Goal: Transaction & Acquisition: Purchase product/service

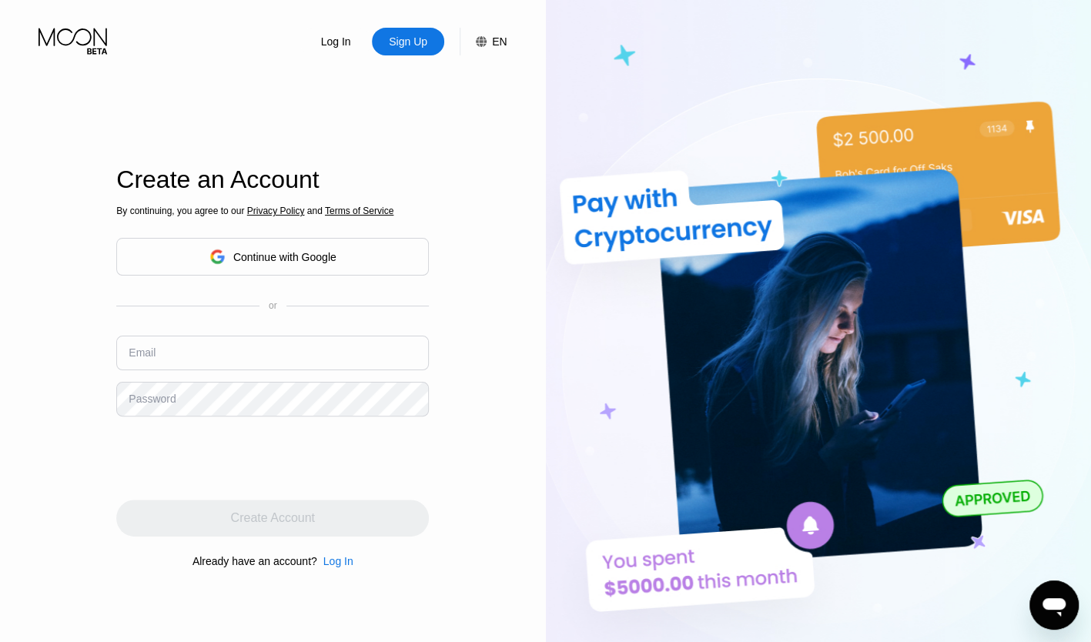
click at [487, 42] on icon at bounding box center [481, 41] width 11 height 11
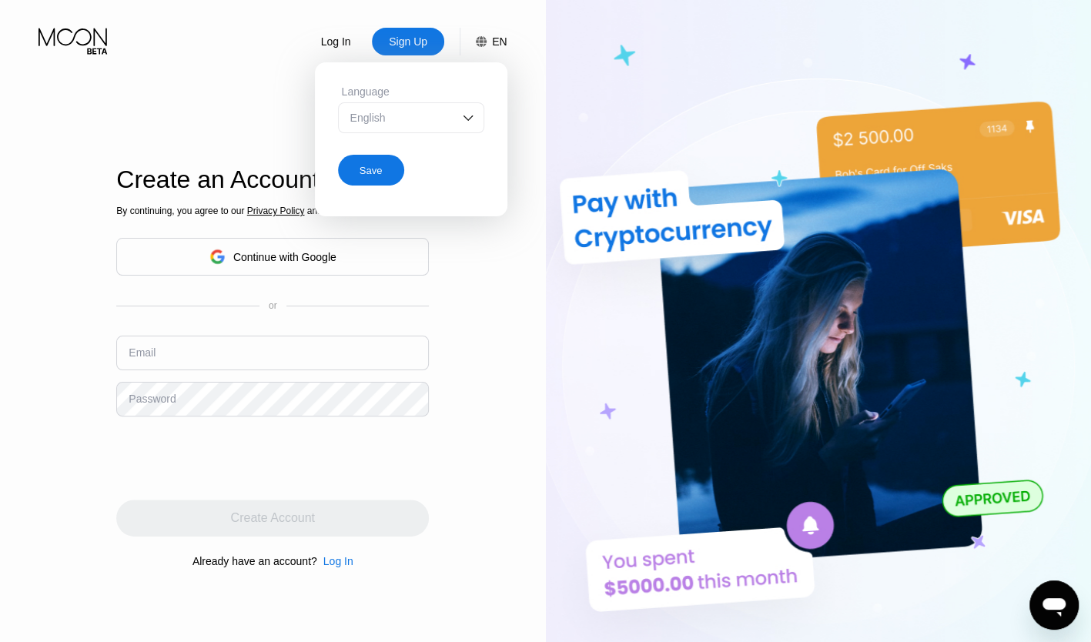
click at [466, 126] on img at bounding box center [468, 117] width 15 height 15
click at [403, 146] on div "English" at bounding box center [400, 148] width 106 height 12
click at [262, 356] on input "text" at bounding box center [272, 353] width 313 height 35
click at [34, 346] on div "Log In Sign Up EN Language English Save Create an Account By continuing, you ag…" at bounding box center [273, 353] width 546 height 706
click at [180, 368] on input "text" at bounding box center [272, 353] width 313 height 35
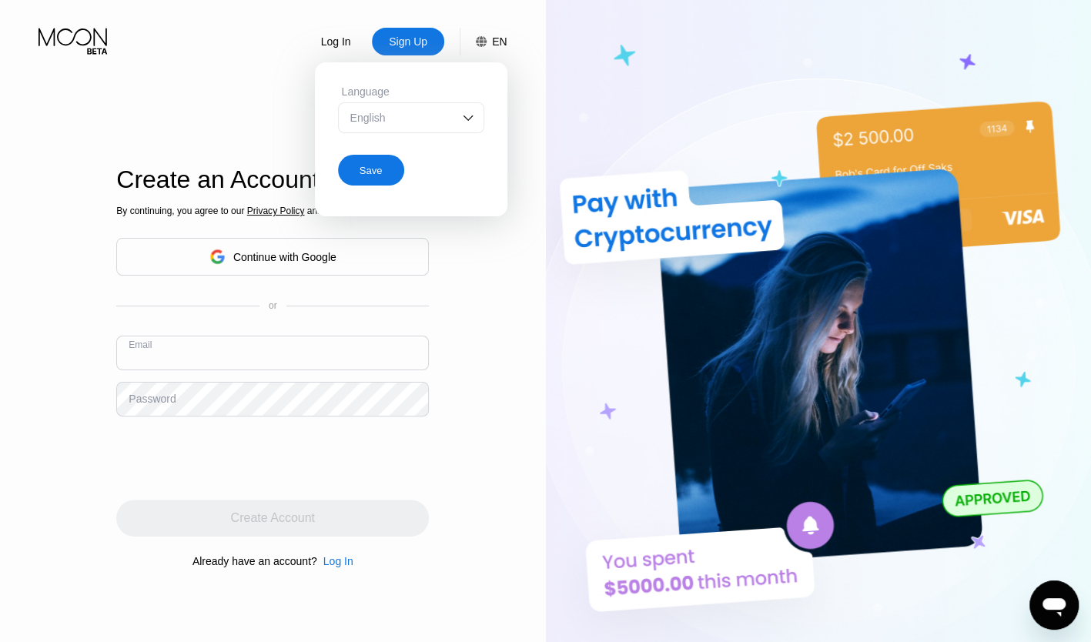
type input "[EMAIL_ADDRESS][DOMAIN_NAME]"
click at [168, 402] on div "Password" at bounding box center [152, 399] width 47 height 12
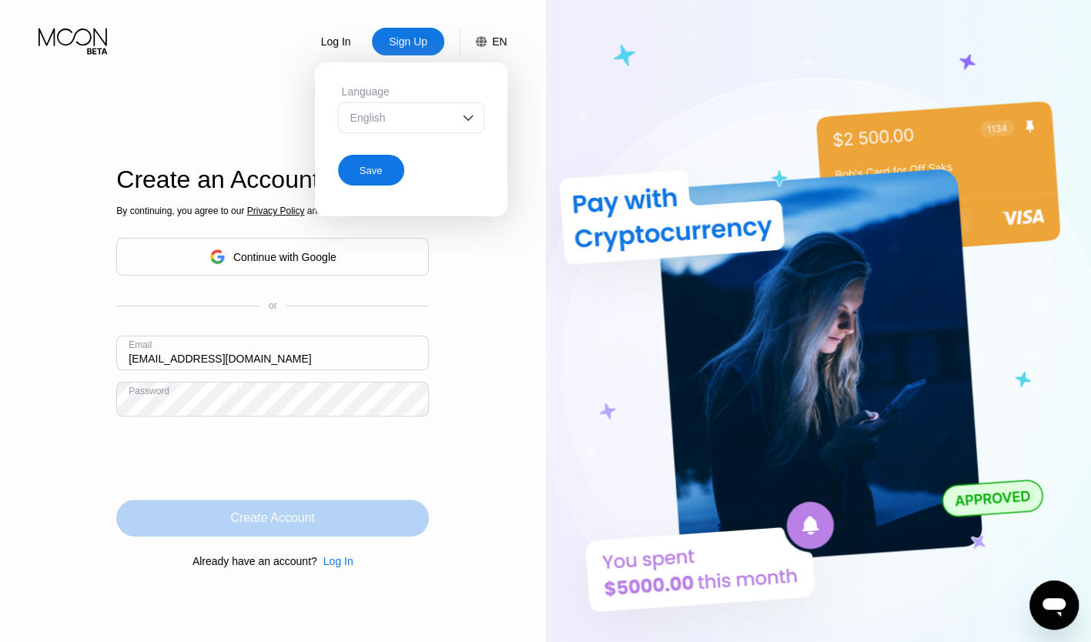
click at [362, 527] on div "Create Account" at bounding box center [272, 518] width 313 height 37
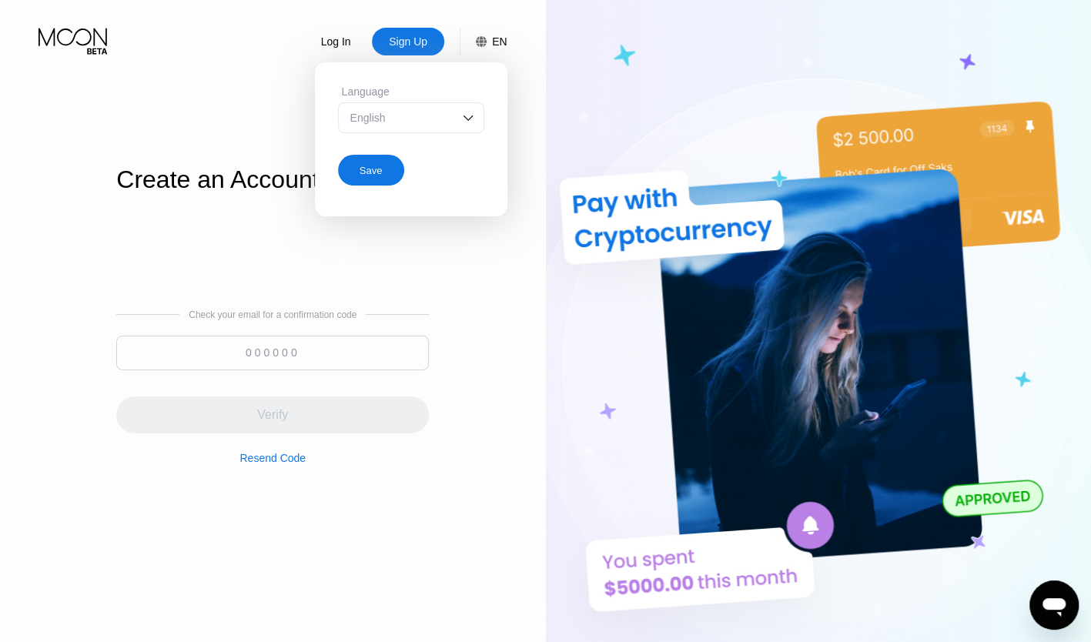
click at [464, 233] on div "Log In Sign Up EN Language English Save Create an Account Check your email for …" at bounding box center [273, 353] width 546 height 706
click at [365, 169] on div "Save" at bounding box center [371, 170] width 23 height 13
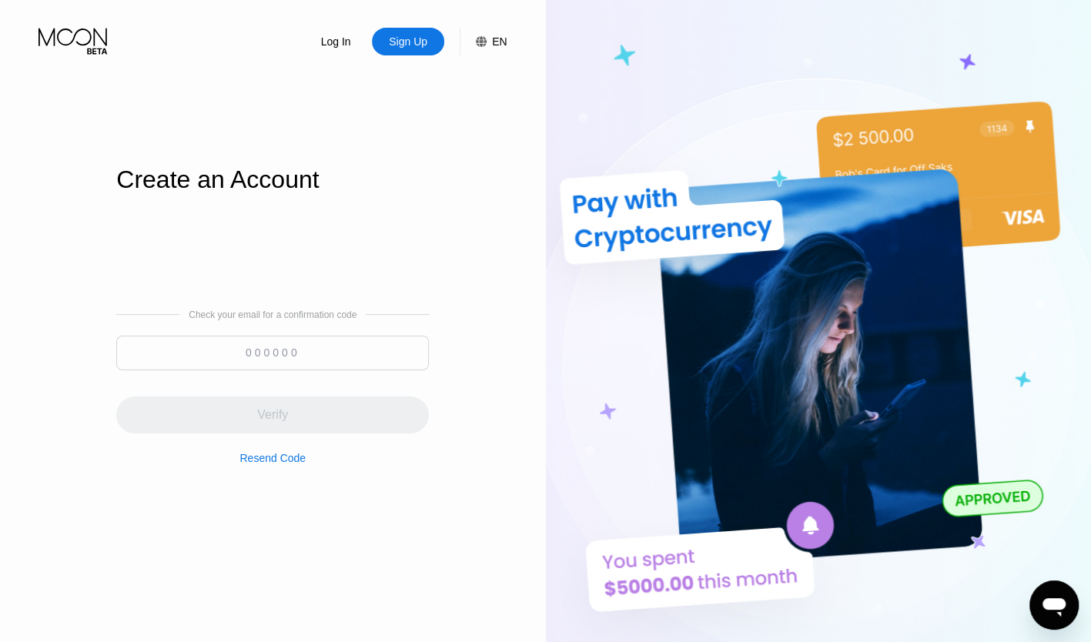
click at [220, 365] on input at bounding box center [272, 353] width 313 height 35
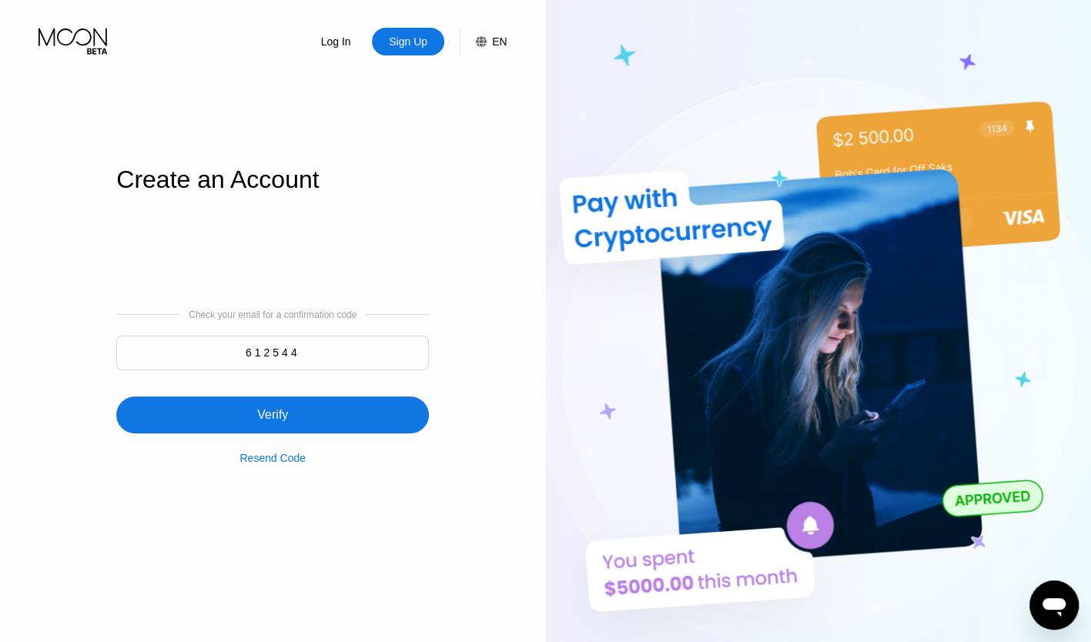
type input "612544"
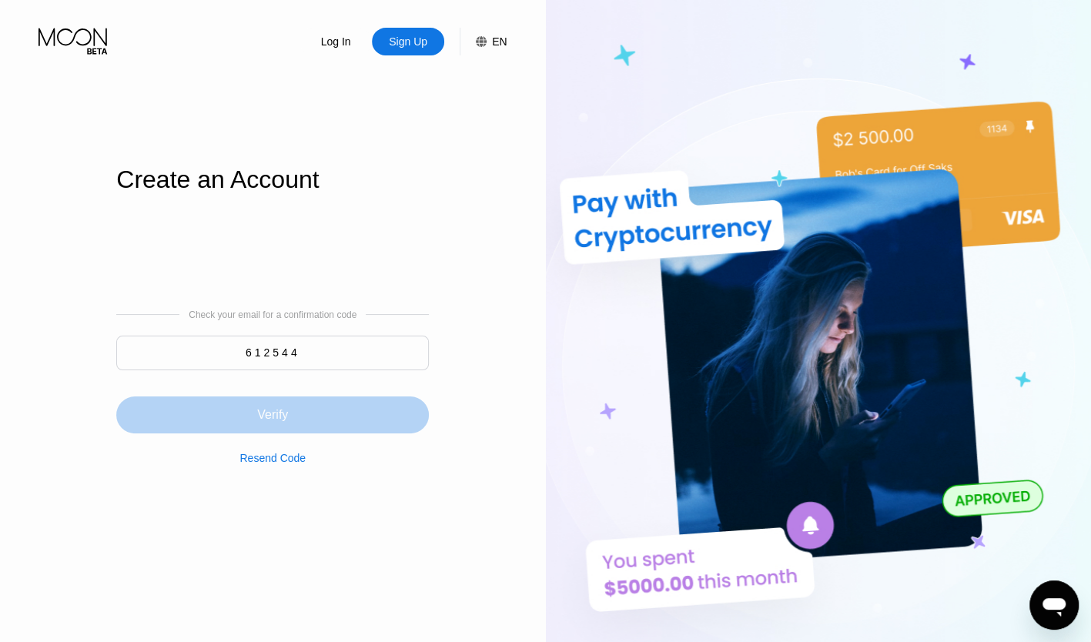
click at [280, 423] on div "Verify" at bounding box center [272, 414] width 31 height 15
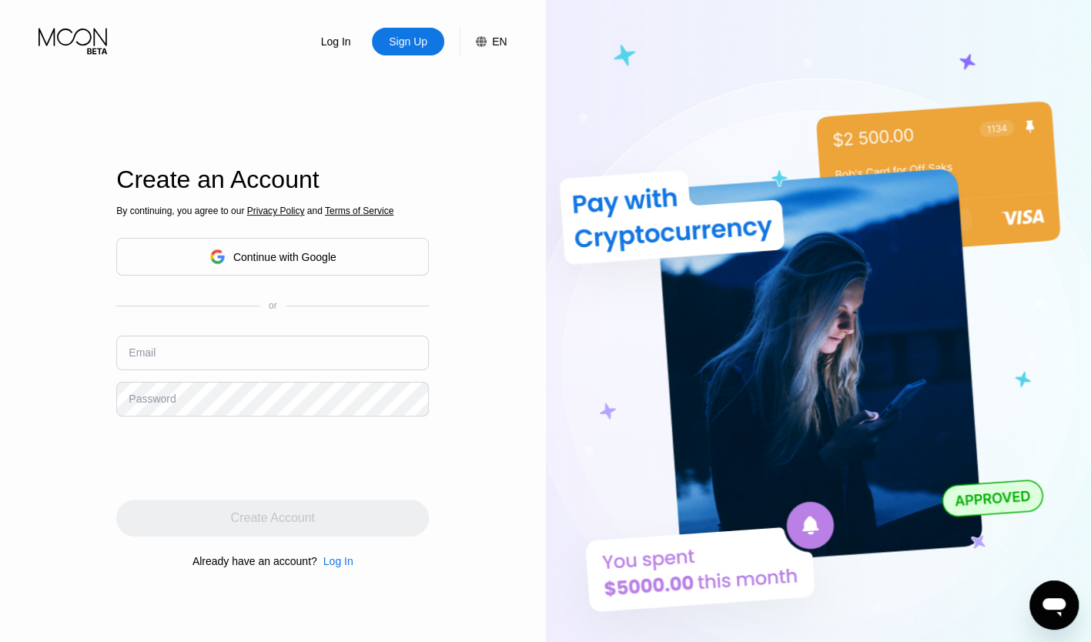
type input "smbch2025@gmail.com"
click at [159, 396] on div "Password" at bounding box center [152, 399] width 47 height 12
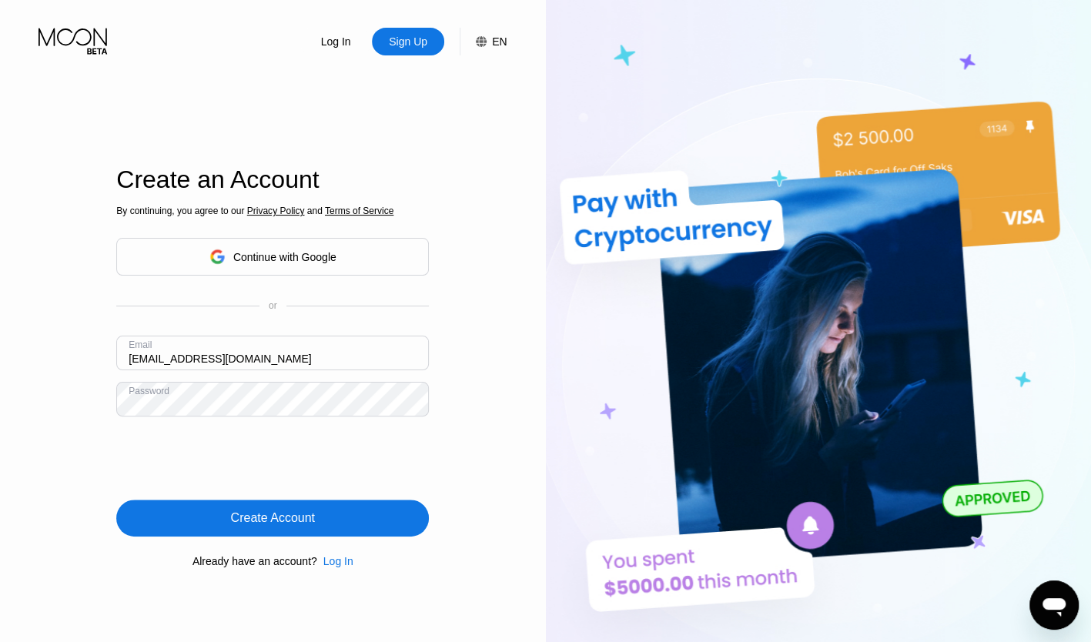
click at [240, 526] on div "Create Account" at bounding box center [273, 518] width 84 height 15
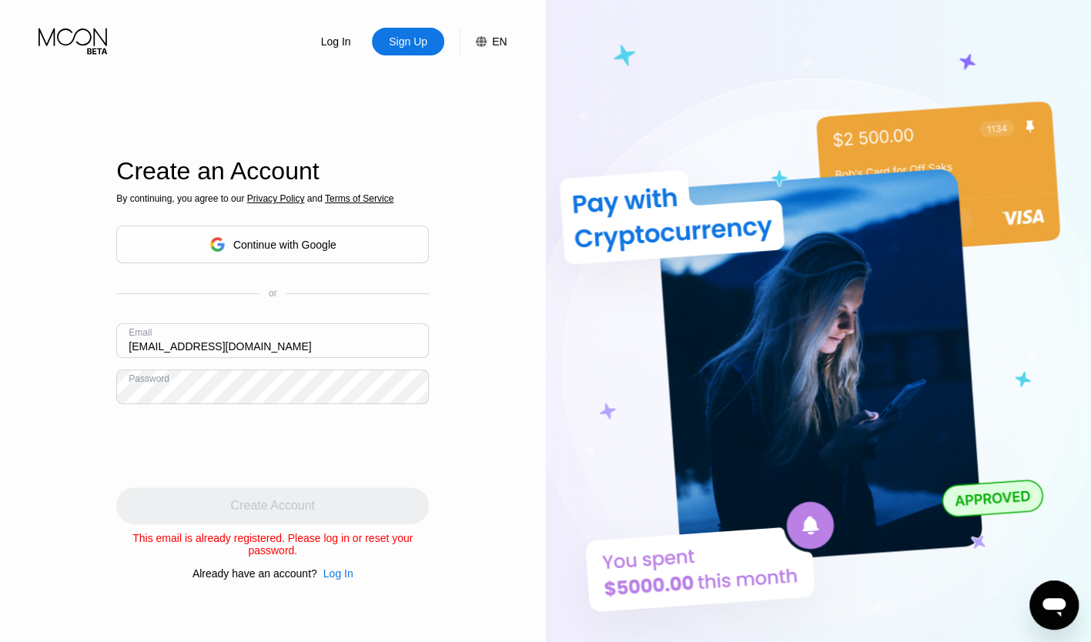
click at [348, 40] on div "Log In" at bounding box center [336, 41] width 33 height 15
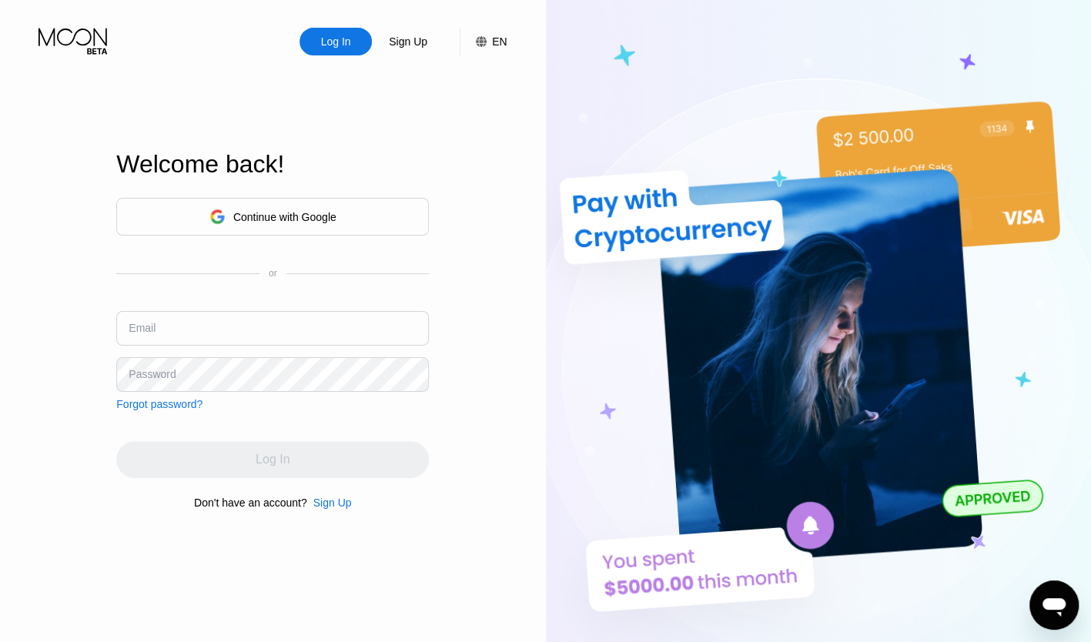
click at [282, 320] on input "text" at bounding box center [272, 328] width 313 height 35
type input "[EMAIL_ADDRESS][DOMAIN_NAME]"
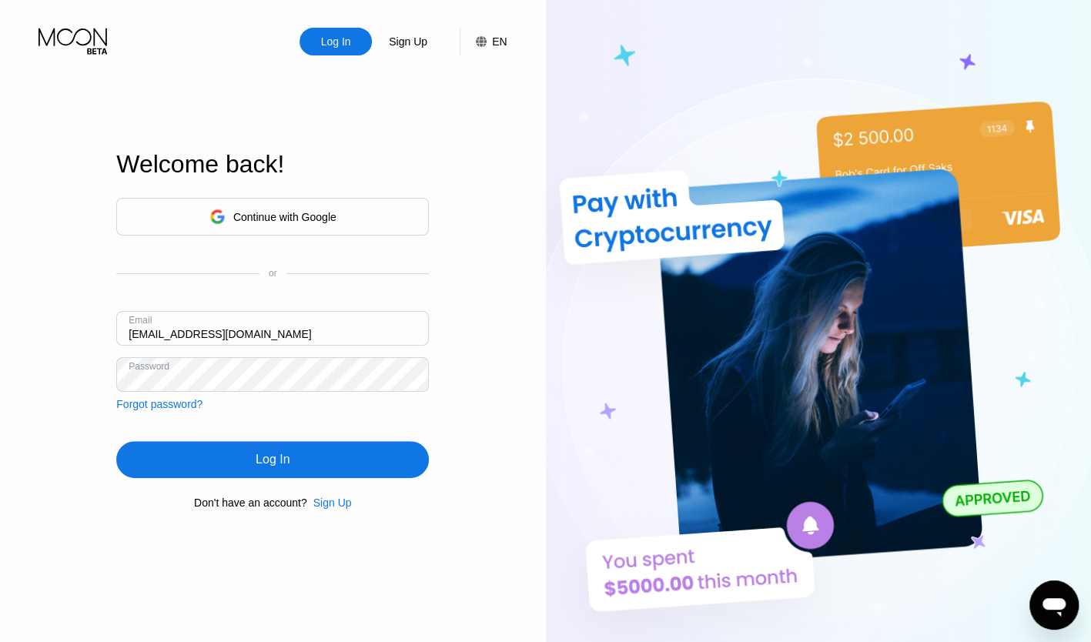
click at [265, 464] on div "Log In" at bounding box center [273, 459] width 34 height 15
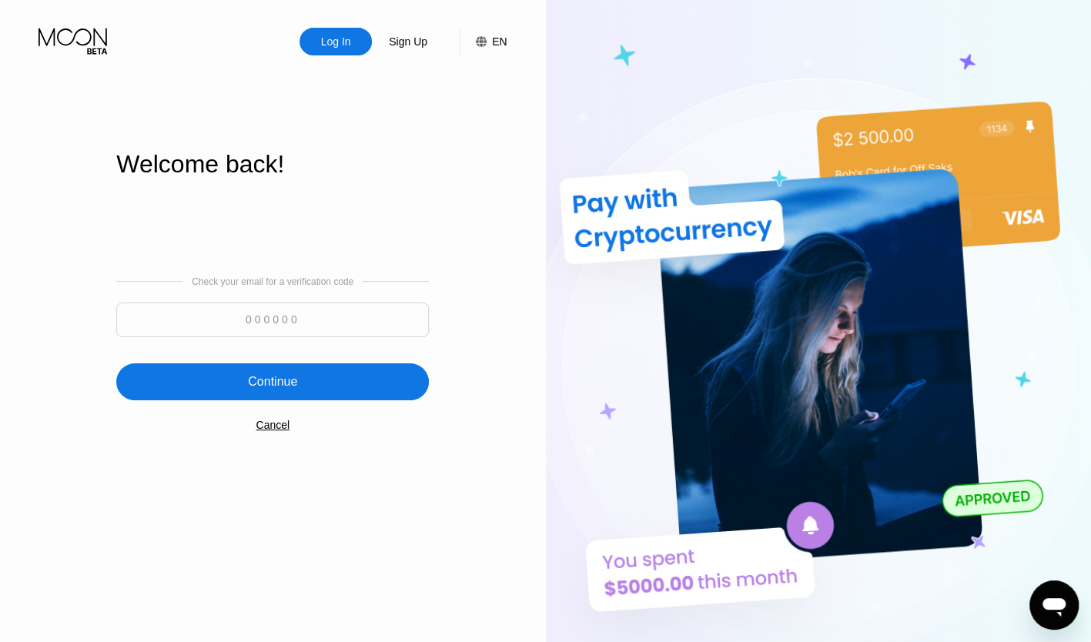
click at [265, 322] on input at bounding box center [272, 320] width 313 height 35
type input "102893"
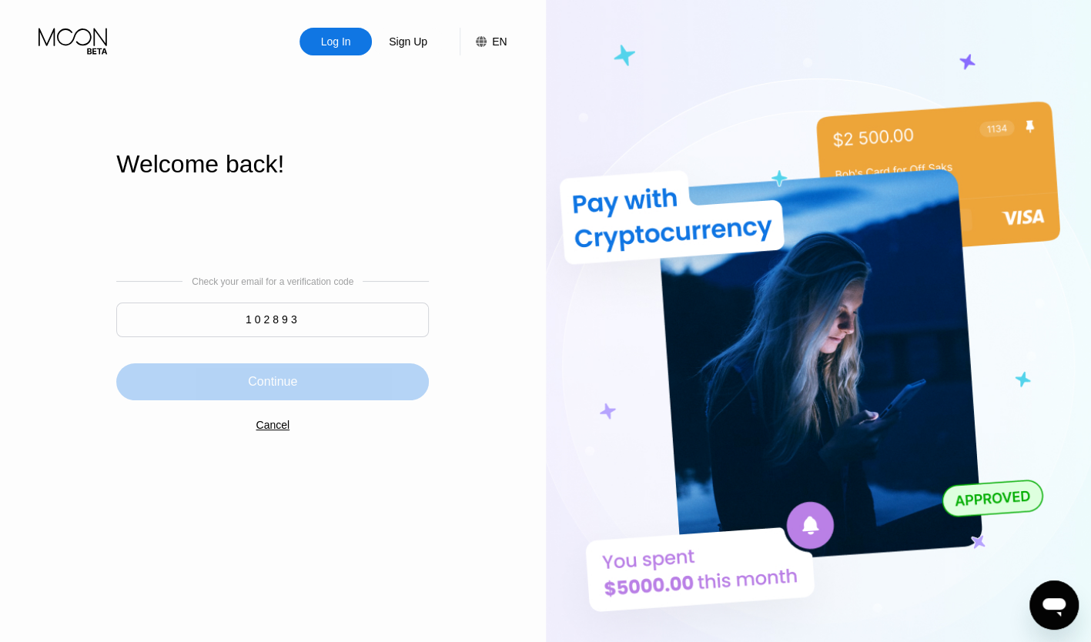
click at [350, 394] on div "Continue" at bounding box center [272, 381] width 313 height 37
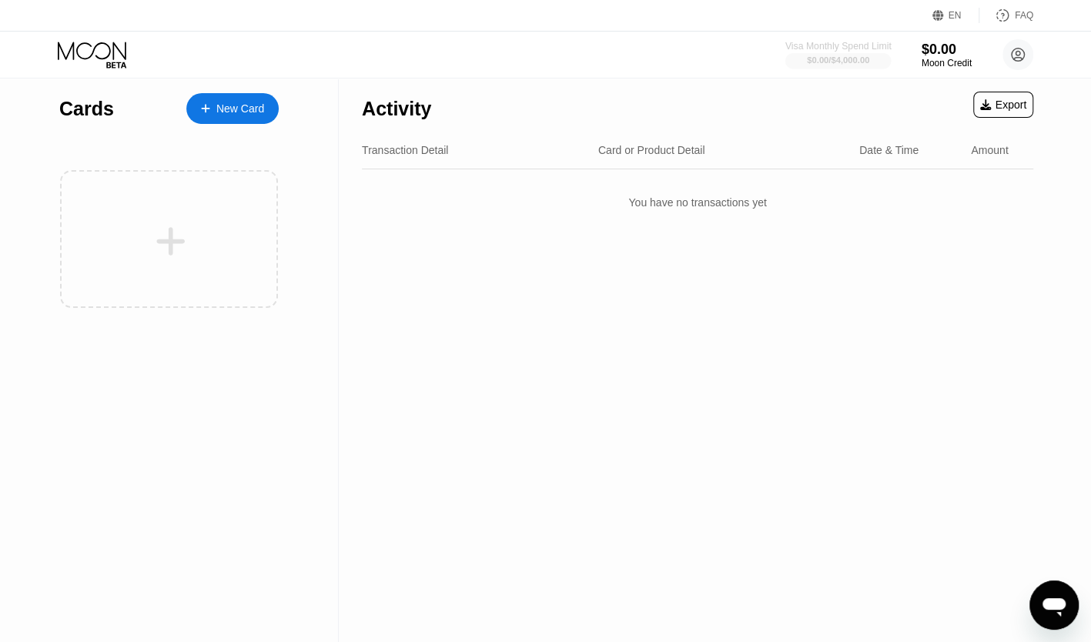
click at [867, 61] on div "$0.00 / $4,000.00" at bounding box center [838, 59] width 62 height 9
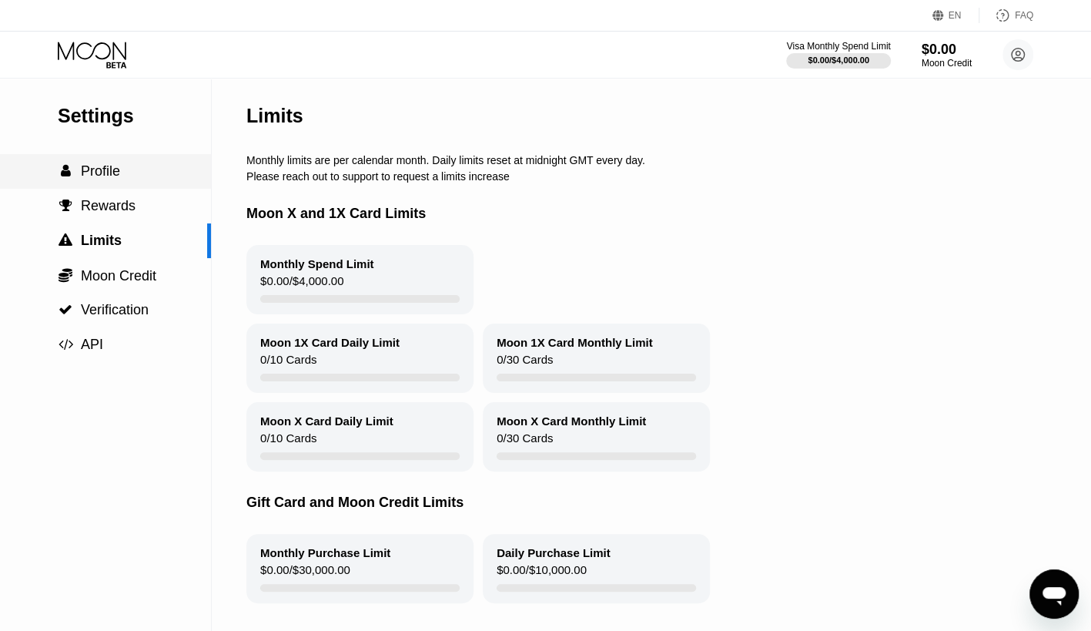
click at [126, 179] on div " Profile" at bounding box center [105, 171] width 211 height 16
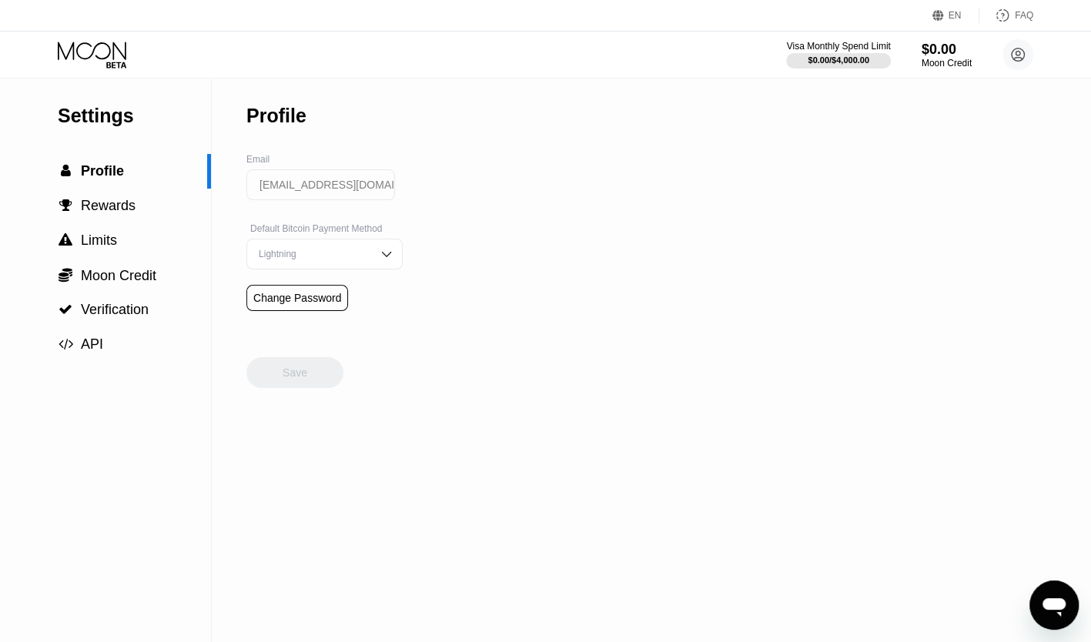
click at [331, 254] on div "Lightning" at bounding box center [313, 254] width 116 height 11
click at [308, 321] on div "On-Chain" at bounding box center [324, 315] width 139 height 11
click at [332, 260] on div "On-Chain" at bounding box center [313, 254] width 116 height 11
click at [295, 290] on div "Lightning" at bounding box center [324, 285] width 139 height 11
click at [112, 213] on span "Rewards" at bounding box center [108, 205] width 55 height 15
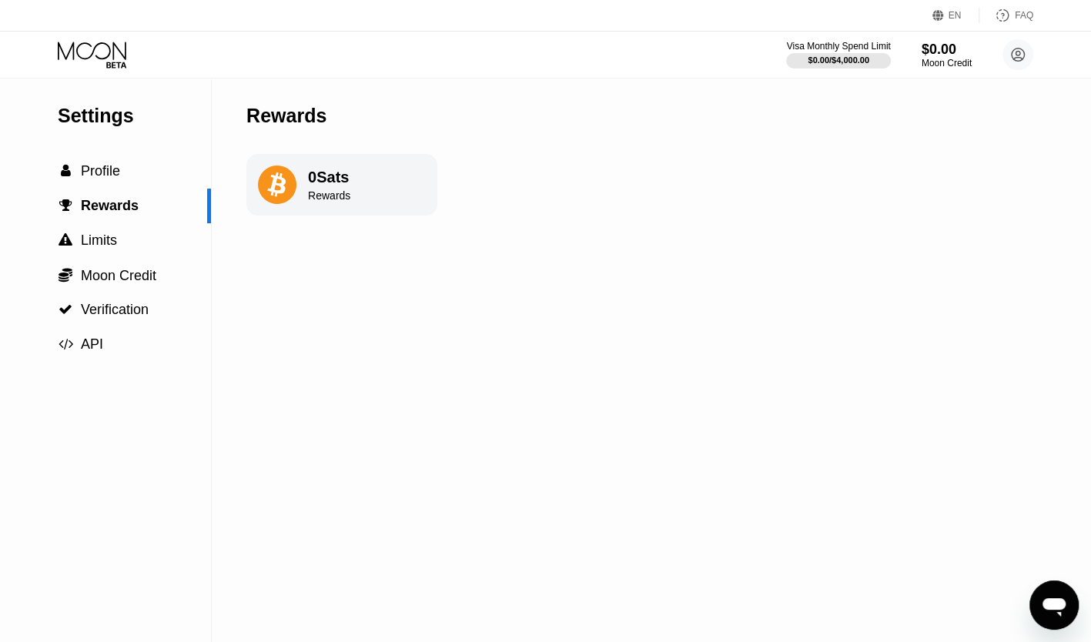
click at [351, 181] on div "0 Sats Rewards" at bounding box center [341, 185] width 191 height 62
click at [137, 235] on div " Limits" at bounding box center [105, 241] width 211 height 16
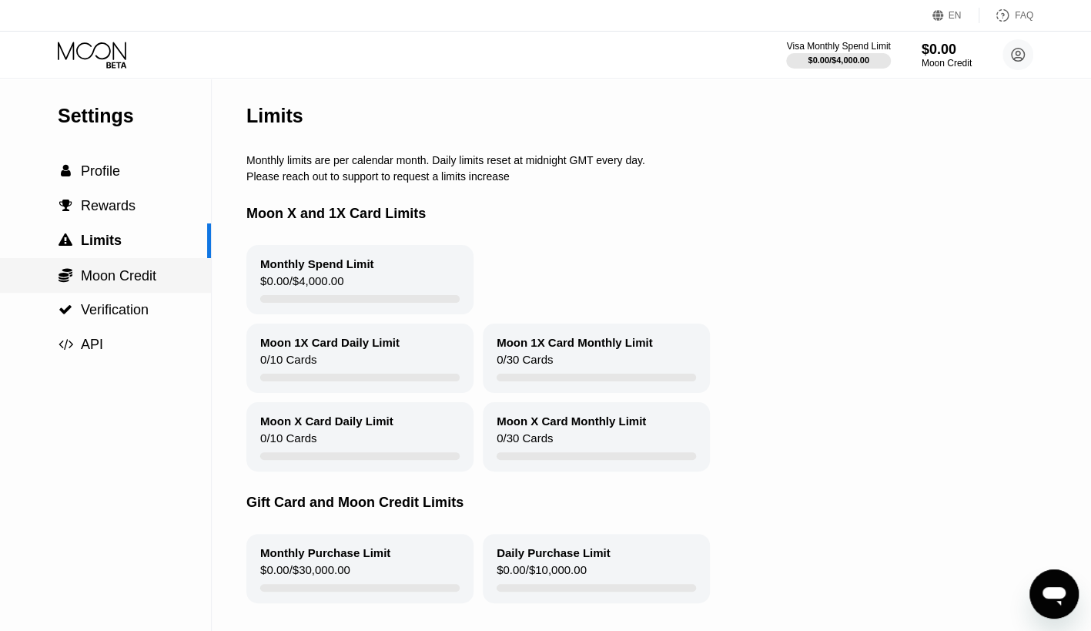
click at [140, 276] on span "Moon Credit" at bounding box center [118, 275] width 75 height 15
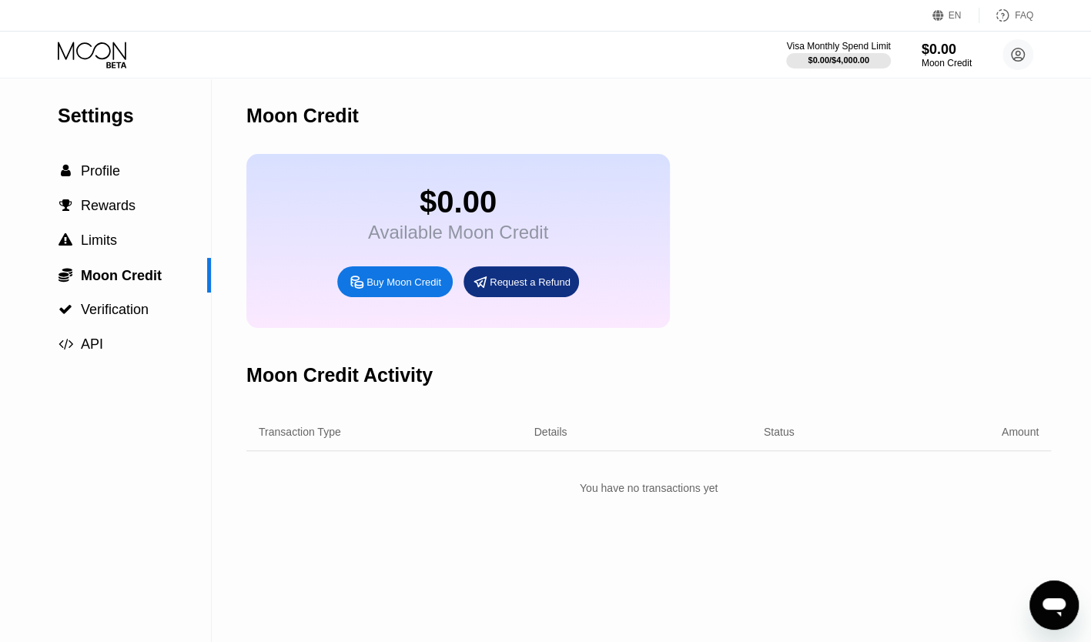
click at [345, 438] on div "Transaction Type" at bounding box center [375, 432] width 233 height 12
click at [91, 344] on span "API" at bounding box center [92, 344] width 22 height 15
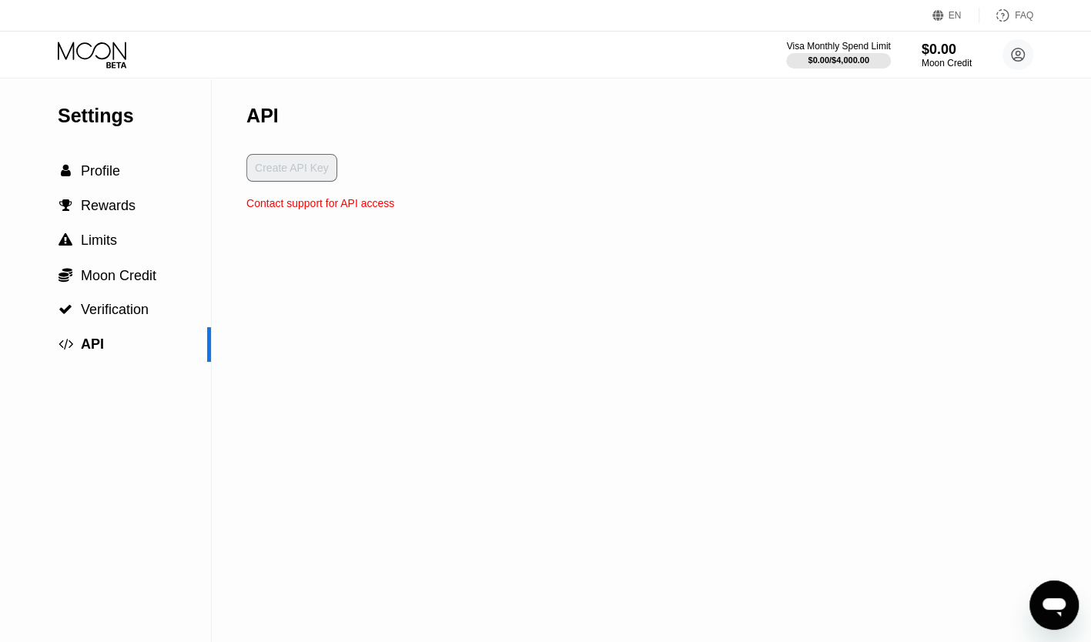
click at [273, 172] on div "Create API Key" at bounding box center [320, 175] width 148 height 43
click at [106, 278] on span "Moon Credit" at bounding box center [118, 275] width 75 height 15
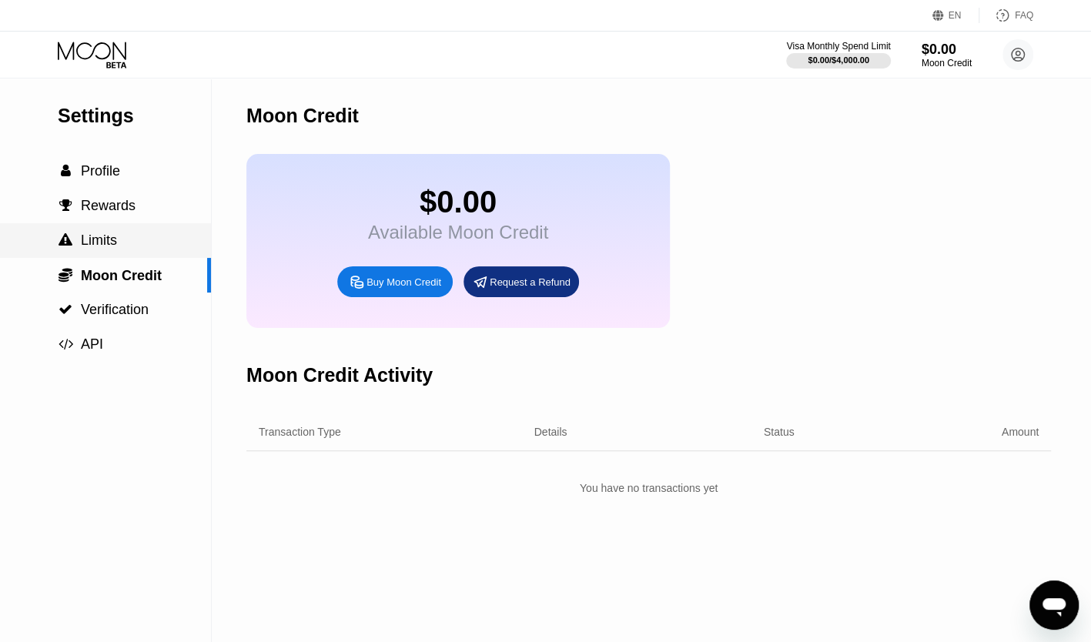
click at [92, 243] on span "Limits" at bounding box center [99, 240] width 36 height 15
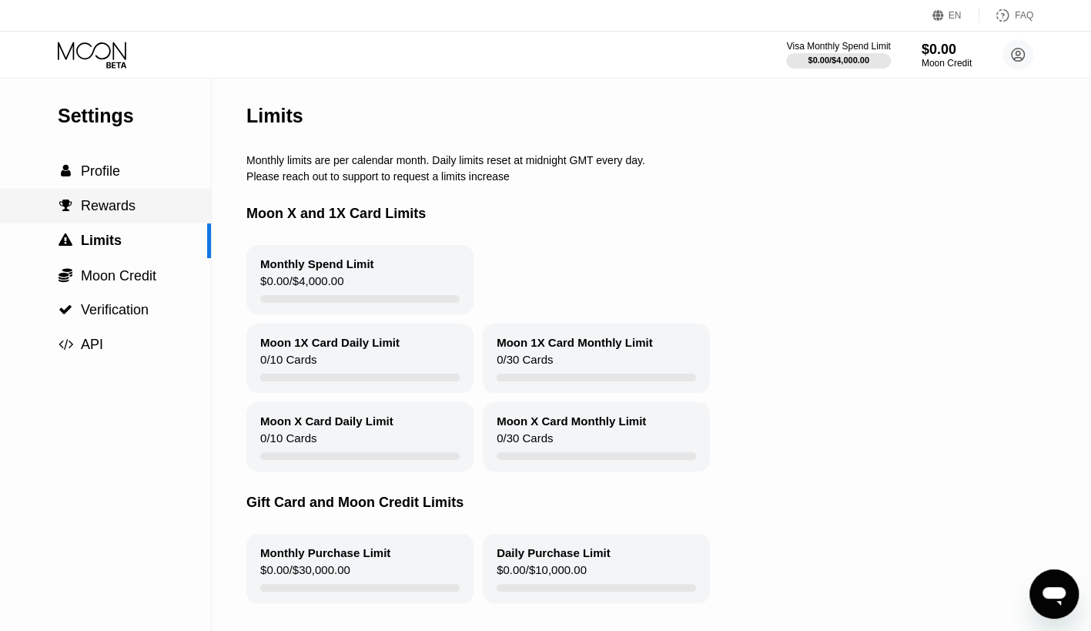
click at [97, 199] on span "Rewards" at bounding box center [108, 205] width 55 height 15
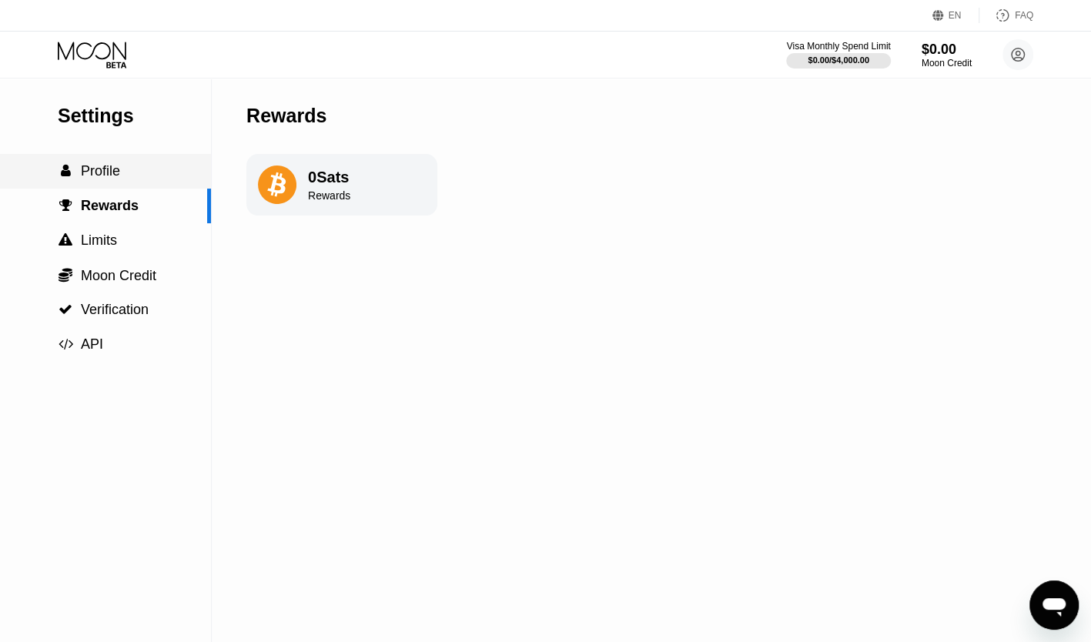
click at [103, 169] on span "Profile" at bounding box center [100, 170] width 39 height 15
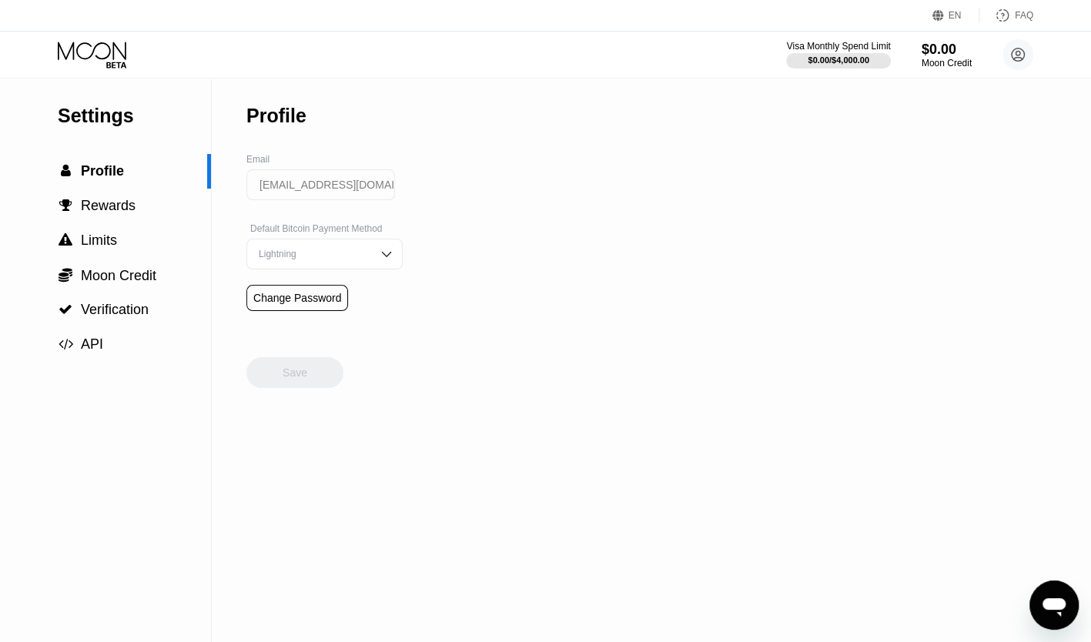
scroll to position [236, 0]
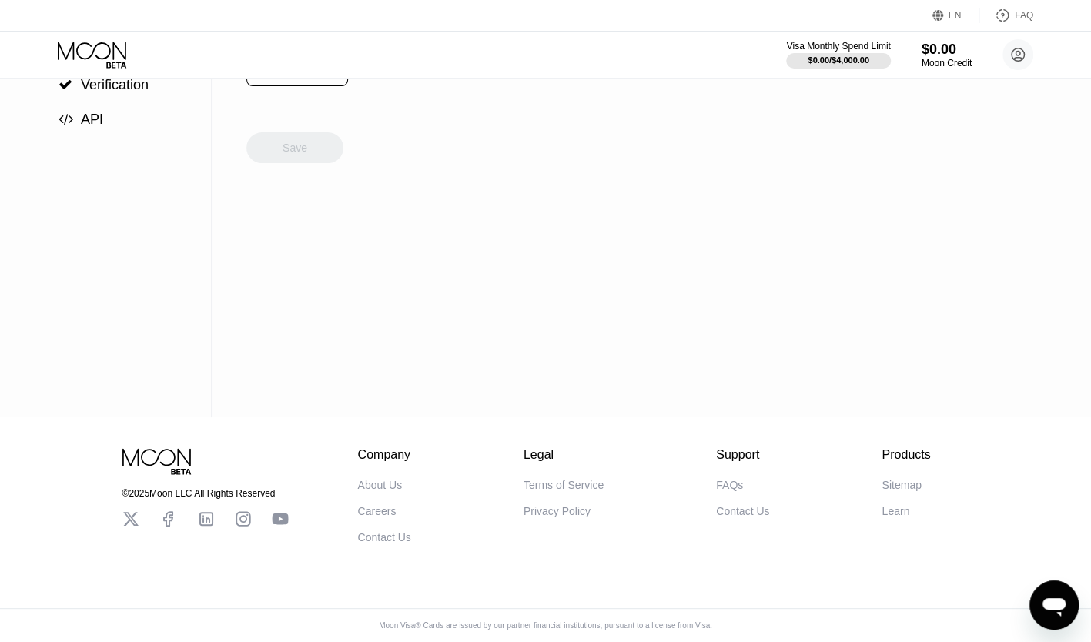
click at [384, 480] on div "About Us" at bounding box center [380, 485] width 45 height 12
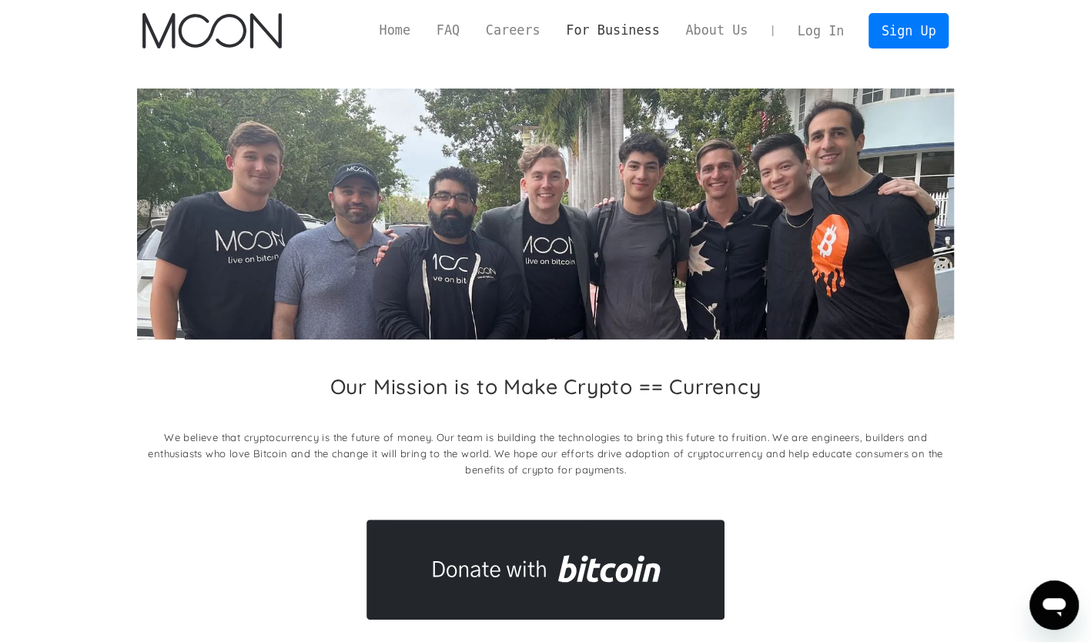
click at [608, 31] on link "For Business" at bounding box center [612, 30] width 119 height 19
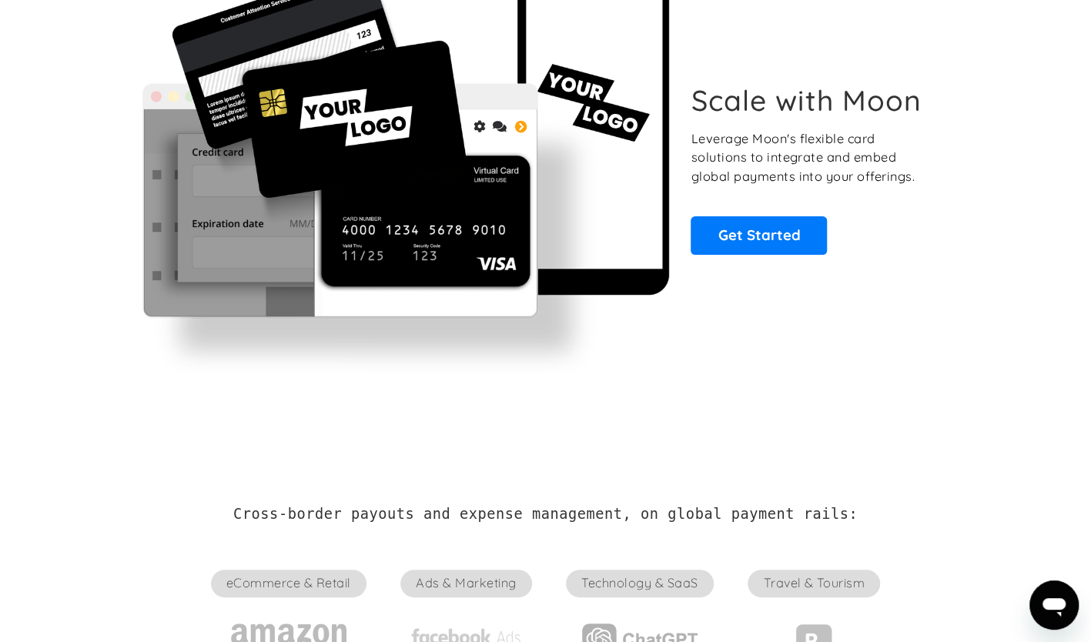
scroll to position [126, 0]
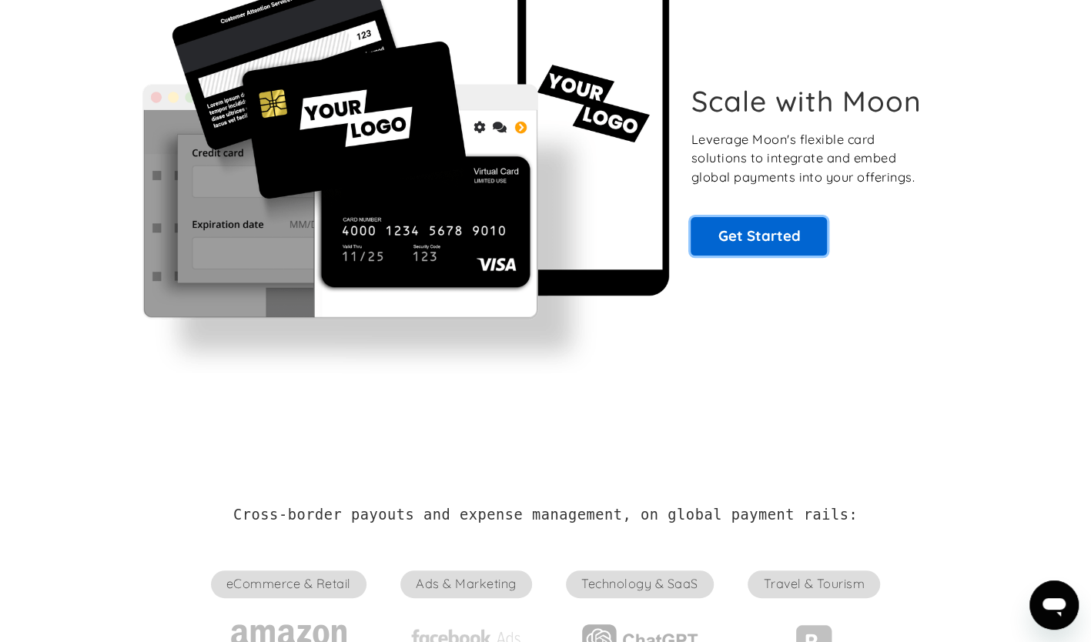
click at [765, 248] on link "Get Started" at bounding box center [759, 236] width 136 height 39
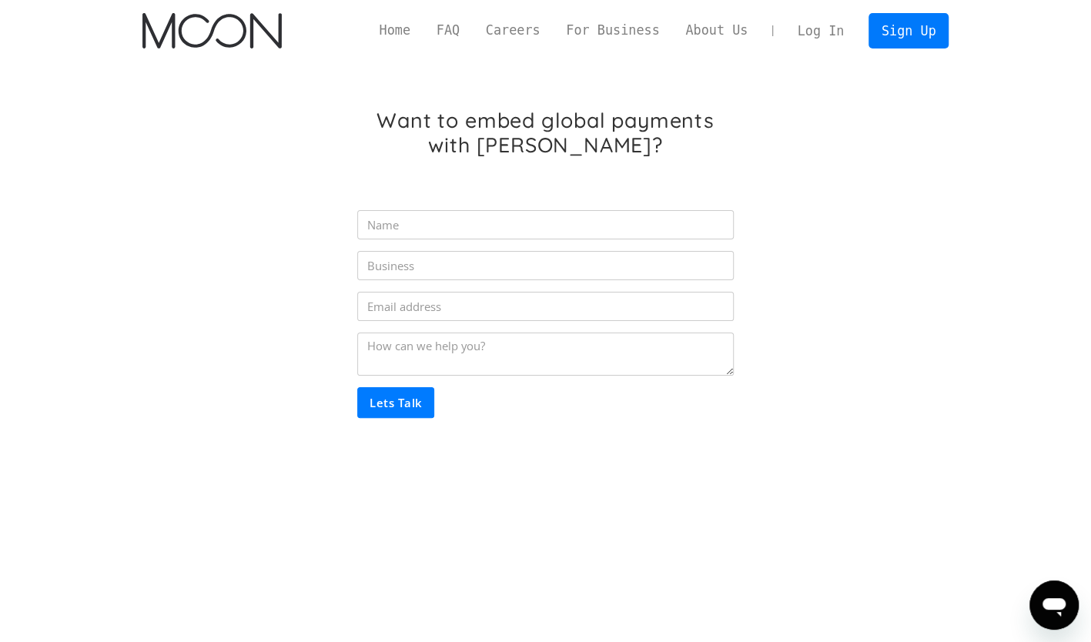
click at [494, 218] on input "Partner Inquiry Form" at bounding box center [545, 224] width 376 height 29
type input "Marianna Sipeki"
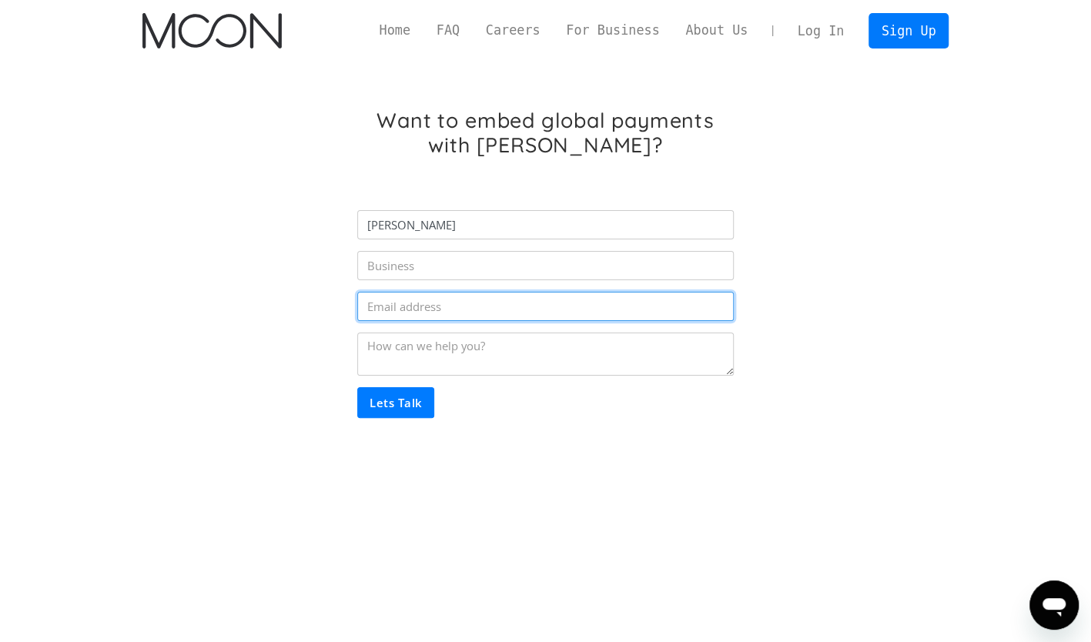
type input "[EMAIL_ADDRESS][DOMAIN_NAME]"
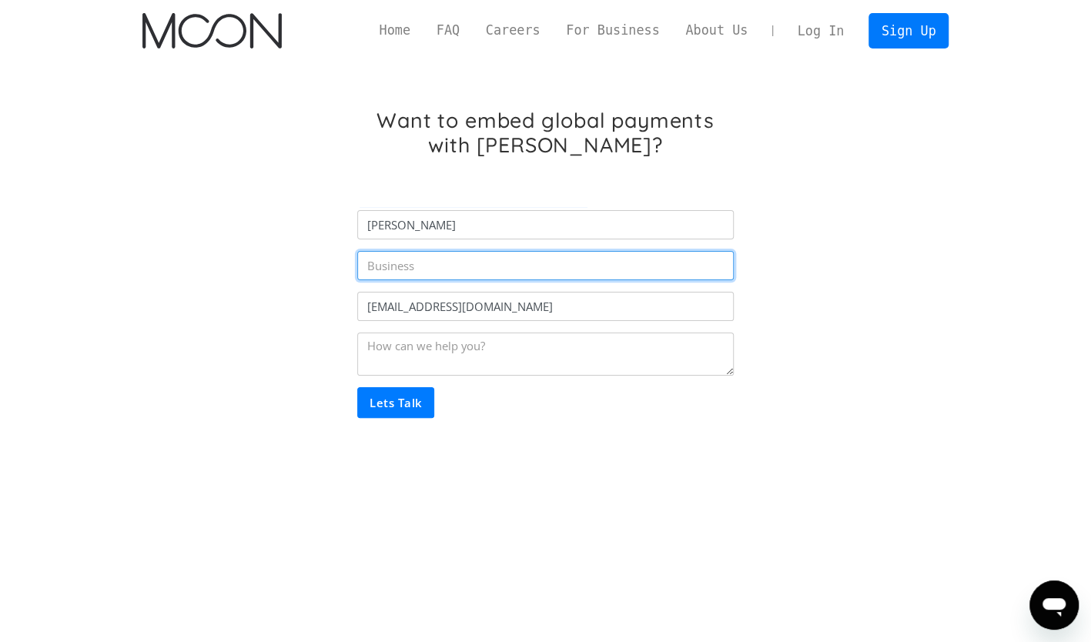
click at [404, 274] on input "Partner Inquiry Form" at bounding box center [545, 265] width 376 height 29
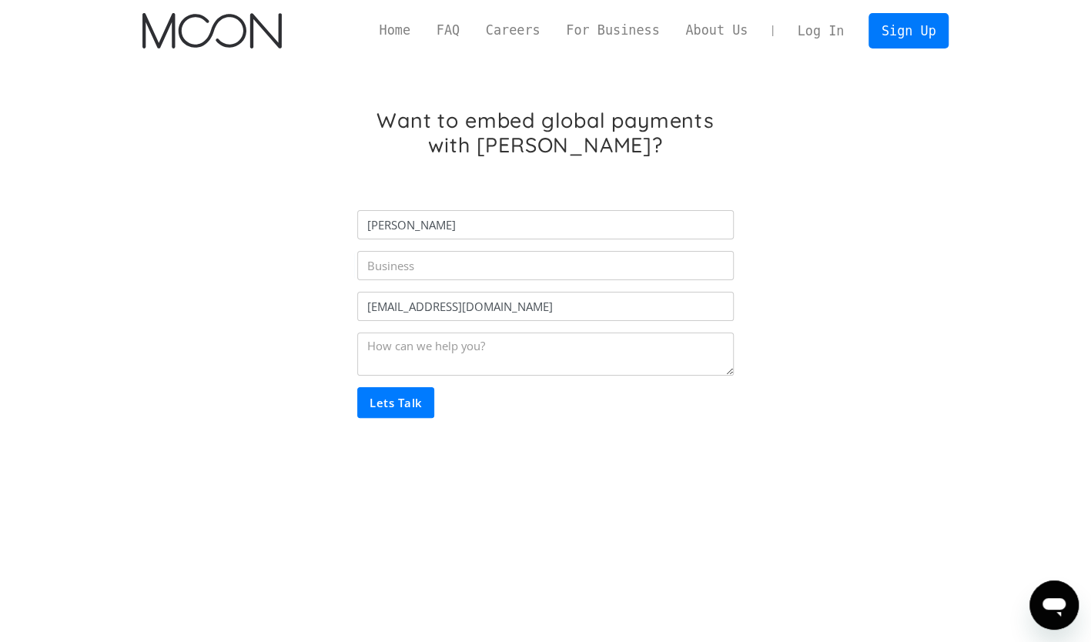
click at [604, 155] on h1 "Want to embed global payments with Moon?" at bounding box center [545, 132] width 376 height 49
click at [423, 32] on link "Home" at bounding box center [395, 30] width 57 height 19
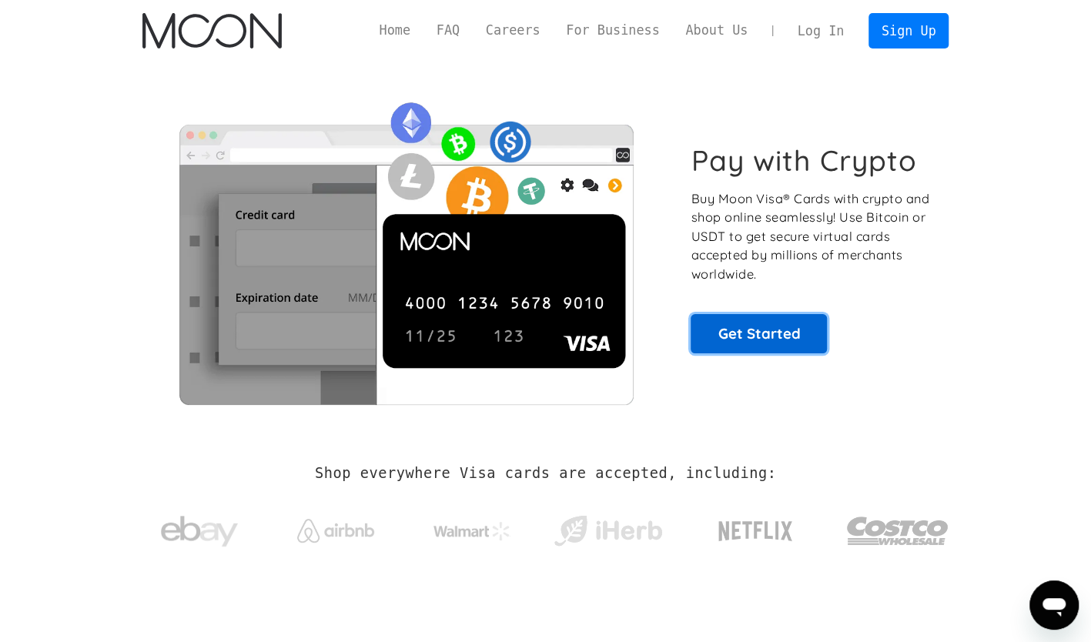
click at [752, 333] on link "Get Started" at bounding box center [759, 333] width 136 height 39
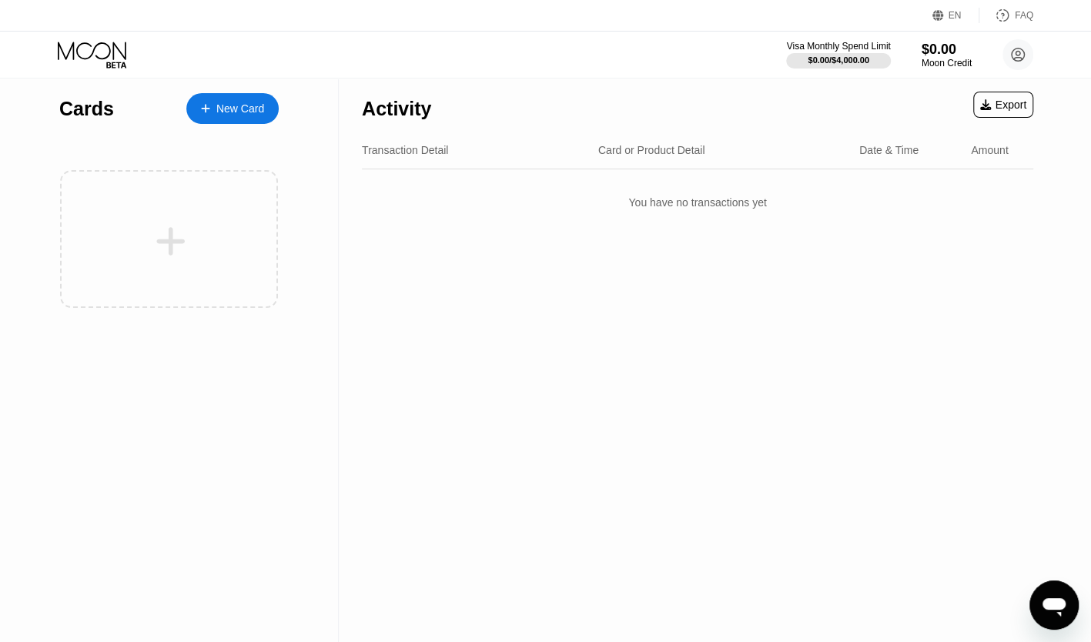
click at [206, 109] on icon at bounding box center [205, 108] width 8 height 8
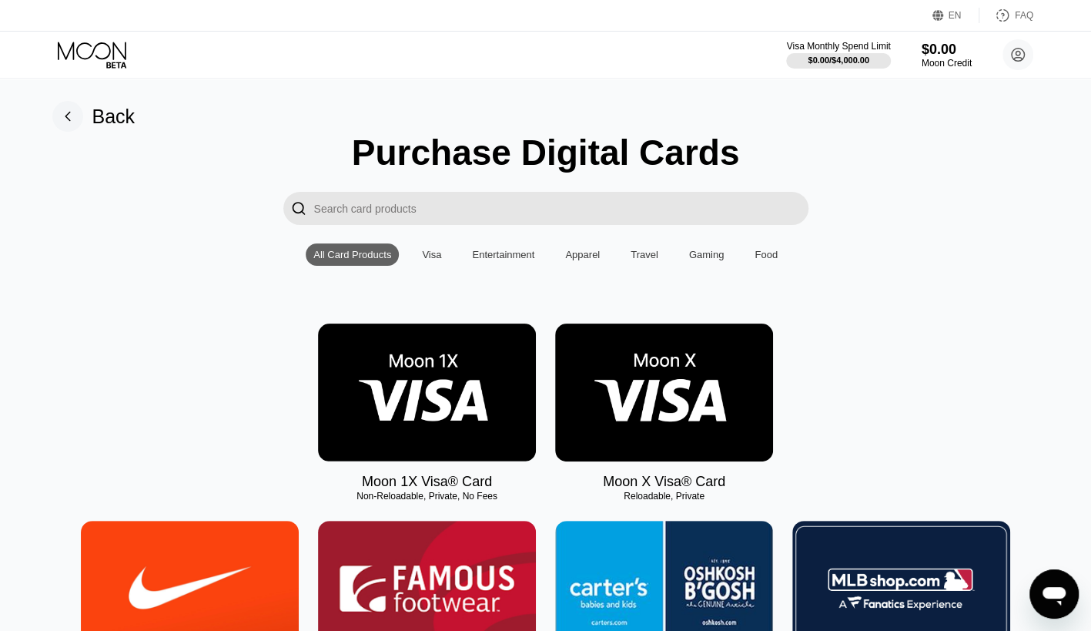
scroll to position [52, 0]
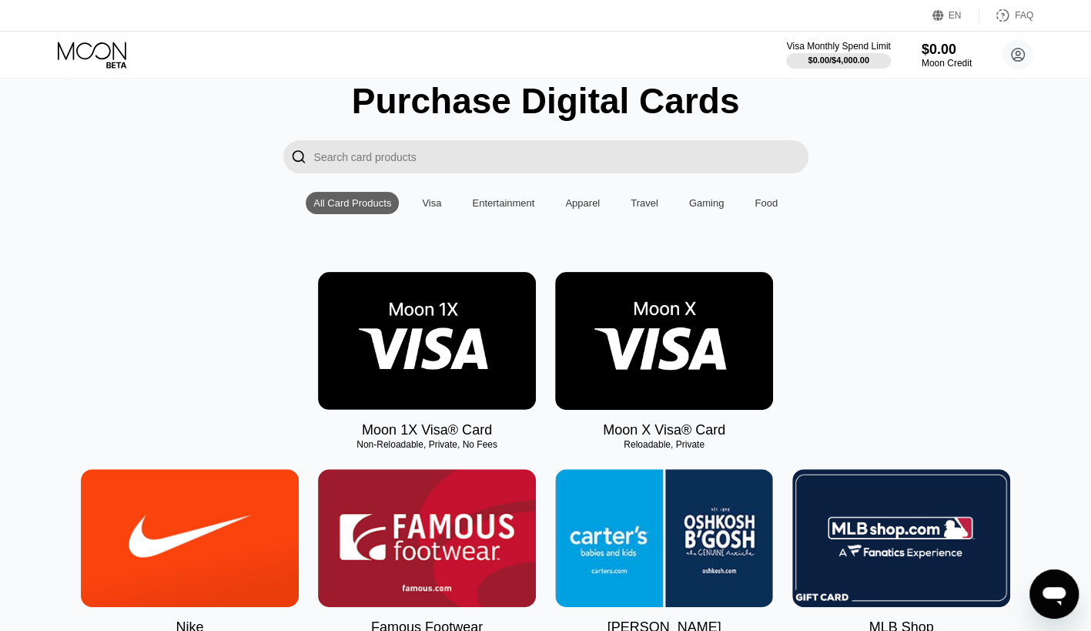
click at [427, 209] on div "Visa" at bounding box center [431, 203] width 19 height 12
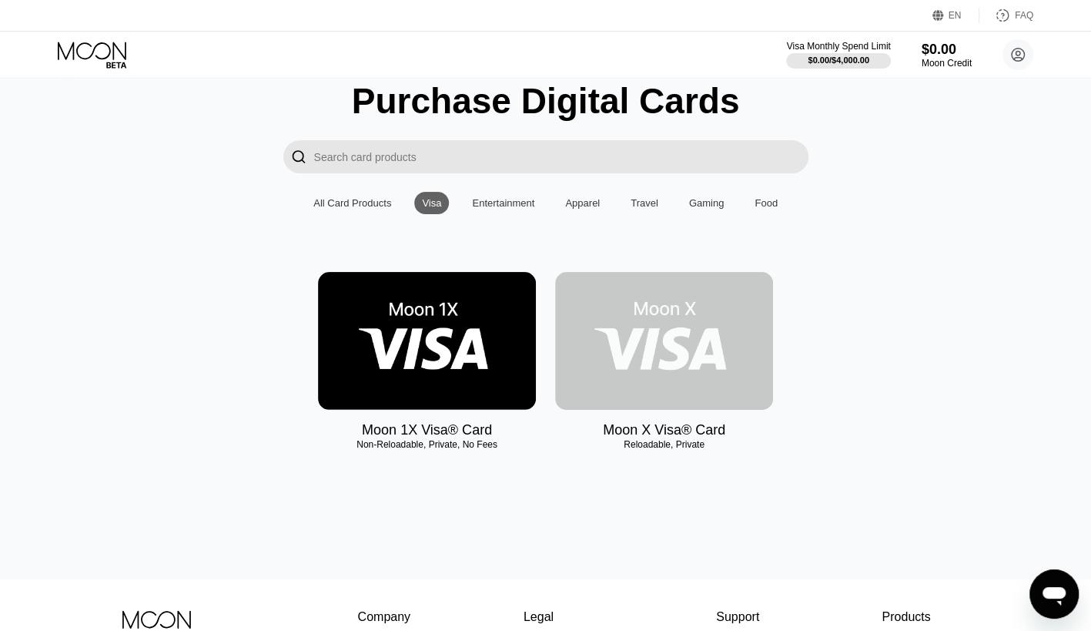
click at [638, 382] on img at bounding box center [664, 341] width 218 height 138
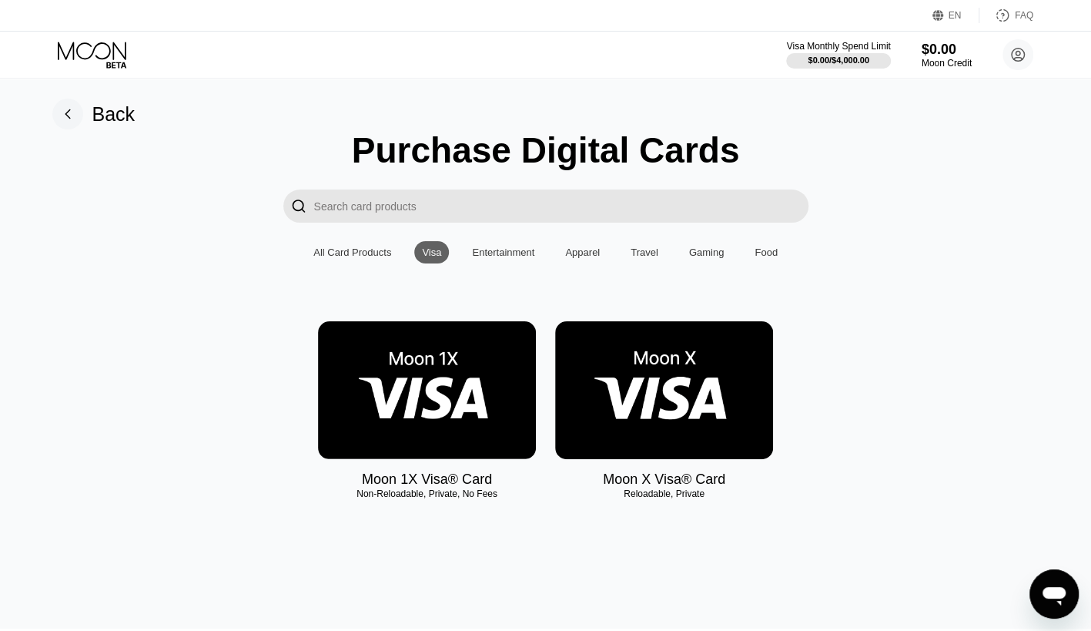
scroll to position [2, 0]
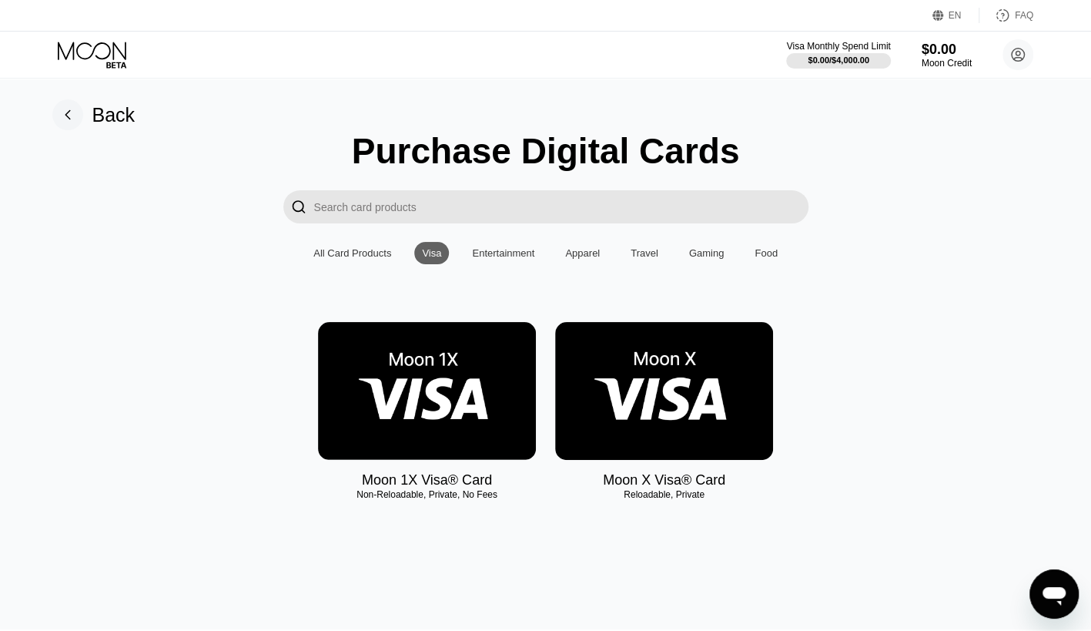
click at [382, 257] on div "All Card Products" at bounding box center [352, 253] width 78 height 12
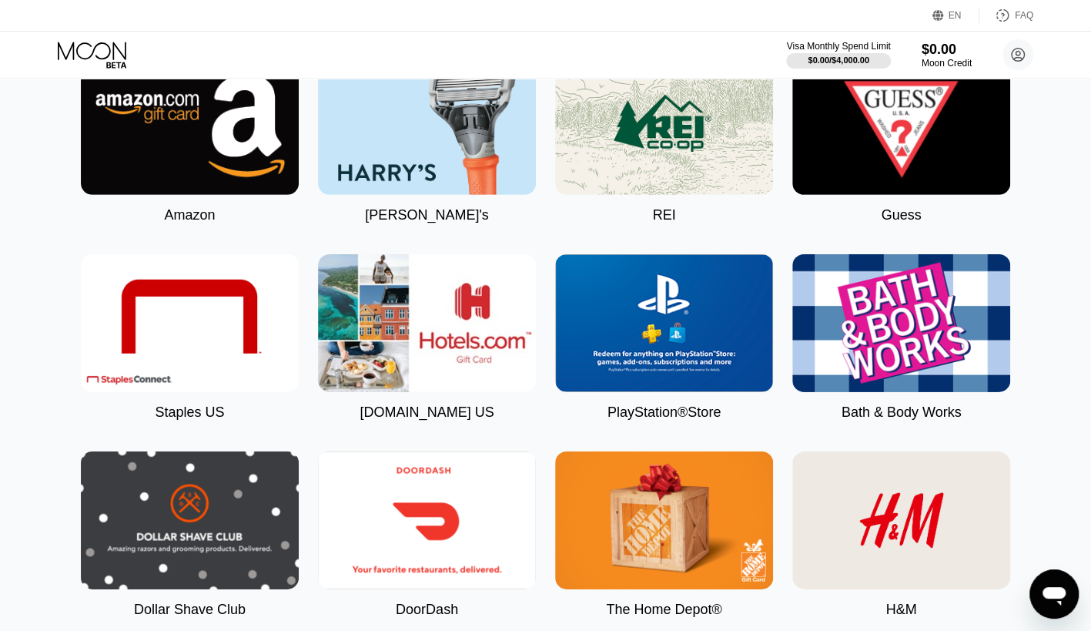
scroll to position [2707, 0]
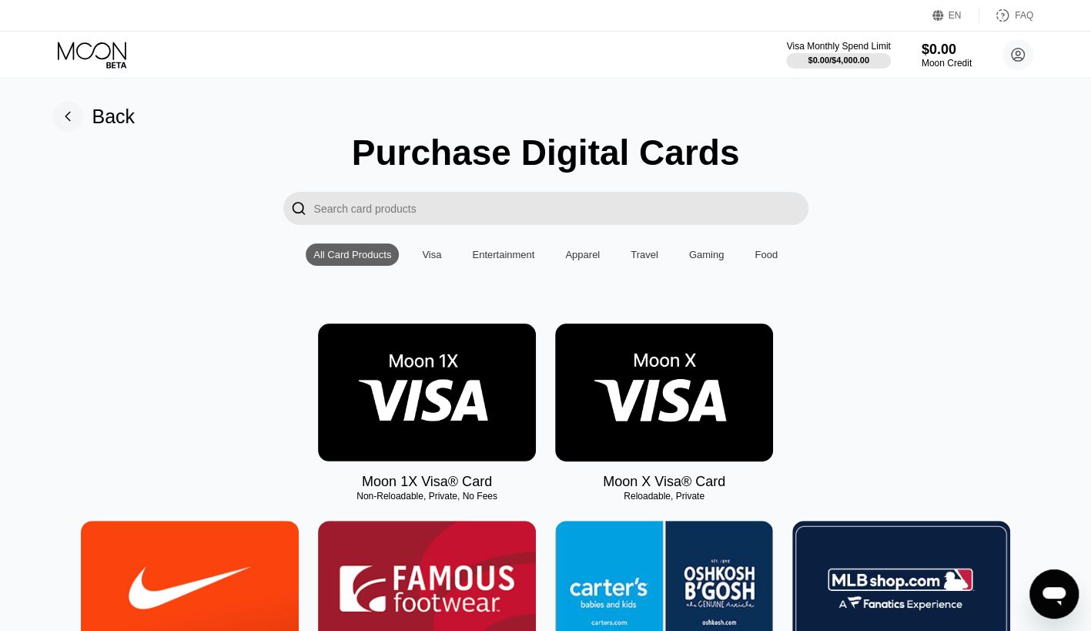
click at [440, 260] on div "Visa" at bounding box center [431, 255] width 19 height 12
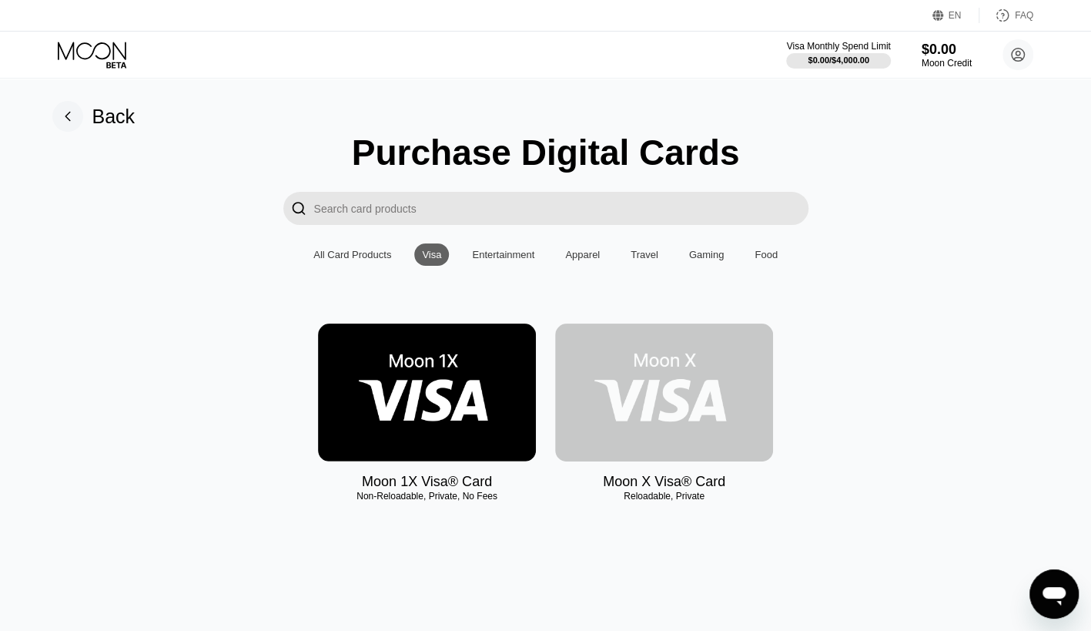
click at [613, 410] on img at bounding box center [664, 392] width 218 height 138
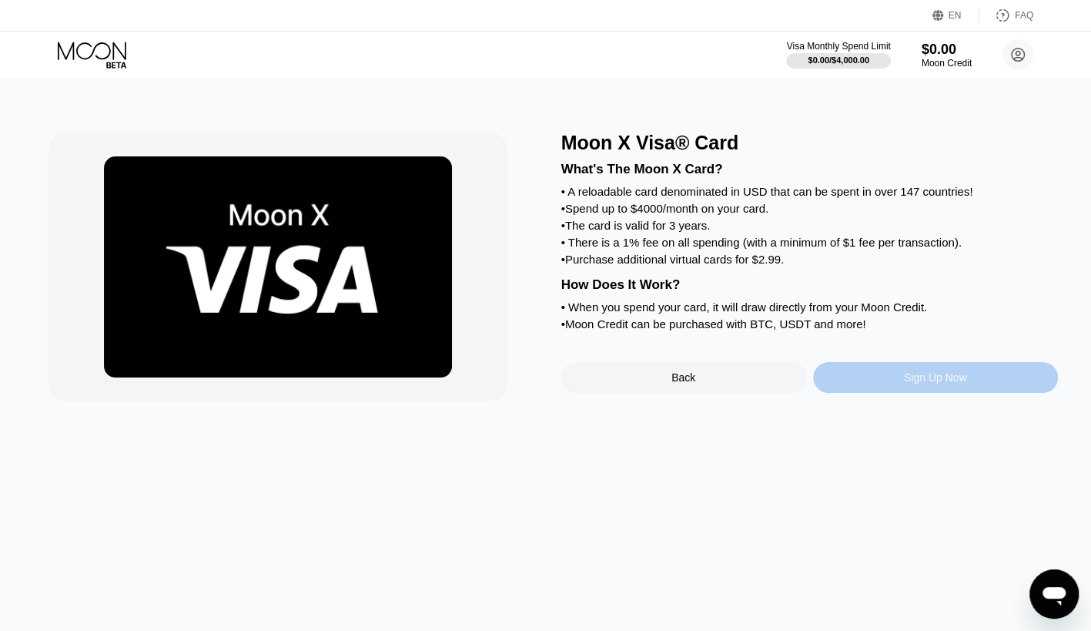
click at [907, 384] on div "Sign Up Now" at bounding box center [935, 377] width 63 height 12
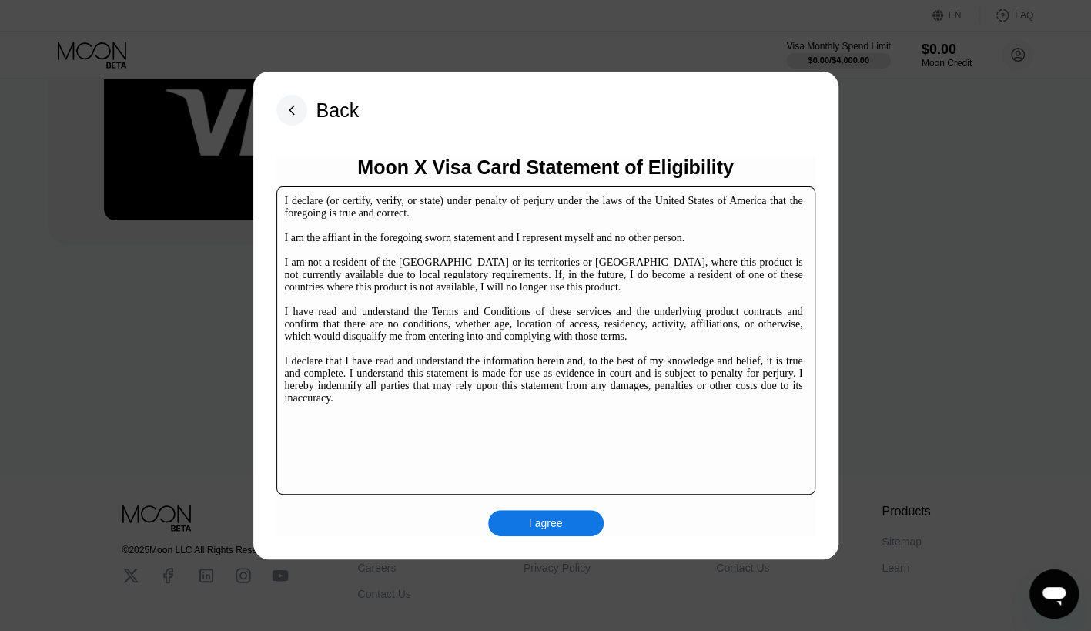
scroll to position [236, 0]
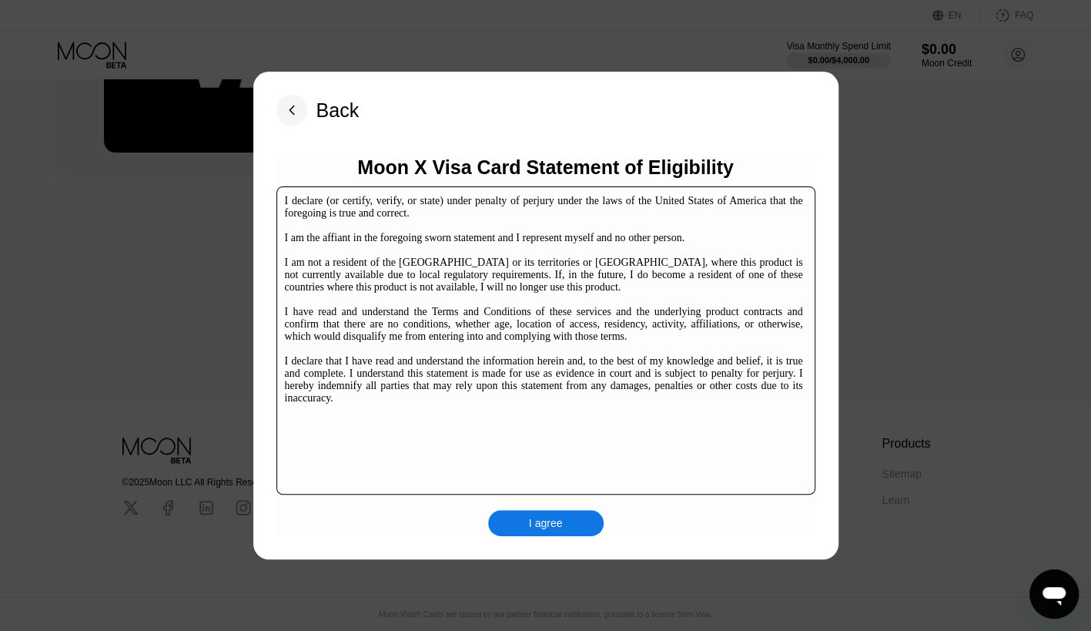
click at [538, 518] on div "I agree" at bounding box center [546, 523] width 34 height 14
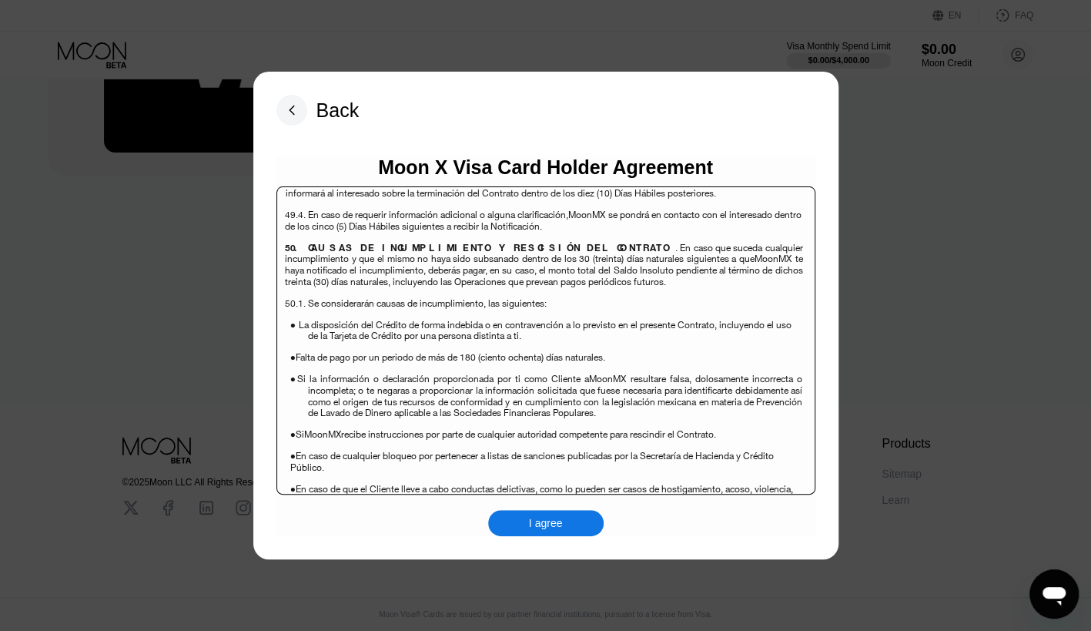
scroll to position [9999, 0]
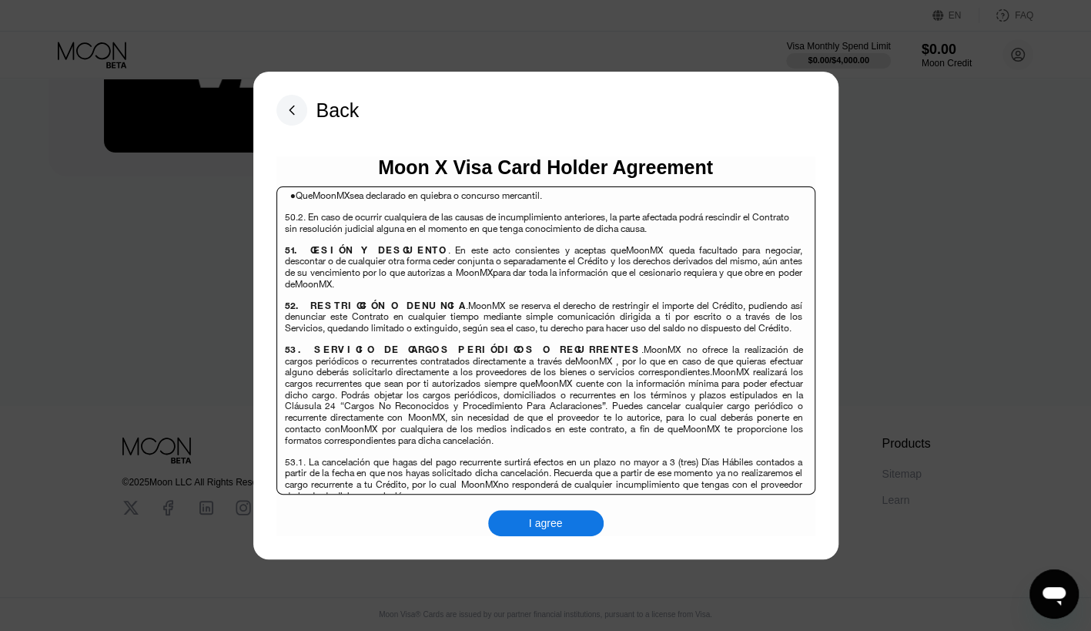
click at [578, 516] on div "I agree" at bounding box center [546, 523] width 116 height 26
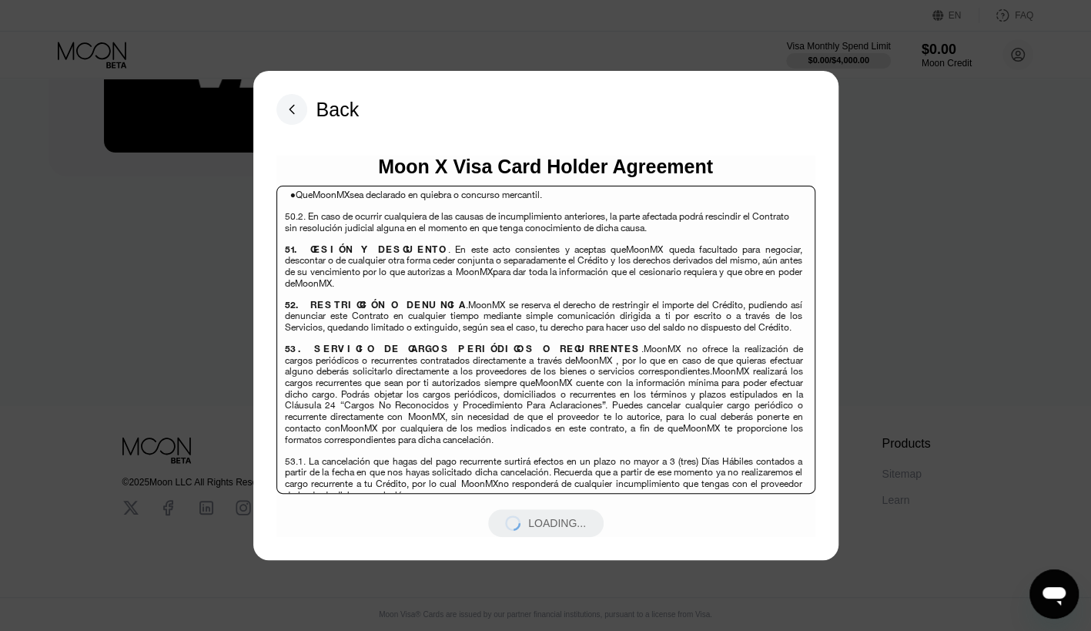
drag, startPoint x: 578, startPoint y: 516, endPoint x: 481, endPoint y: 320, distance: 218.7
click at [481, 320] on div "Moon X Visa Card Holder Agreement Contrato Múltiple de Productos de Crédito y S…" at bounding box center [545, 346] width 539 height 381
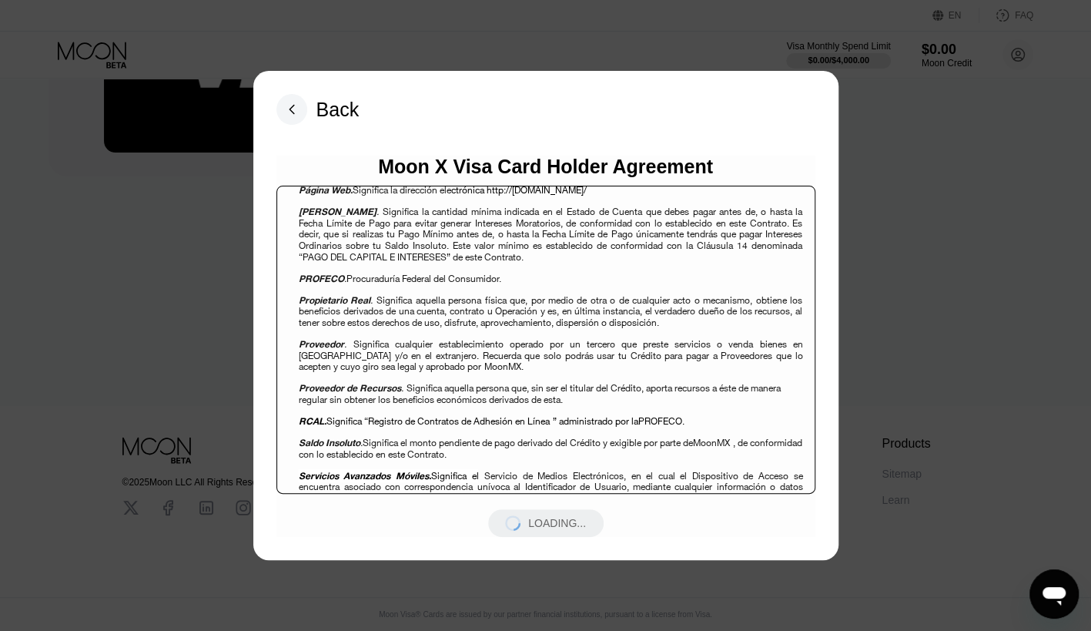
scroll to position [666, 0]
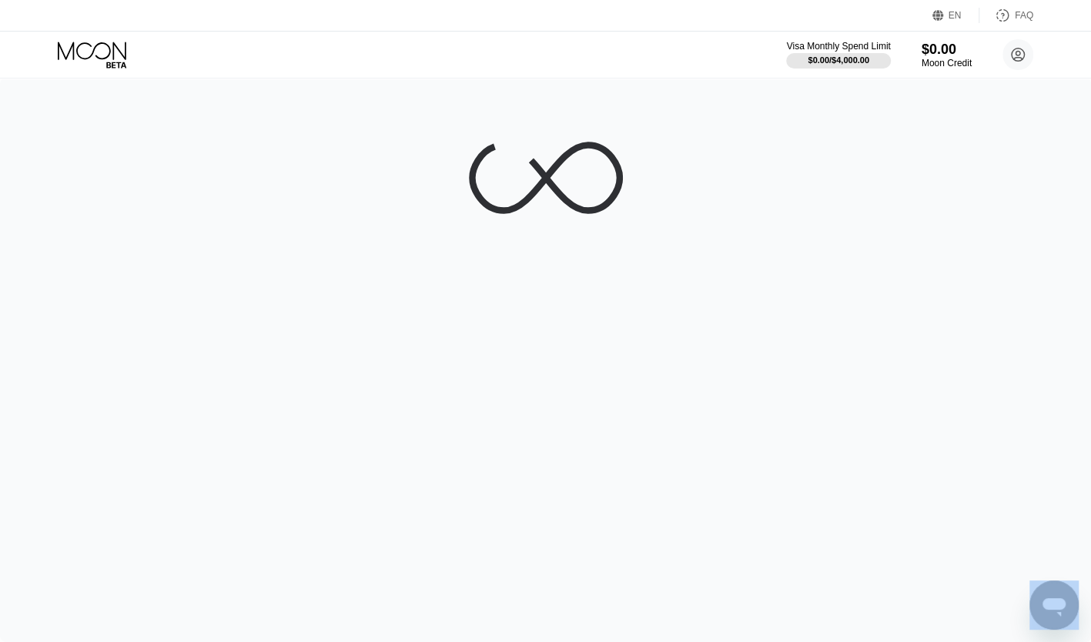
drag, startPoint x: 290, startPoint y: 206, endPoint x: 482, endPoint y: 476, distance: 331.2
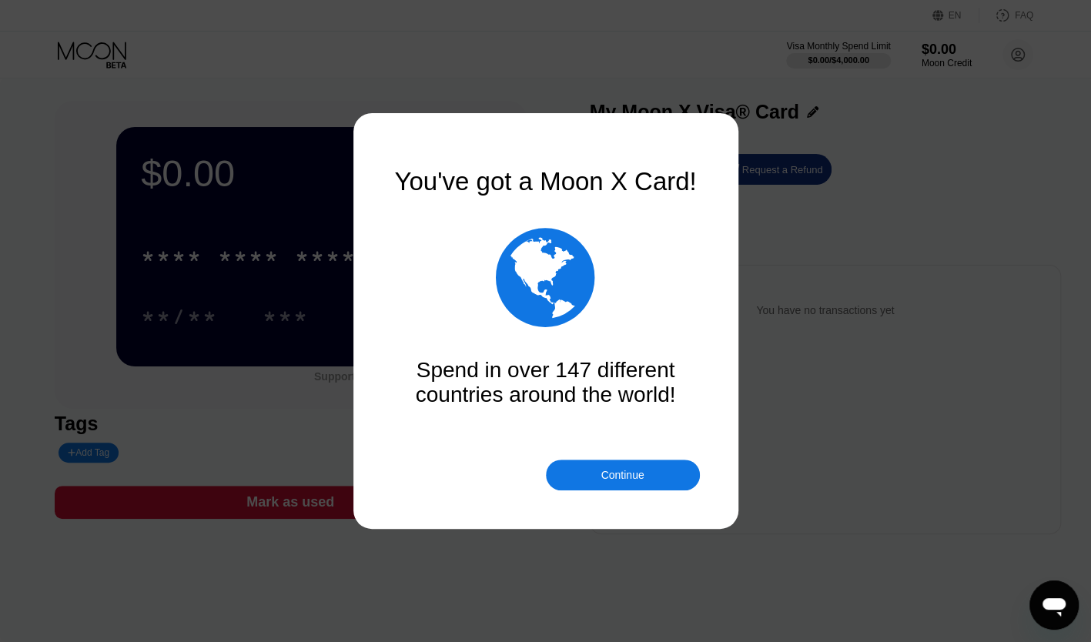
click at [609, 478] on div "Continue" at bounding box center [622, 475] width 43 height 12
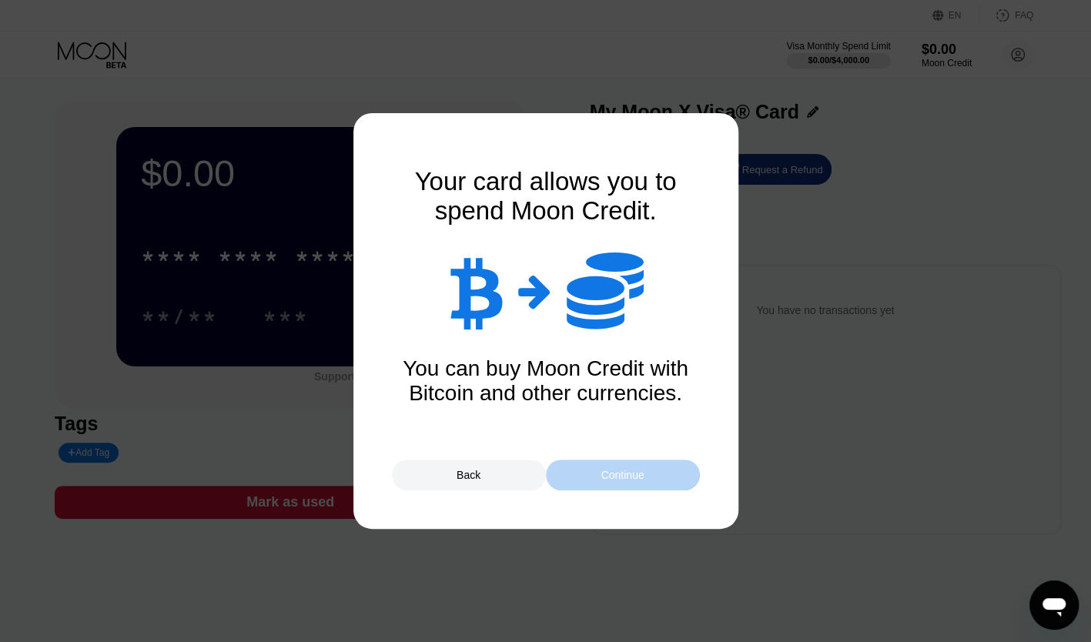
click at [619, 475] on div "Continue" at bounding box center [622, 475] width 43 height 12
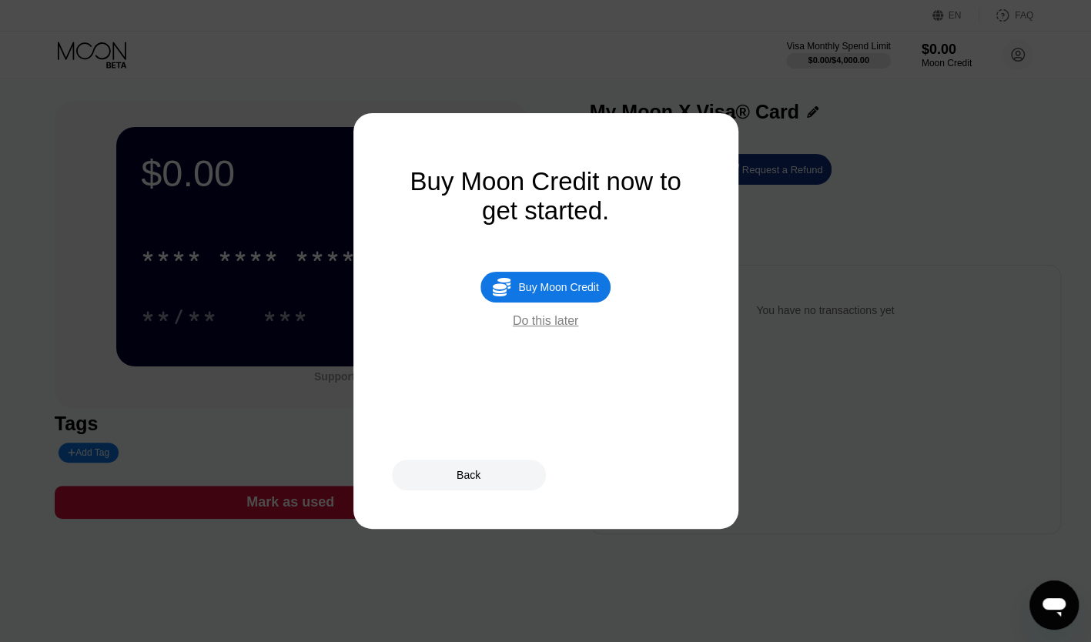
click at [553, 291] on div "Buy Moon Credit" at bounding box center [558, 287] width 80 height 12
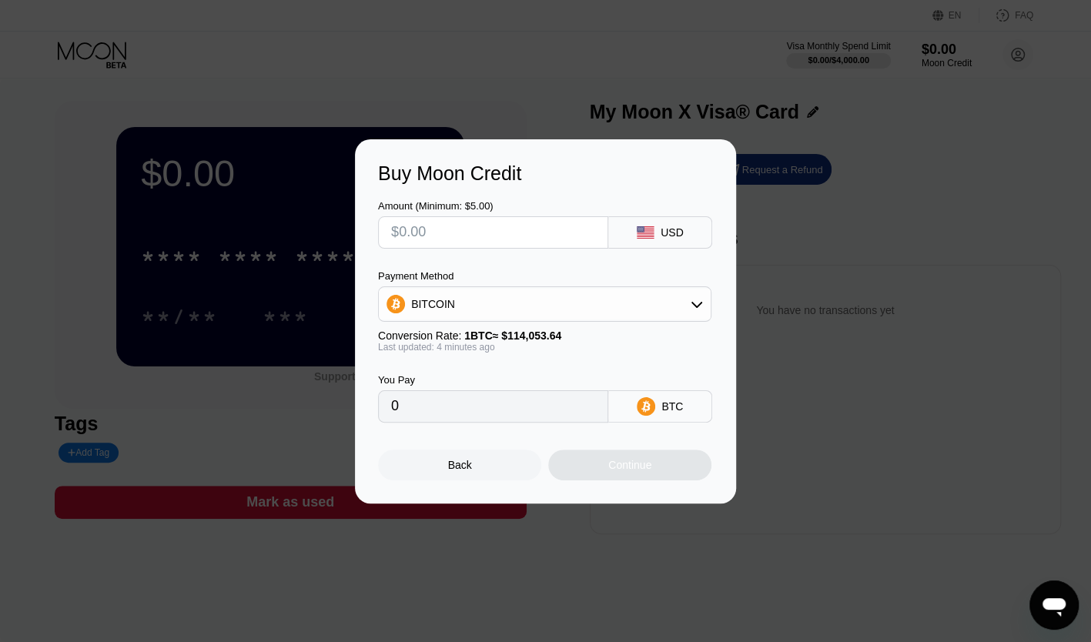
click at [427, 419] on input "0" at bounding box center [493, 406] width 204 height 31
click at [460, 225] on input "text" at bounding box center [493, 232] width 204 height 31
type input "$3"
type input "0.00002630"
type input "$30"
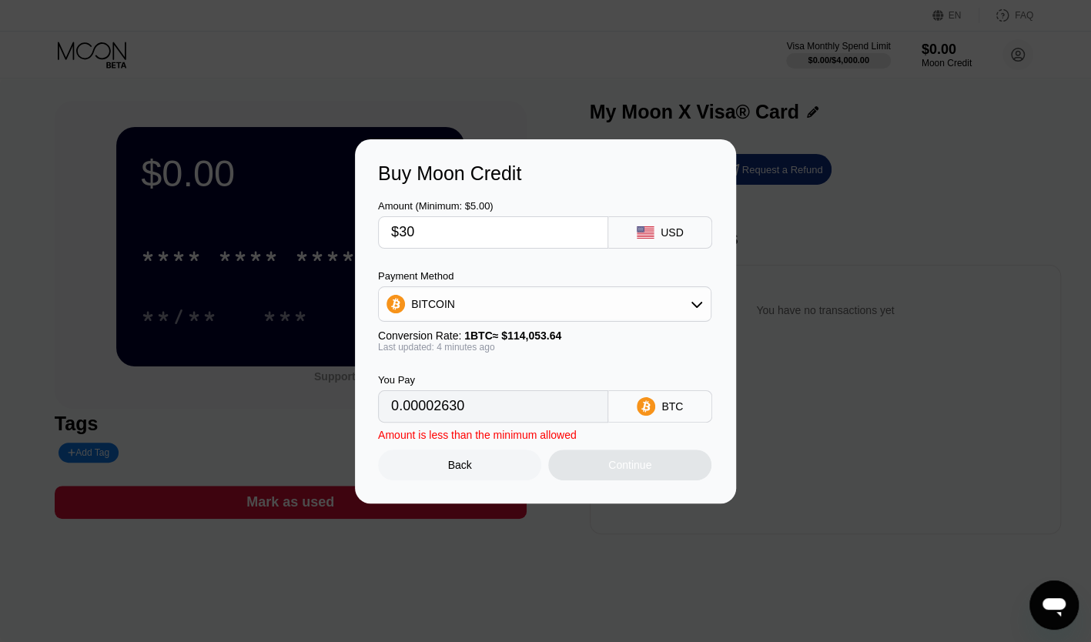
type input "0.00026299"
type input "$300"
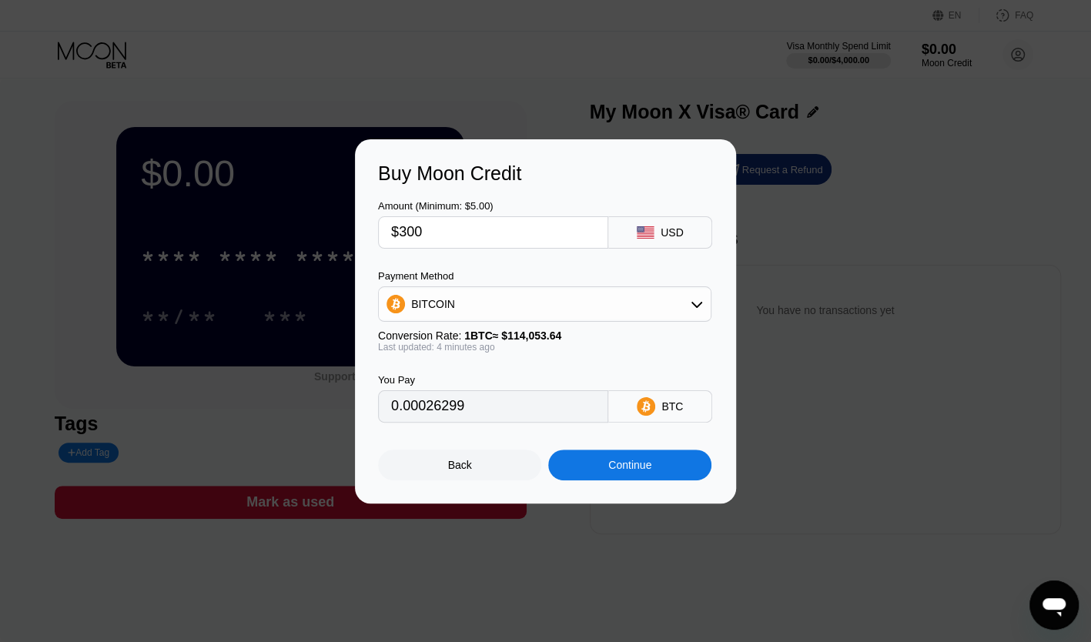
type input "0.00262984"
type input "$30"
type input "0.00026299"
type input "$3"
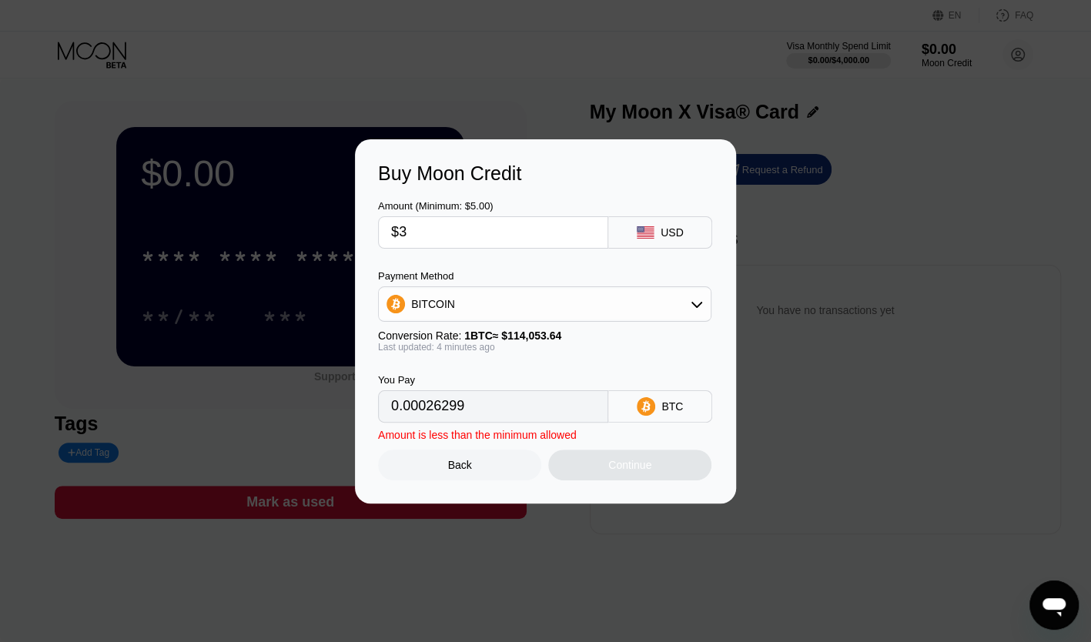
type input "0.00002630"
type input "0"
type input "$10"
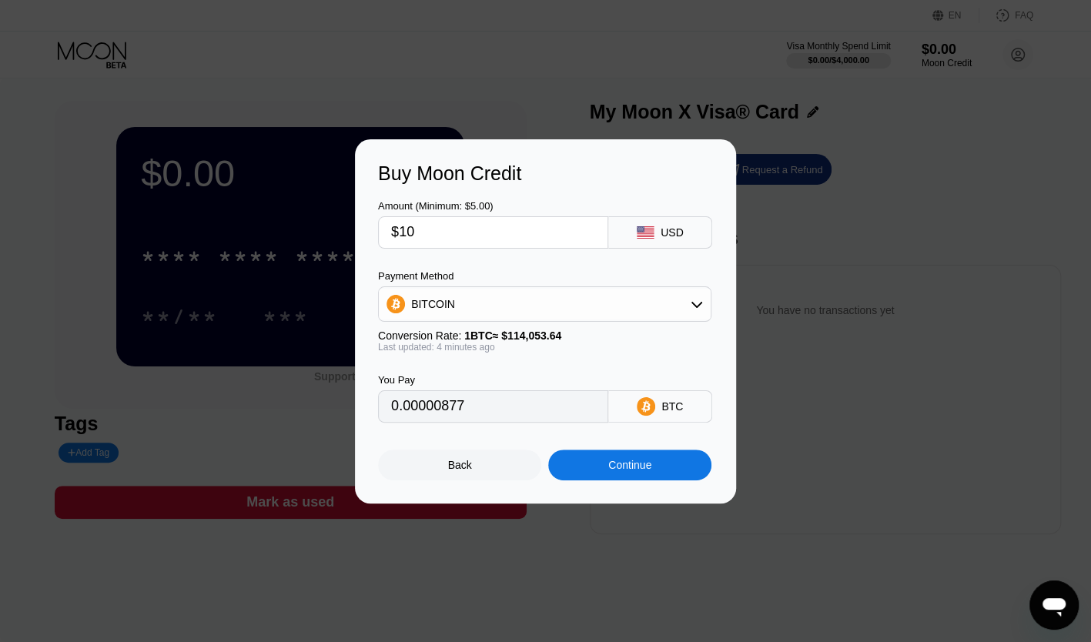
type input "0.00008767"
type input "$10"
click at [636, 466] on div "Continue" at bounding box center [629, 465] width 43 height 12
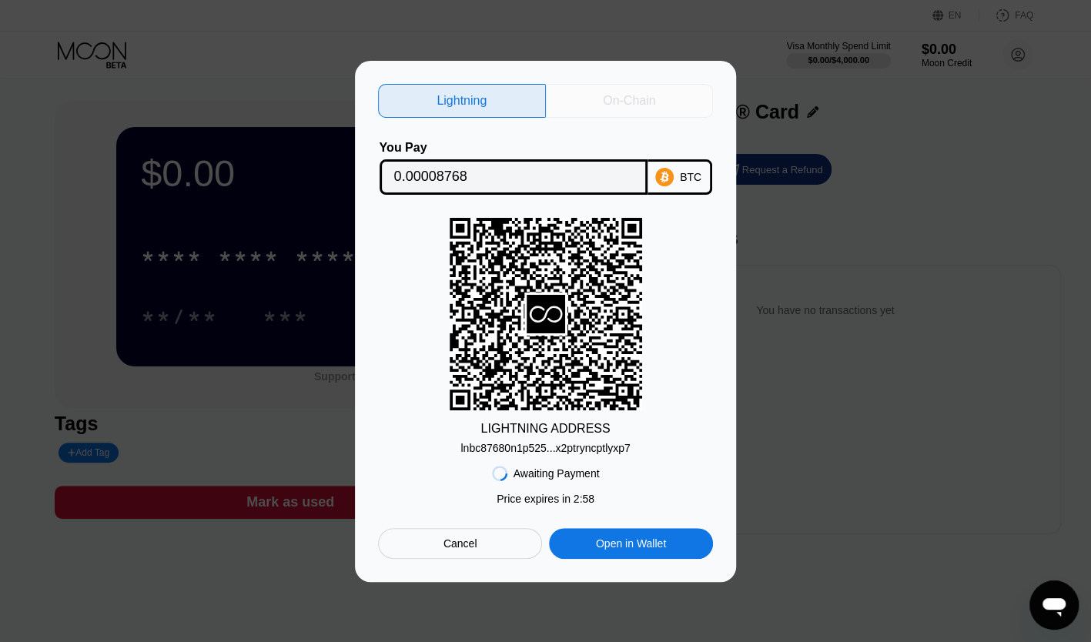
click at [587, 94] on div "On-Chain" at bounding box center [630, 101] width 168 height 34
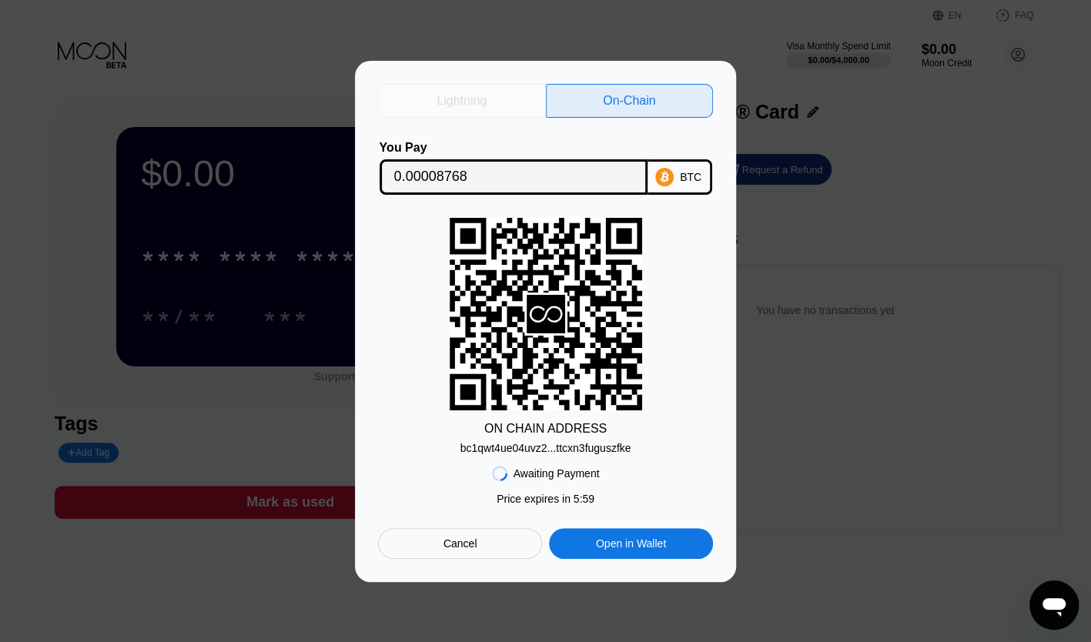
click at [467, 93] on div "Lightning" at bounding box center [462, 100] width 50 height 15
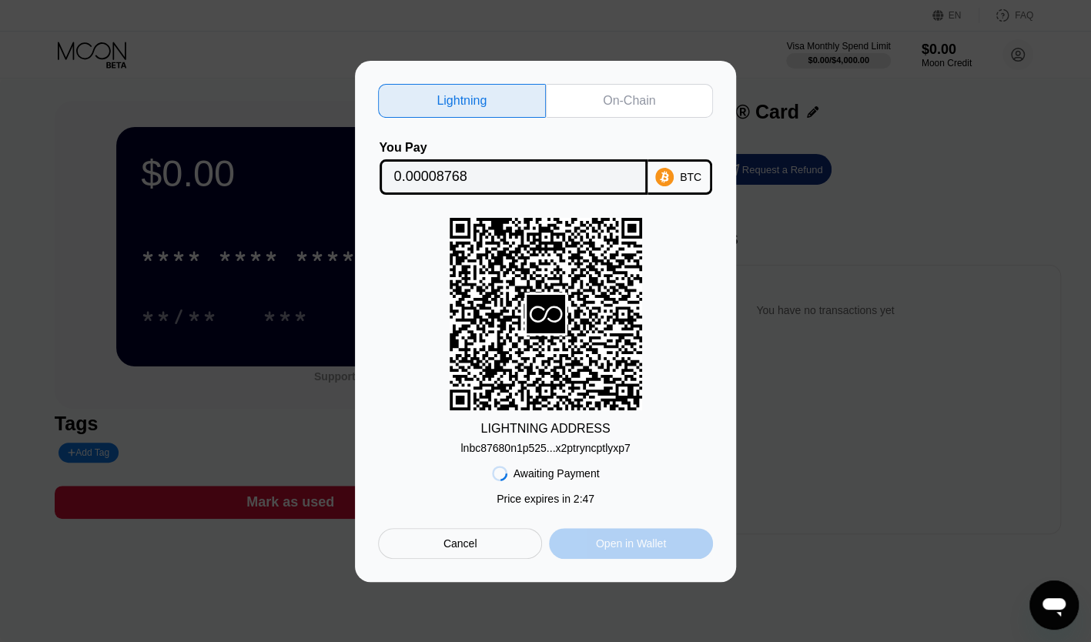
click at [591, 548] on div "Open in Wallet" at bounding box center [631, 543] width 164 height 31
click at [505, 547] on div "Cancel" at bounding box center [460, 543] width 164 height 31
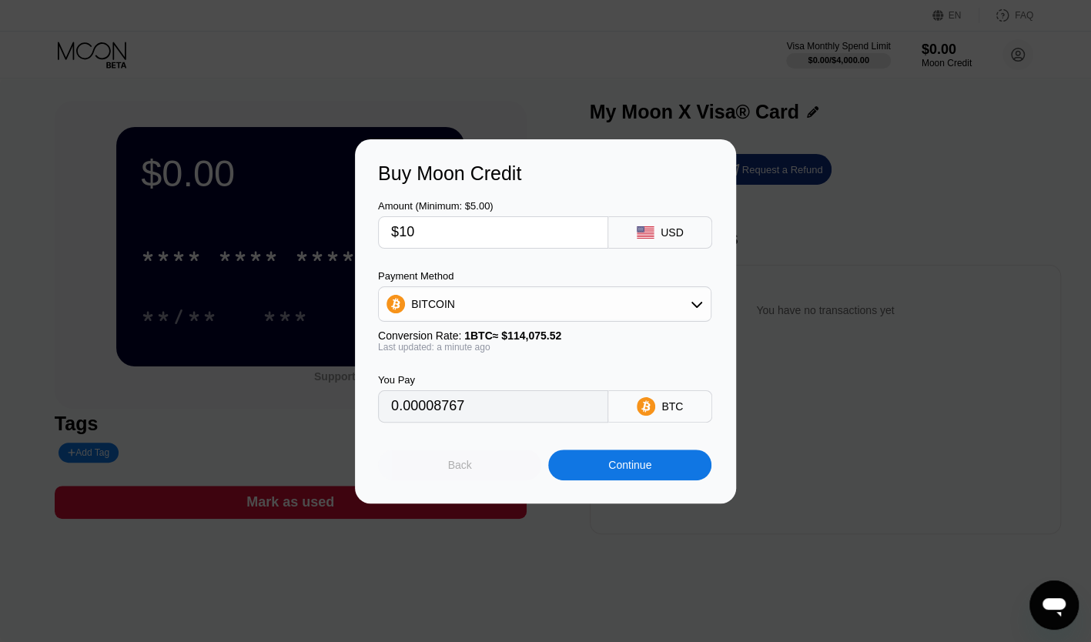
click at [482, 466] on div "Back" at bounding box center [459, 465] width 163 height 31
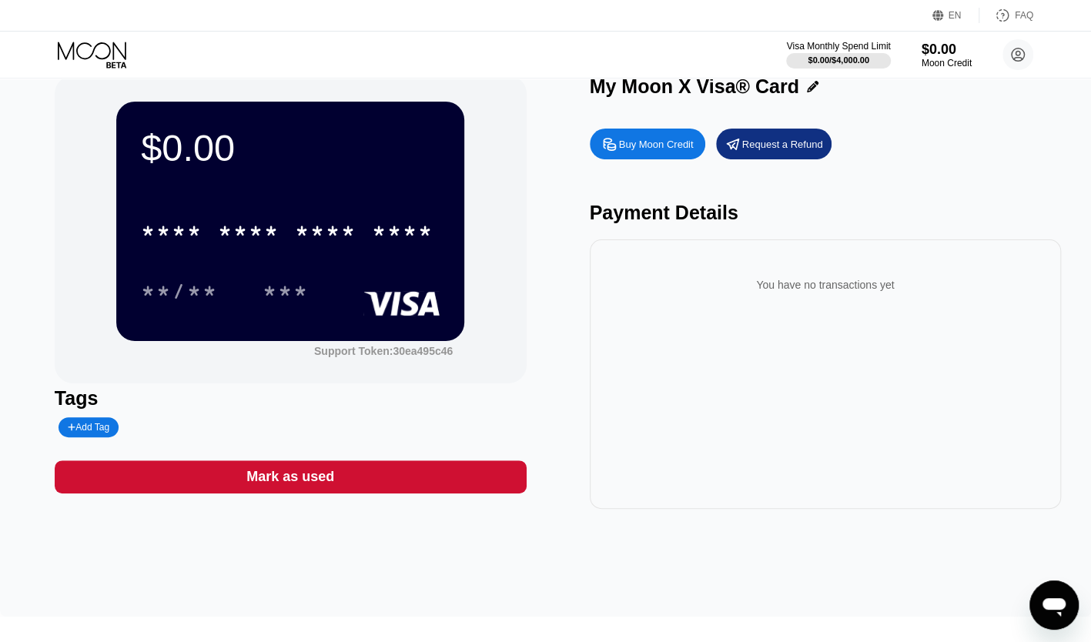
scroll to position [25, 0]
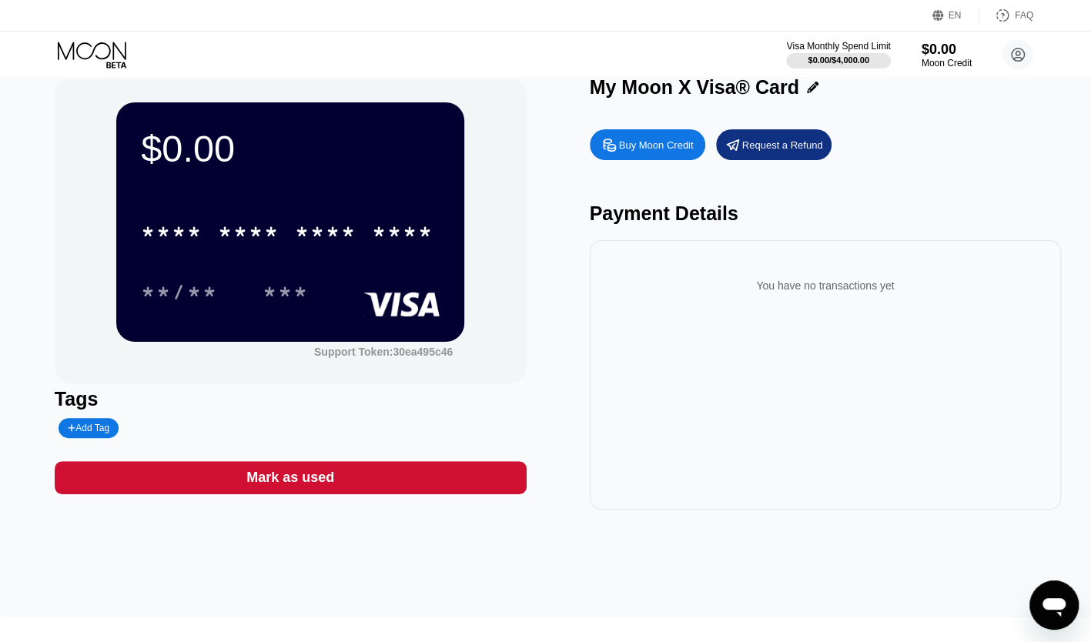
click at [282, 214] on div "* * * * * * * * * * * * ****" at bounding box center [290, 227] width 299 height 52
click at [1030, 55] on circle at bounding box center [1018, 54] width 31 height 31
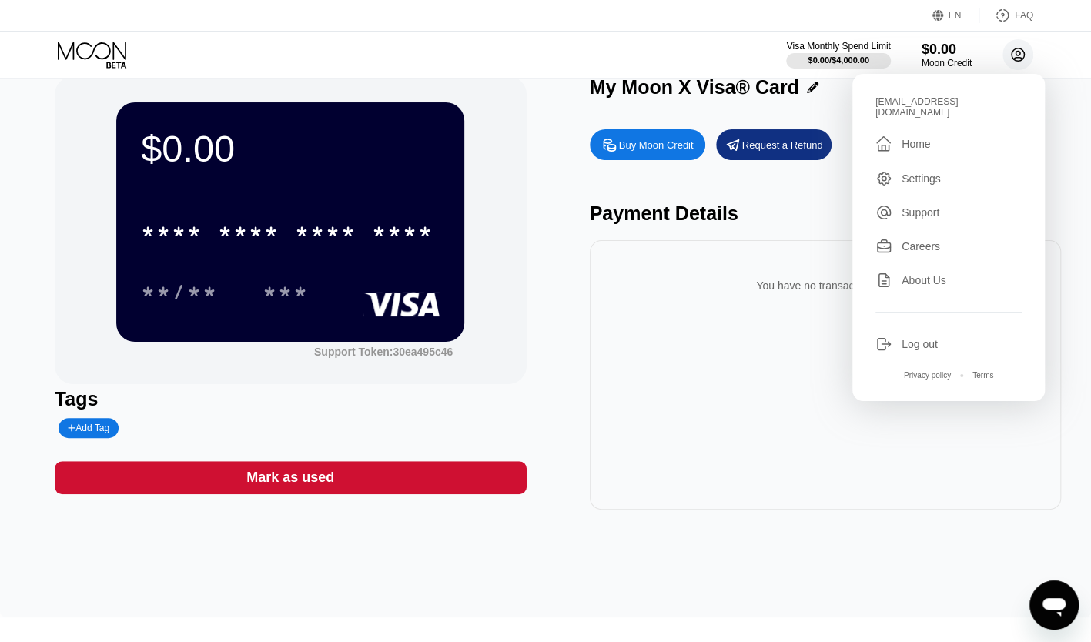
click at [1018, 63] on circle at bounding box center [1018, 54] width 31 height 31
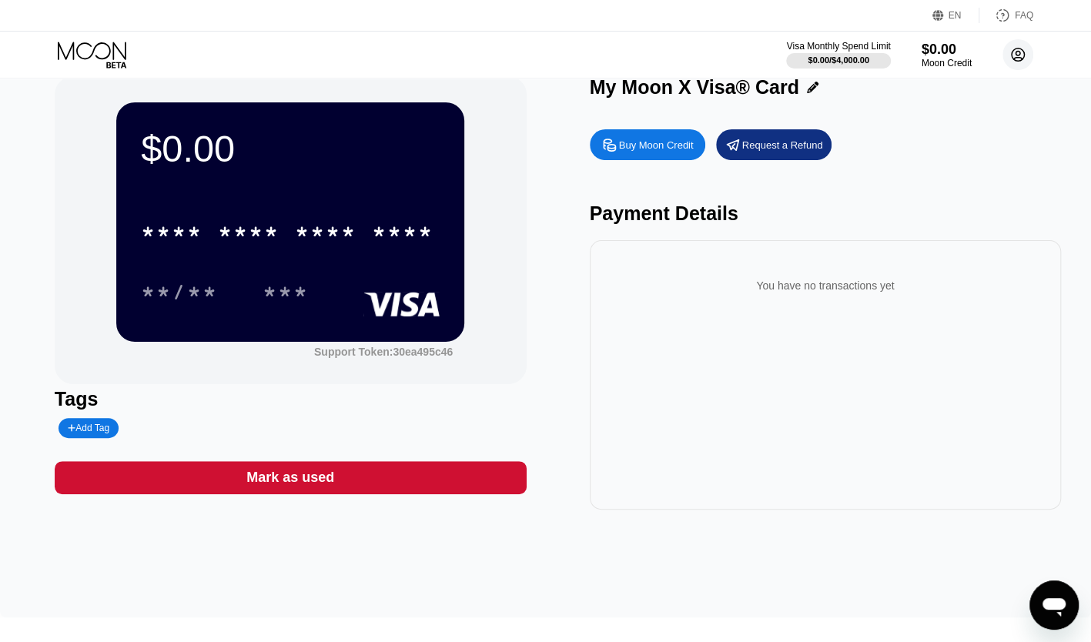
click at [1018, 63] on circle at bounding box center [1018, 54] width 31 height 31
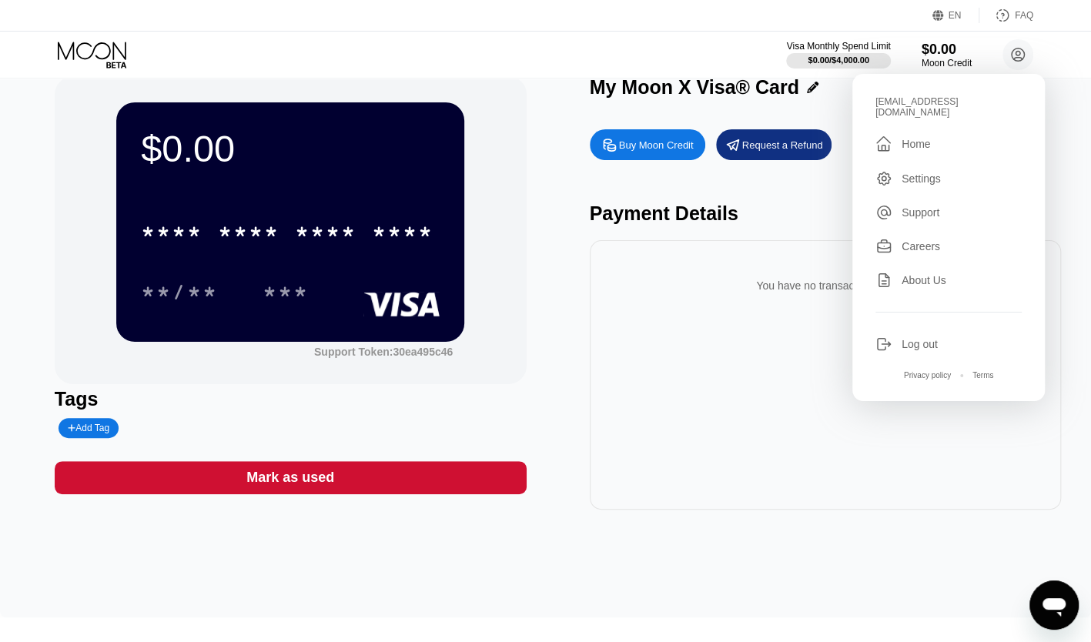
click at [932, 206] on div "Support" at bounding box center [921, 212] width 38 height 12
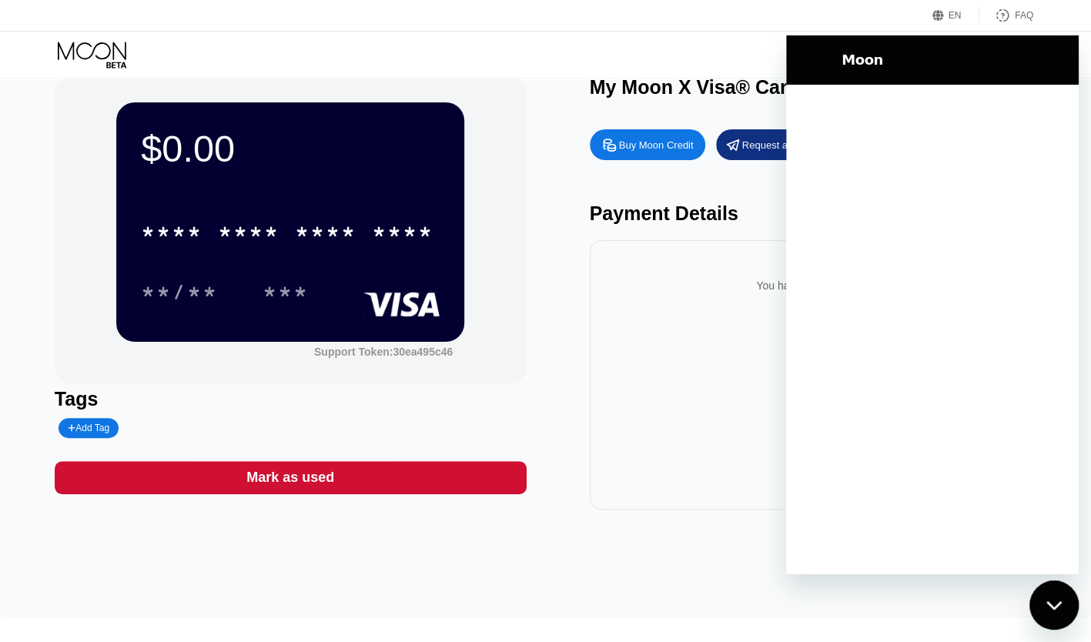
scroll to position [0, 0]
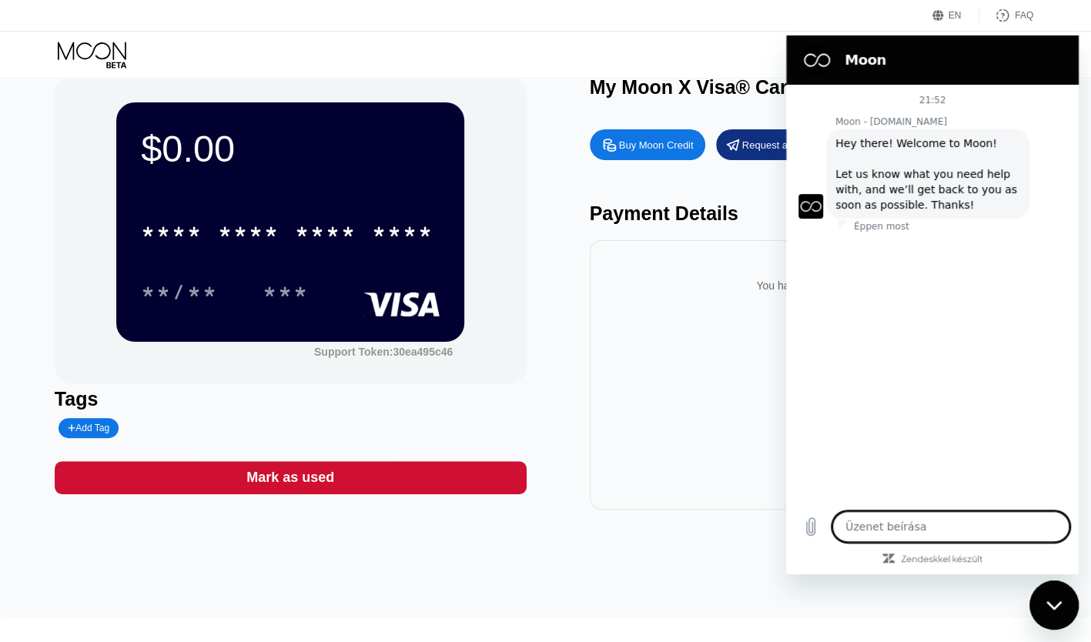
type textarea "x"
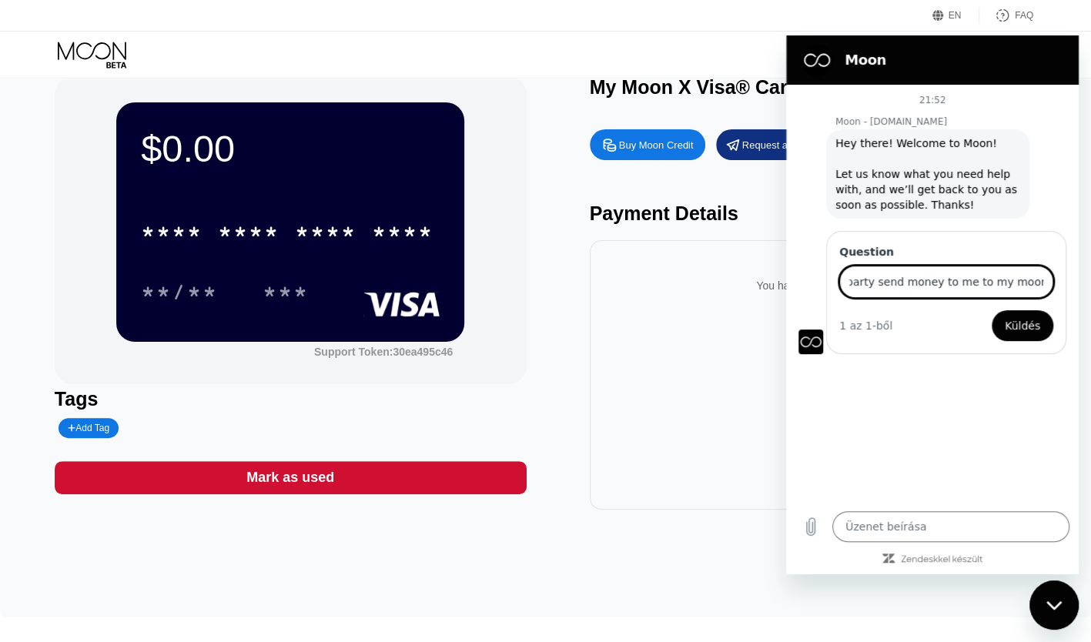
scroll to position [0, 85]
type input "hello. can 3th party send money to me to my moon wallet?"
click at [1043, 328] on button "Küldés" at bounding box center [1023, 325] width 62 height 31
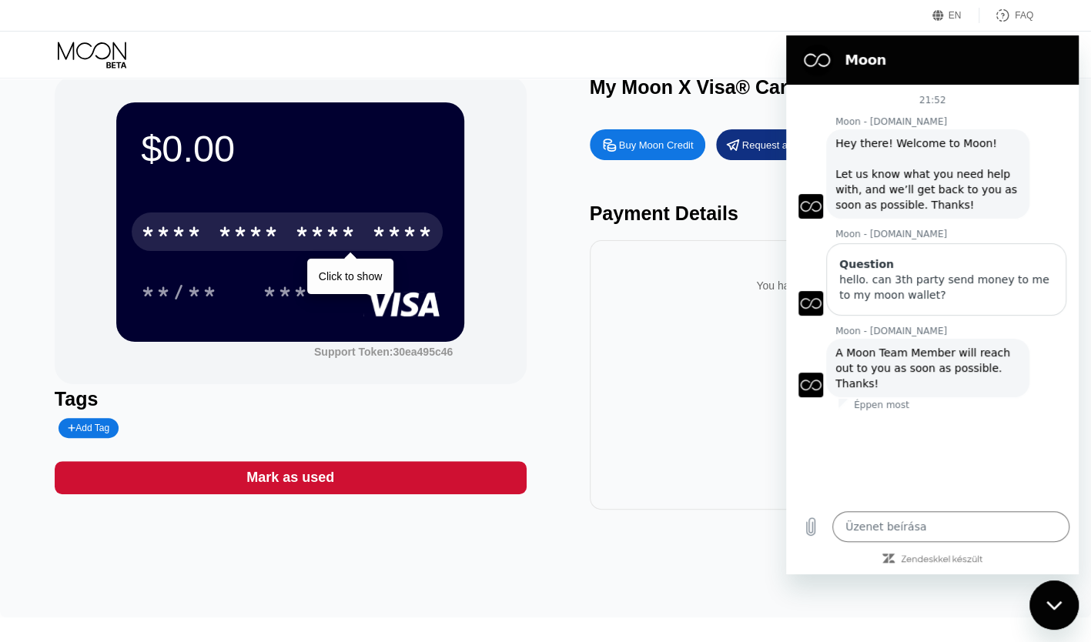
click at [280, 243] on div "* * * *" at bounding box center [249, 234] width 62 height 25
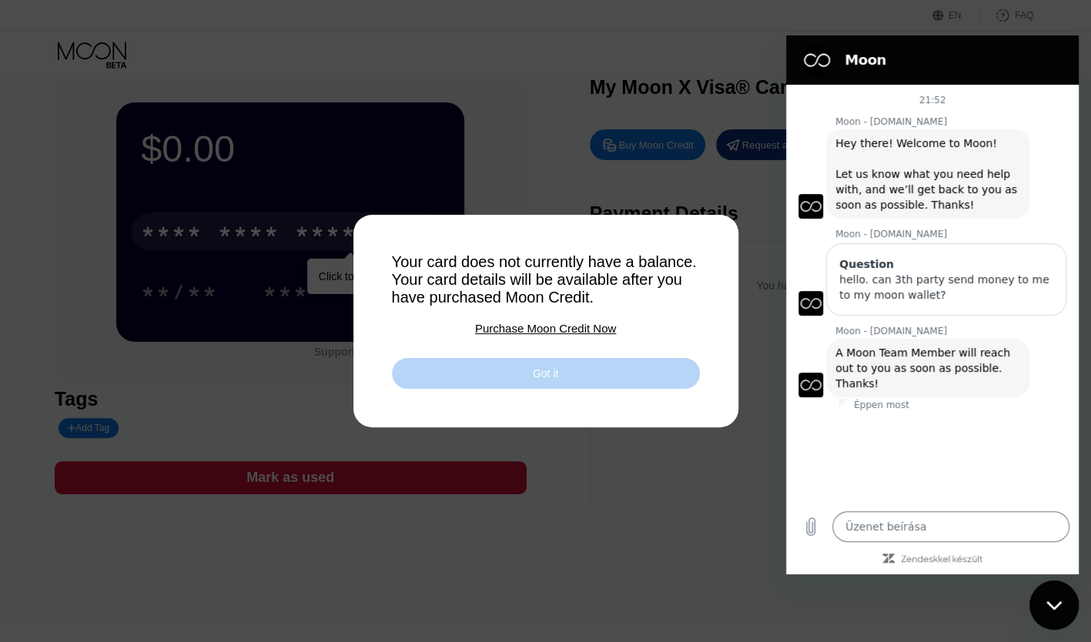
click at [608, 384] on div "Got it" at bounding box center [546, 373] width 308 height 31
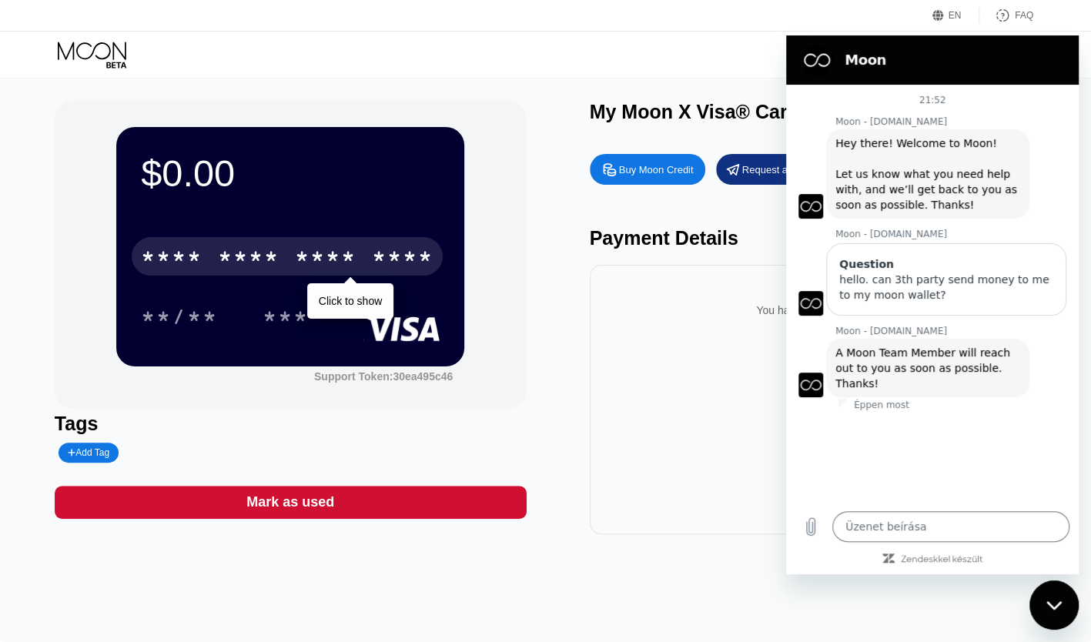
click at [585, 453] on div "$0.00 * * * * * * * * * * * * **** Click to show **/** *** Support Token: 30ea4…" at bounding box center [546, 318] width 982 height 434
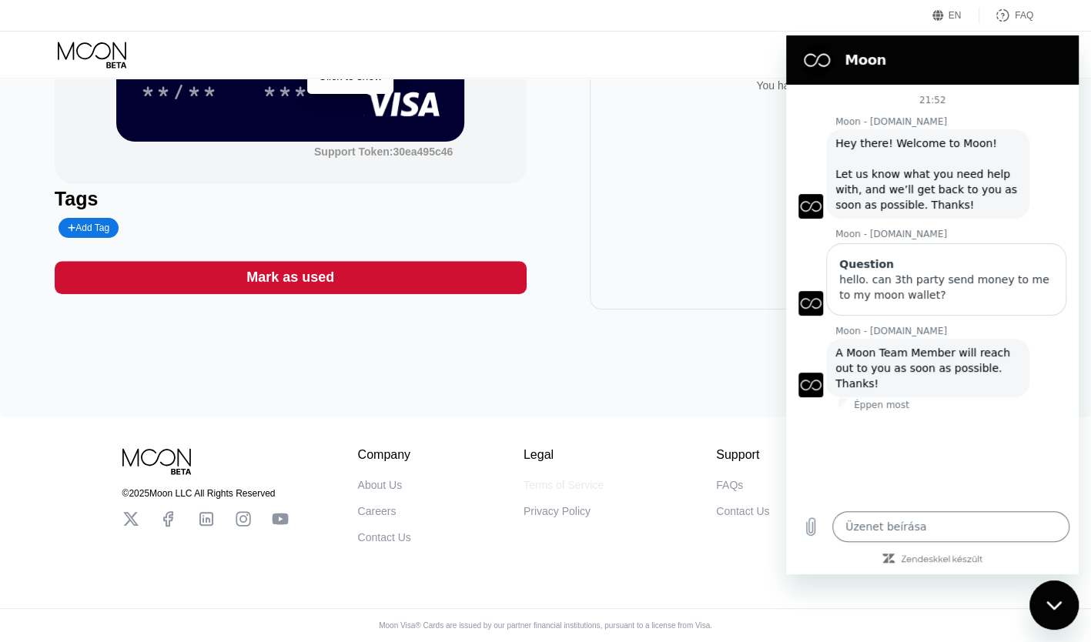
click at [582, 479] on div "Terms of Service" at bounding box center [564, 485] width 80 height 12
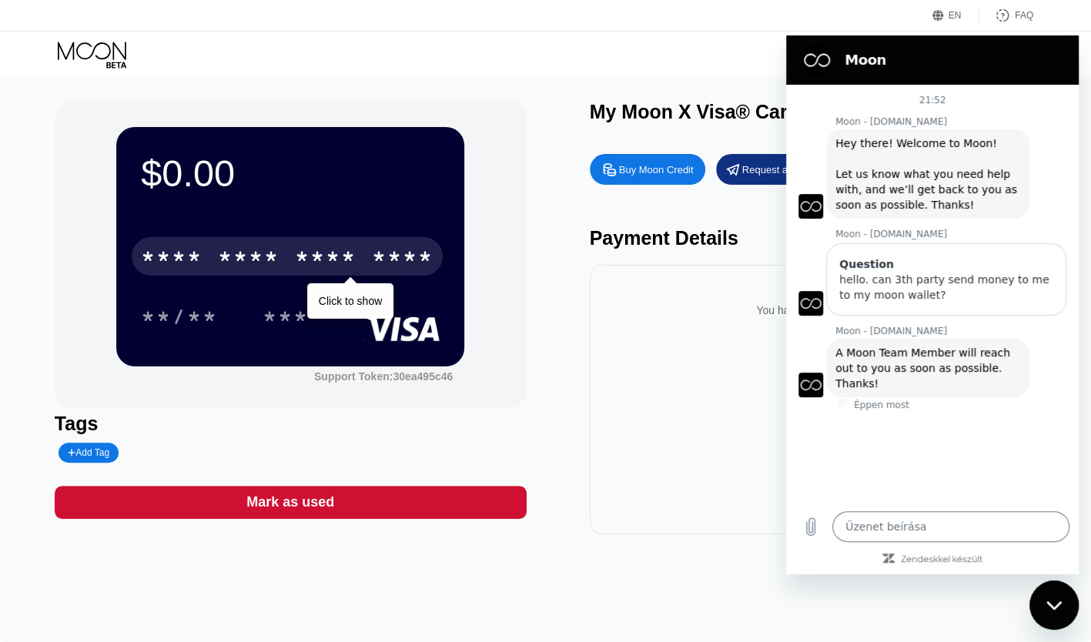
click at [1026, 12] on div "FAQ" at bounding box center [1024, 15] width 18 height 11
type textarea "x"
click at [715, 52] on div "Visa Monthly Spend Limit $0.00 / $4,000.00 $0.00 Moon Credit smbch2025@gmail.co…" at bounding box center [545, 55] width 1091 height 46
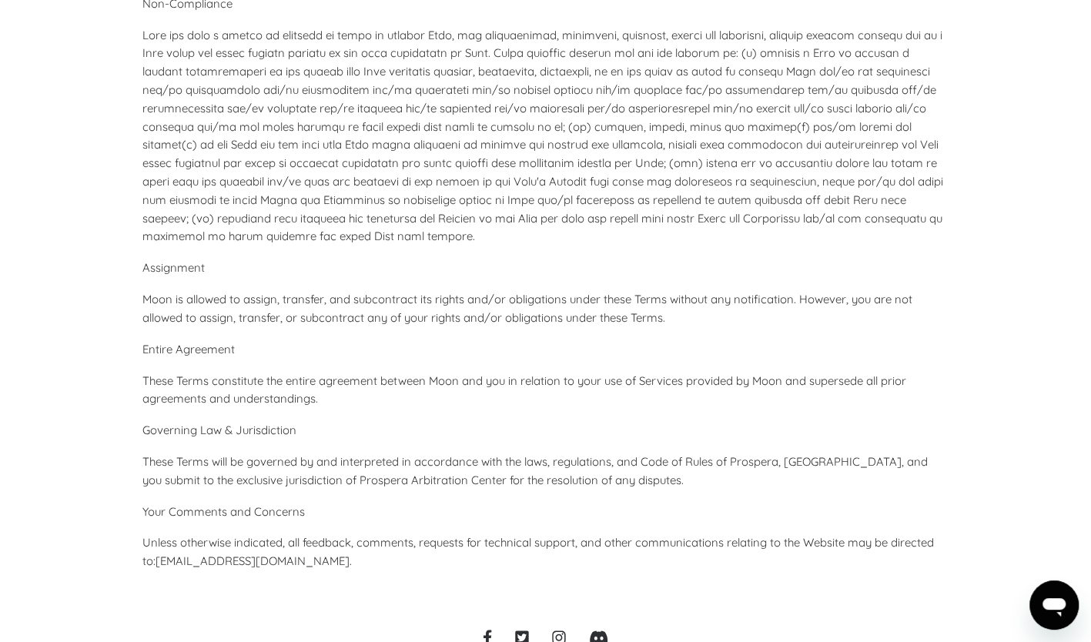
scroll to position [6906, 0]
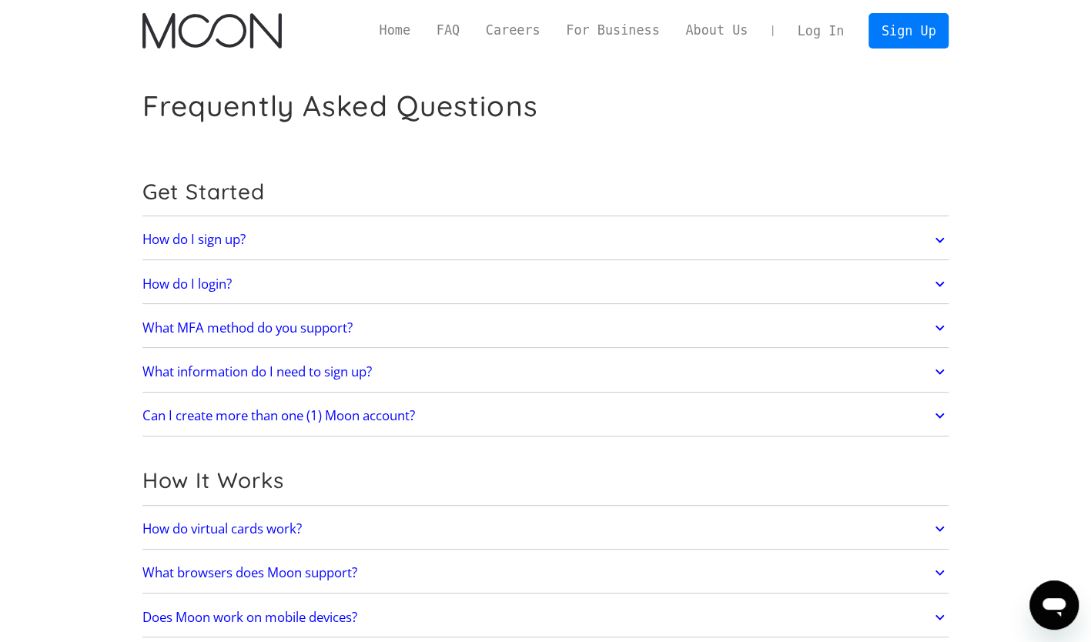
click at [171, 243] on h2 "How do I sign up?" at bounding box center [193, 239] width 103 height 15
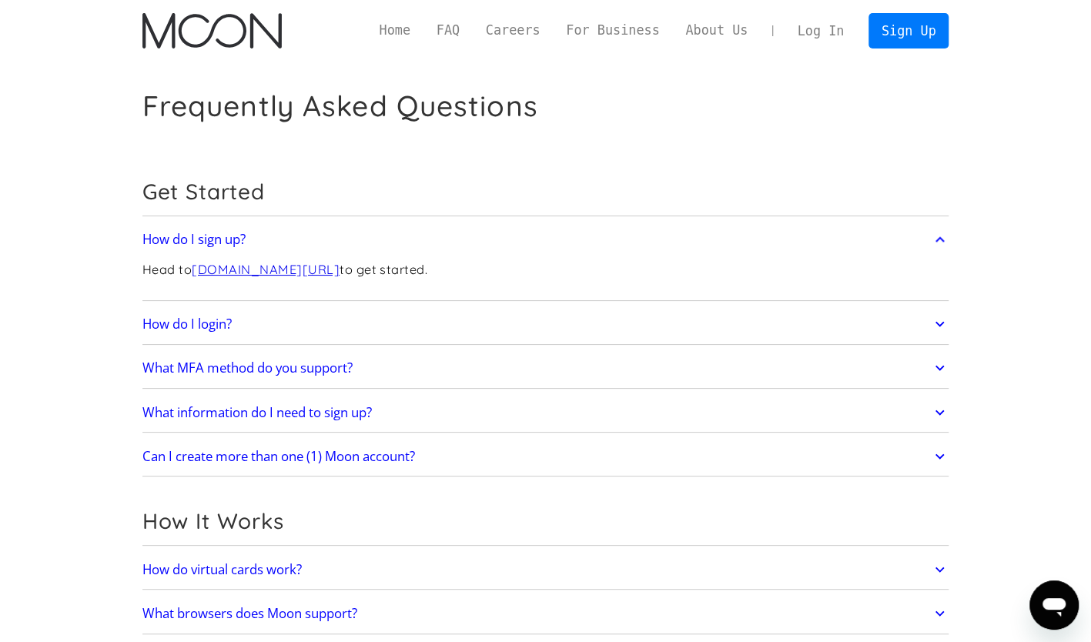
click at [171, 243] on h2 "How do I sign up?" at bounding box center [193, 239] width 103 height 15
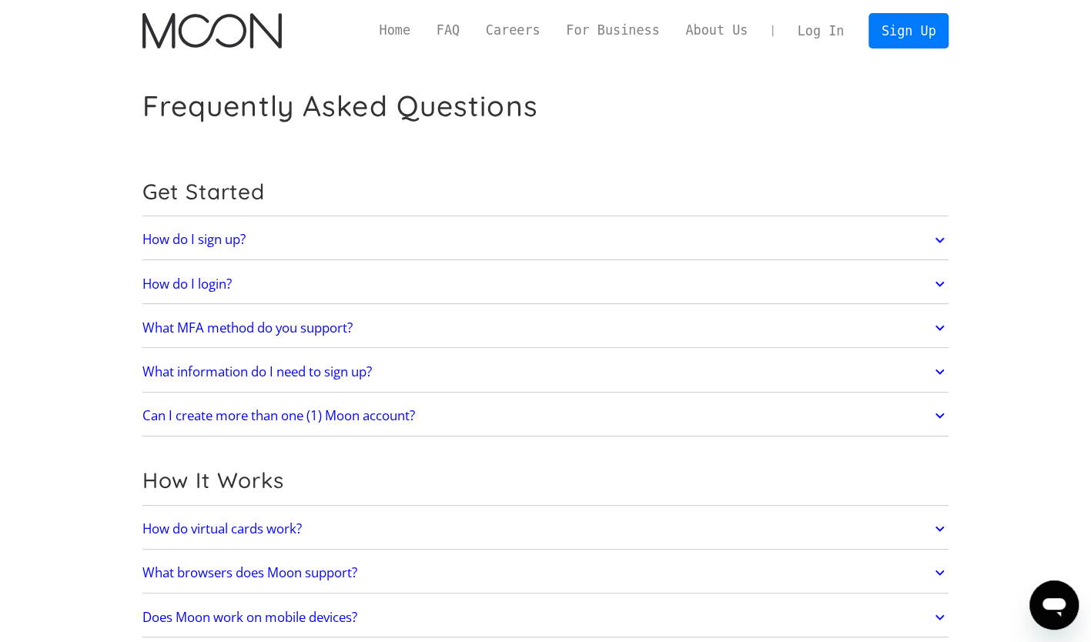
click at [186, 279] on h2 "How do I login?" at bounding box center [186, 283] width 89 height 15
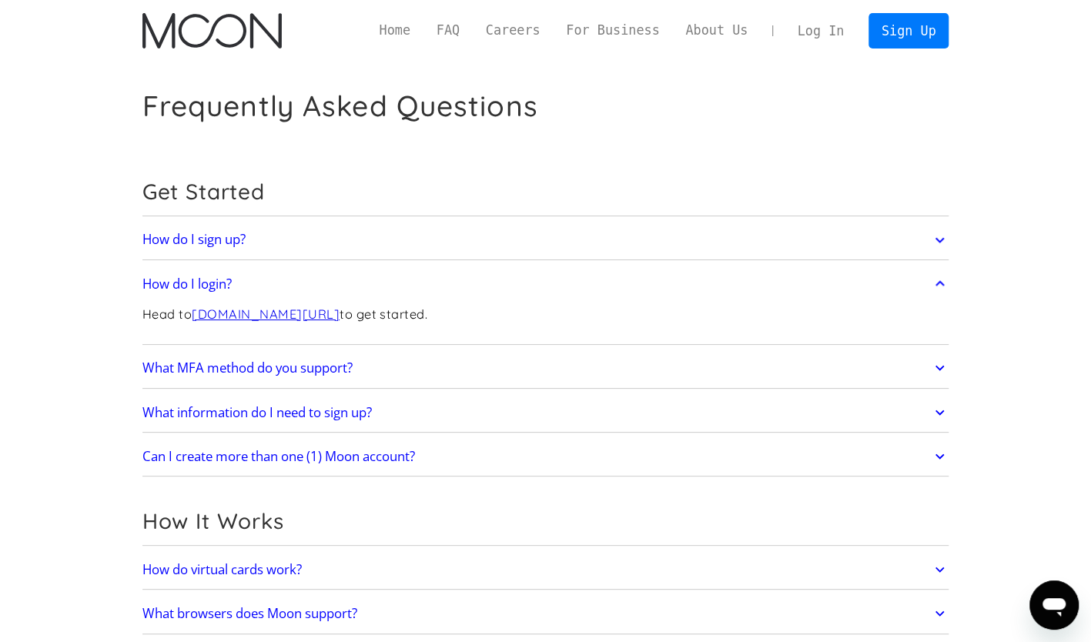
click at [186, 279] on h2 "How do I login?" at bounding box center [186, 283] width 89 height 15
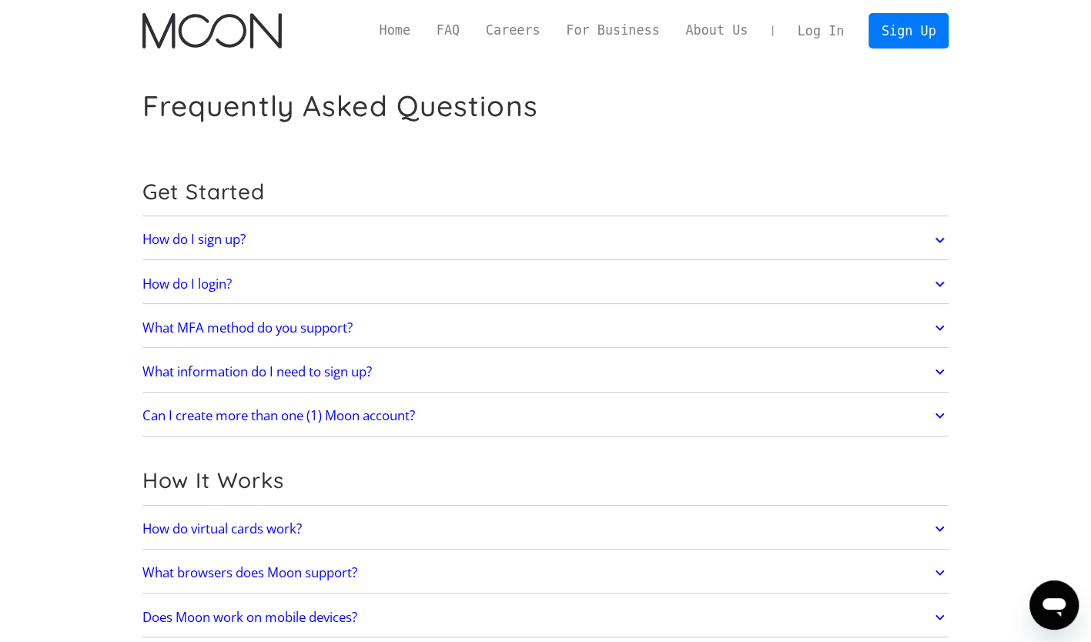
click at [203, 325] on h2 "What MFA method do you support?" at bounding box center [247, 327] width 210 height 15
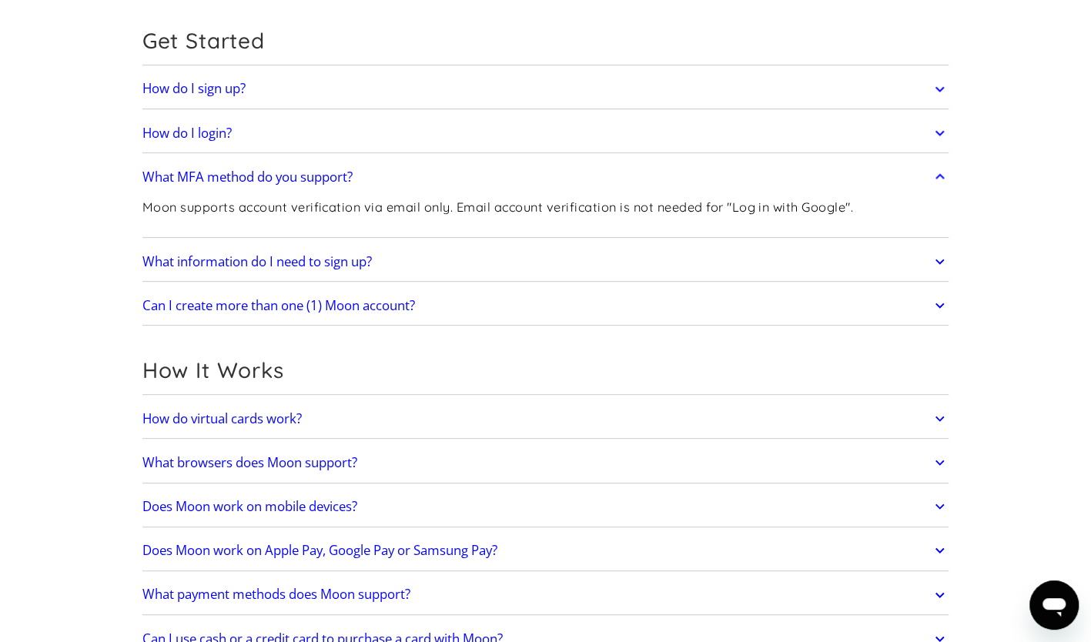
scroll to position [152, 0]
click at [288, 171] on h2 "What MFA method do you support?" at bounding box center [247, 176] width 210 height 15
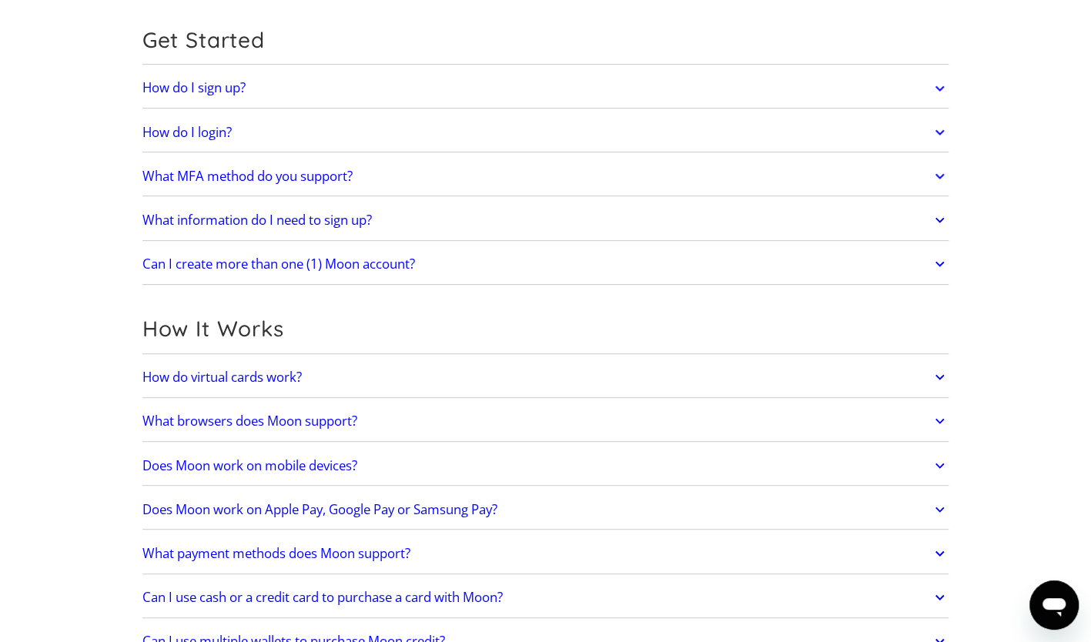
click at [283, 219] on h2 "What information do I need to sign up?" at bounding box center [256, 220] width 229 height 15
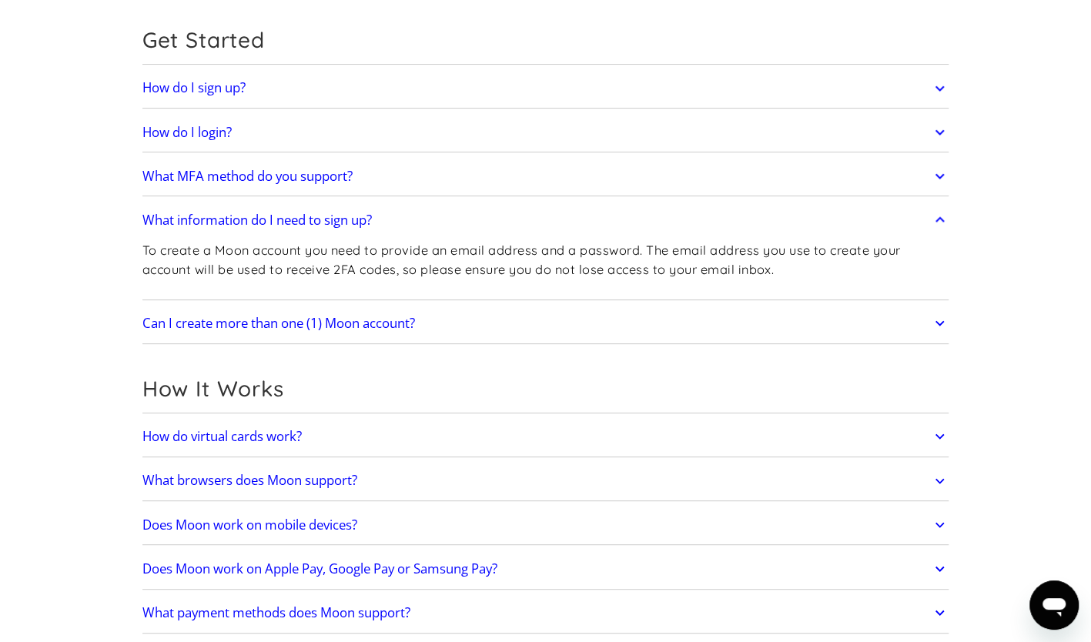
click at [328, 221] on h2 "What information do I need to sign up?" at bounding box center [256, 220] width 229 height 15
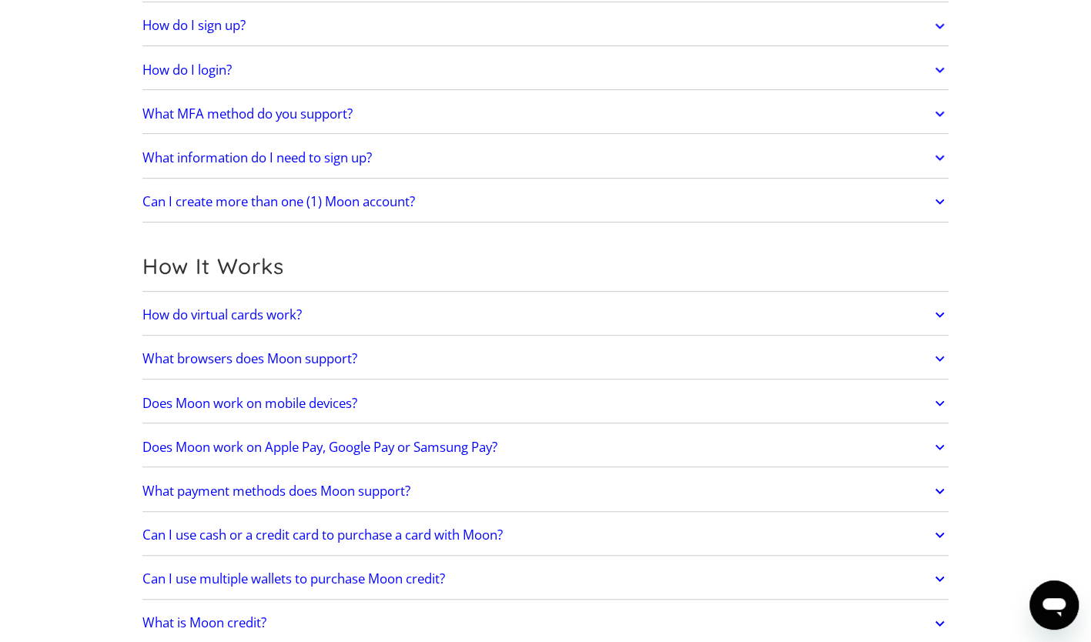
scroll to position [215, 0]
click at [260, 202] on h2 "Can I create more than one (1) Moon account?" at bounding box center [278, 200] width 273 height 15
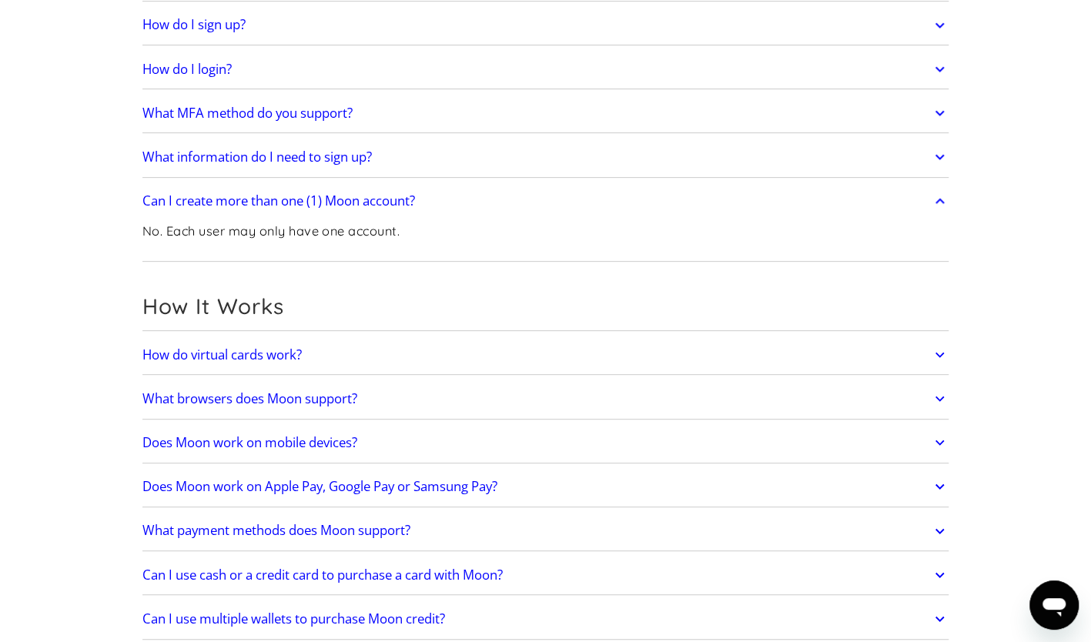
click at [295, 198] on h2 "Can I create more than one (1) Moon account?" at bounding box center [278, 200] width 273 height 15
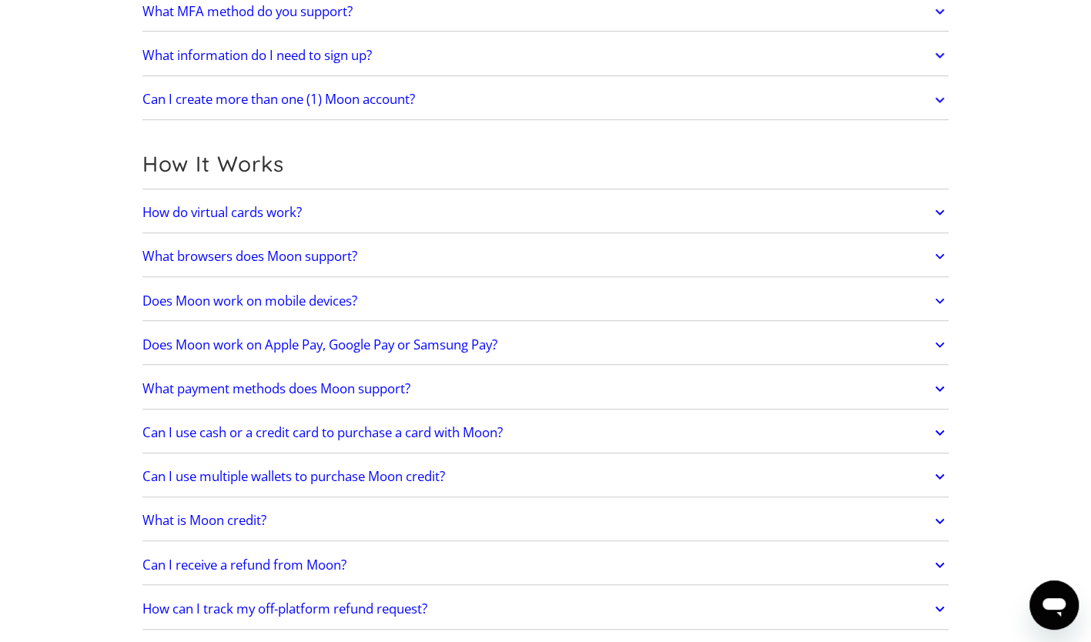
scroll to position [340, 0]
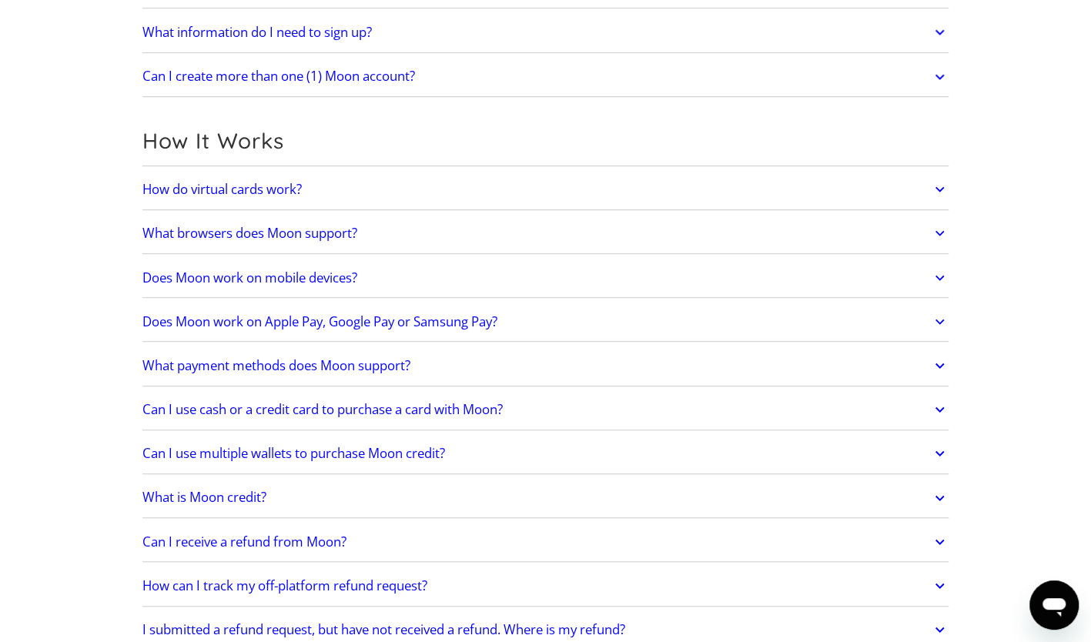
click at [230, 189] on h2 "How do virtual cards work?" at bounding box center [221, 189] width 159 height 15
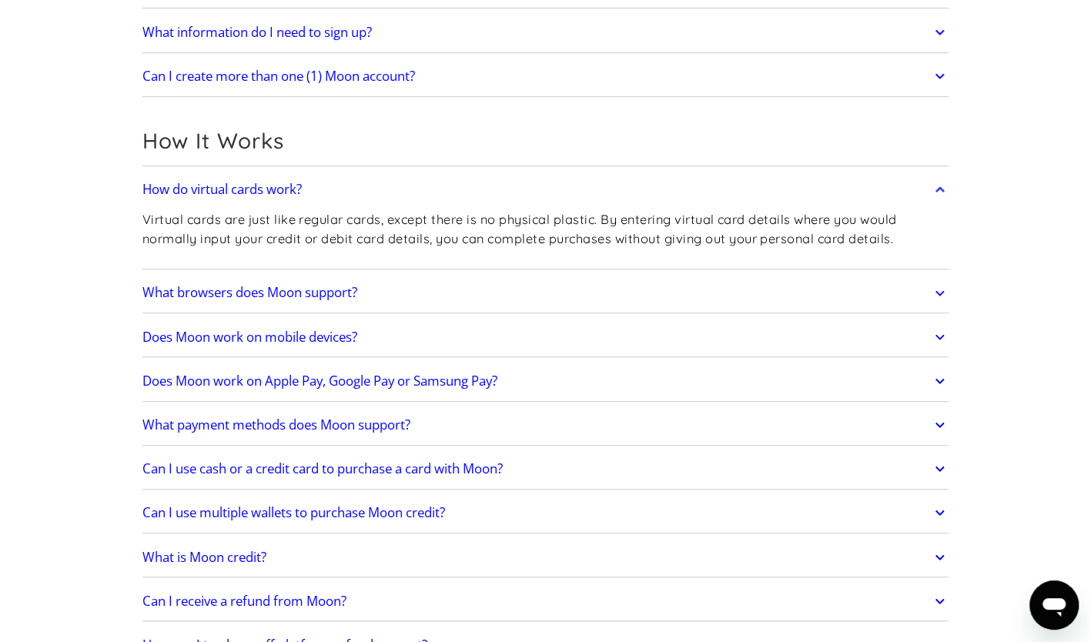
click at [262, 189] on h2 "How do virtual cards work?" at bounding box center [221, 189] width 159 height 15
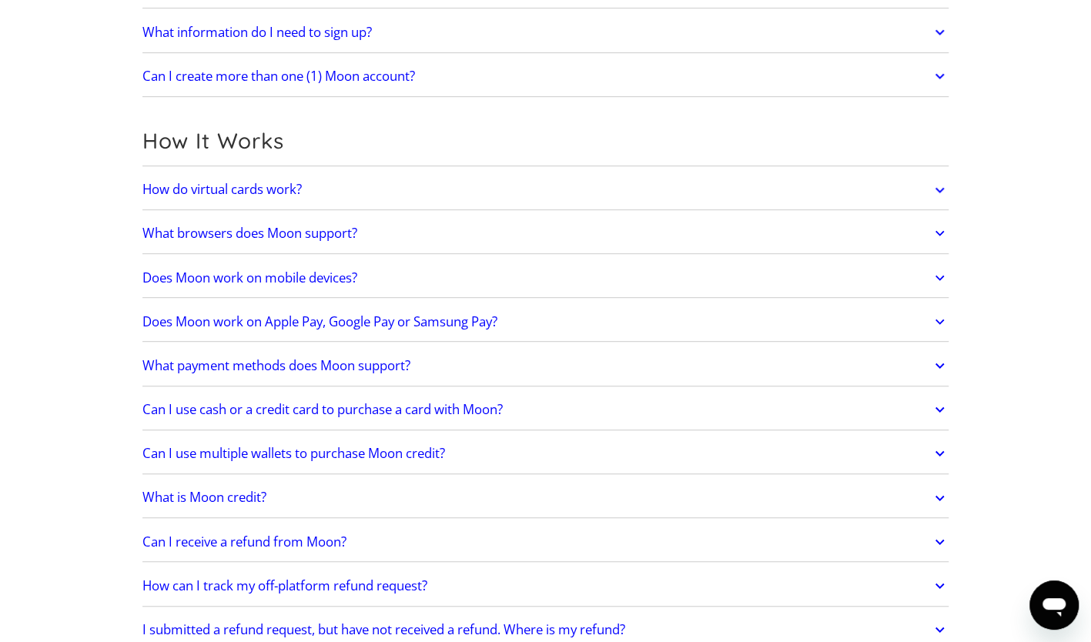
click at [270, 226] on h2 "What browsers does Moon support?" at bounding box center [249, 233] width 215 height 15
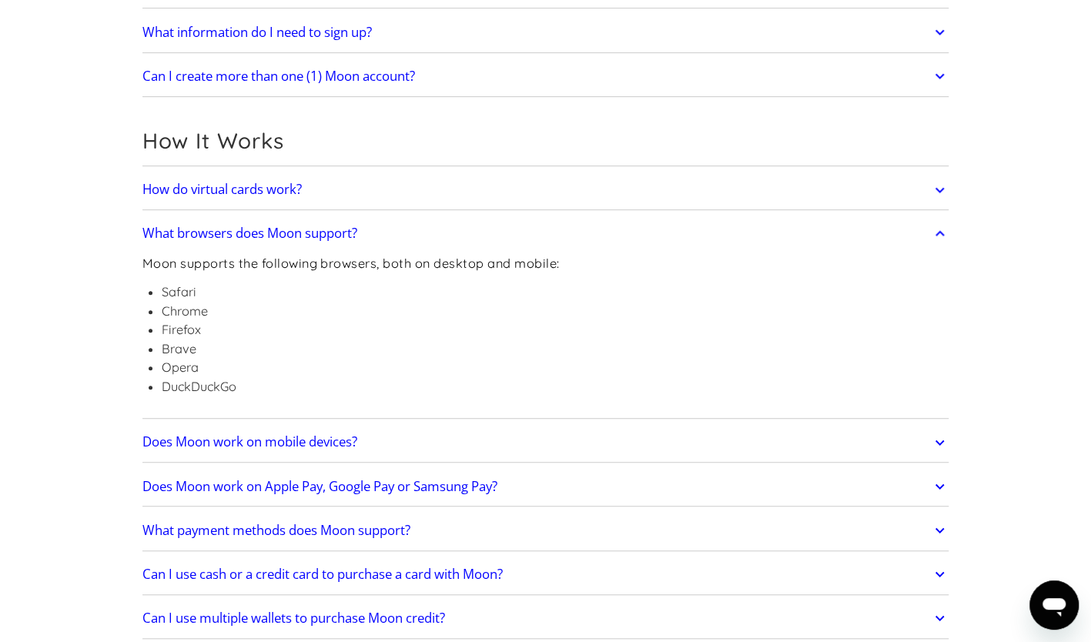
scroll to position [440, 0]
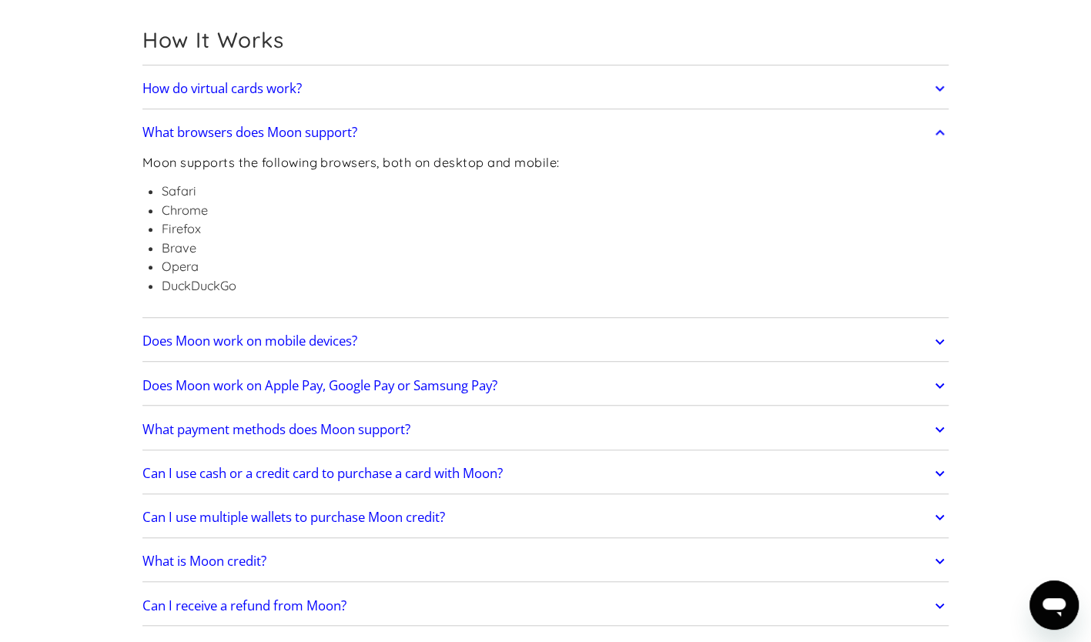
click at [262, 132] on h2 "What browsers does Moon support?" at bounding box center [249, 132] width 215 height 15
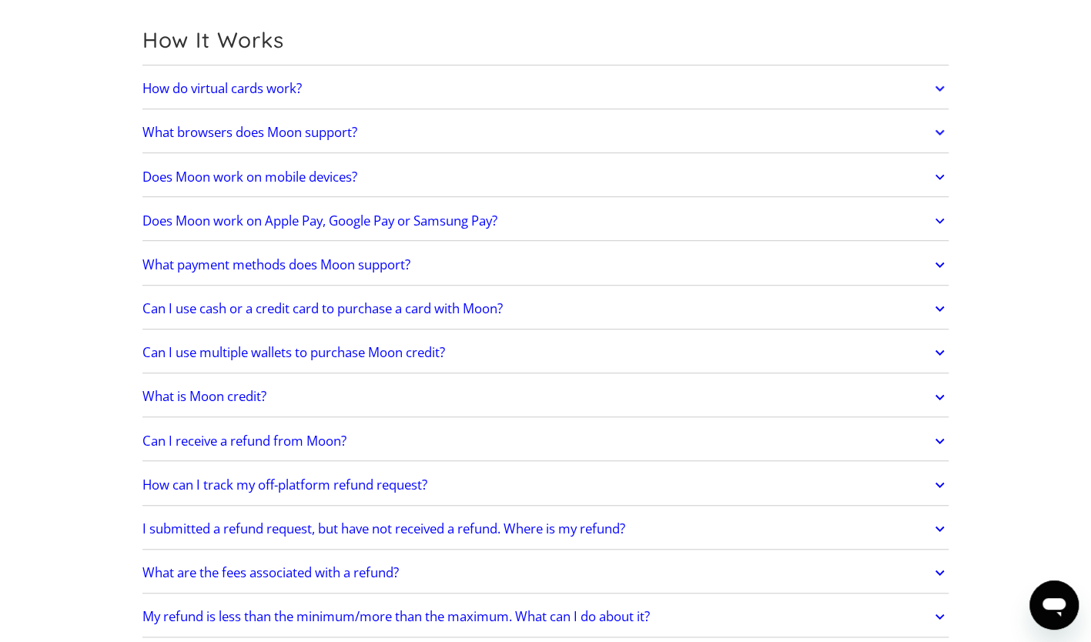
click at [240, 176] on h2 "Does Moon work on mobile devices?" at bounding box center [249, 176] width 215 height 15
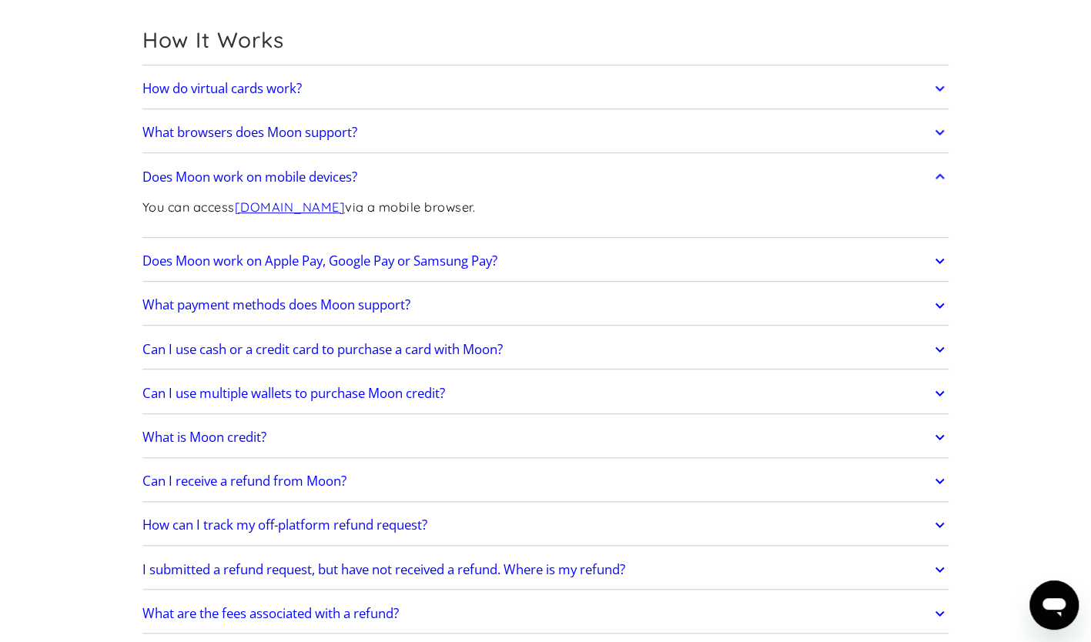
click at [301, 173] on h2 "Does Moon work on mobile devices?" at bounding box center [249, 176] width 215 height 15
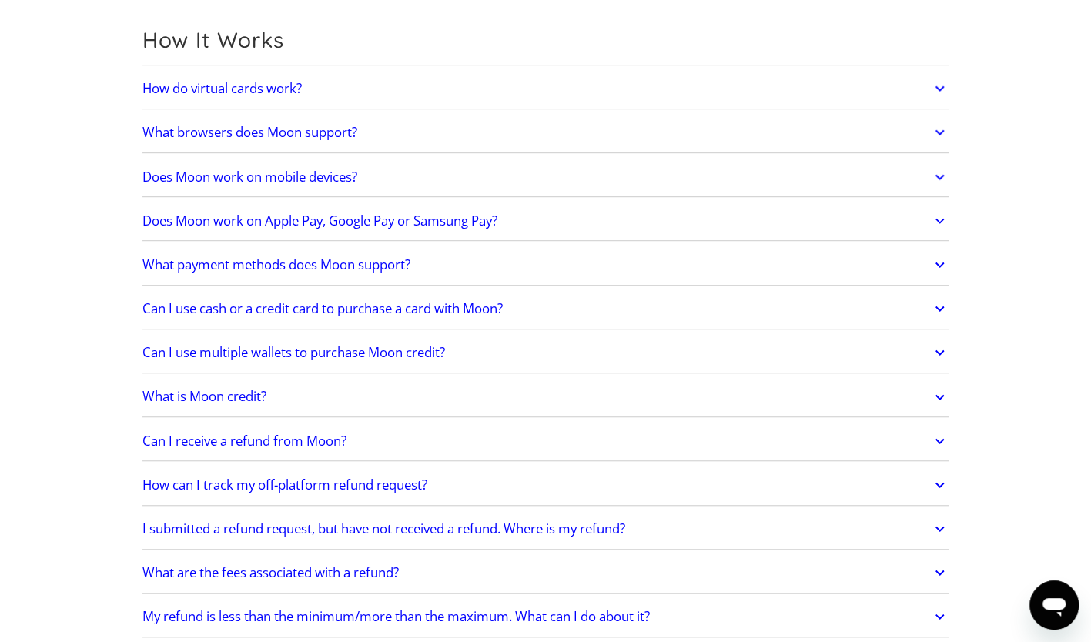
click at [337, 216] on h2 "Does Moon work on Apple Pay, Google Pay or Samsung Pay?" at bounding box center [319, 220] width 355 height 15
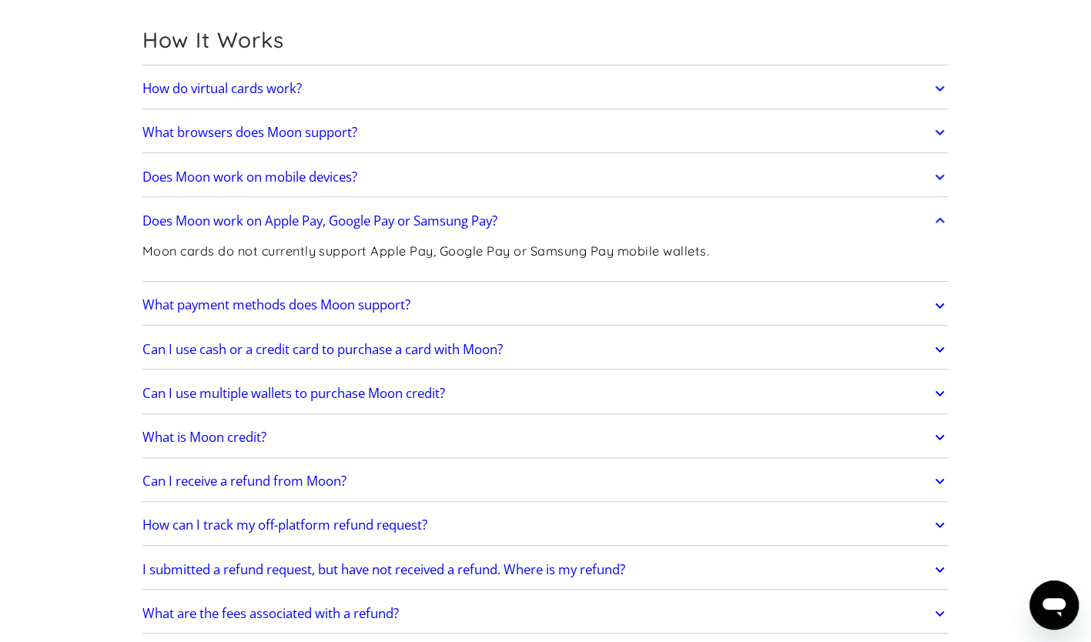
click at [397, 219] on h2 "Does Moon work on Apple Pay, Google Pay or Samsung Pay?" at bounding box center [319, 220] width 355 height 15
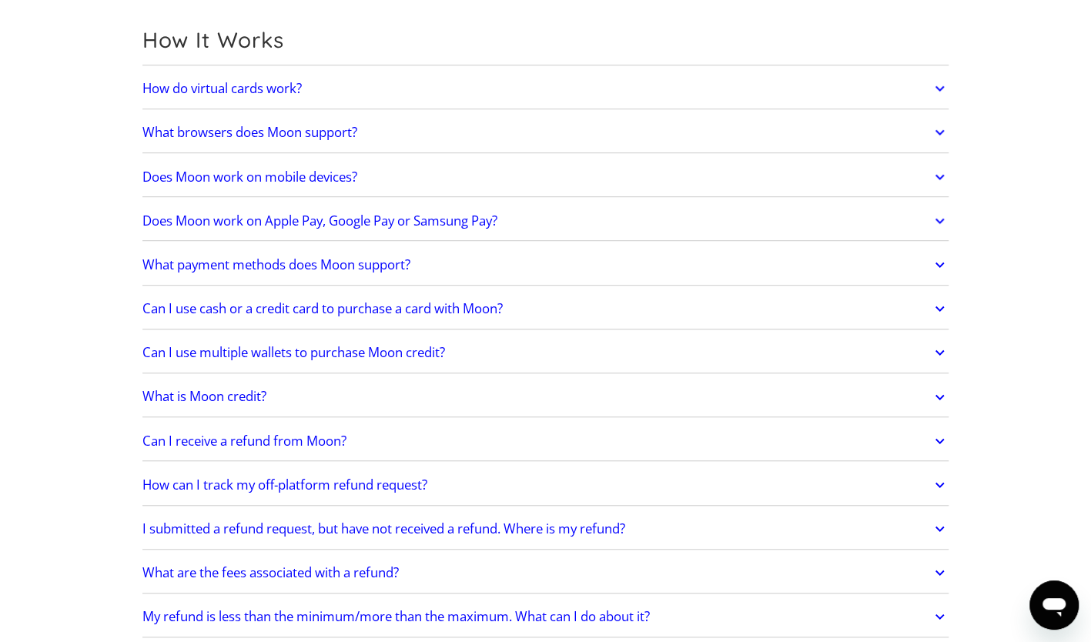
click at [387, 263] on h2 "What payment methods does Moon support?" at bounding box center [276, 264] width 268 height 15
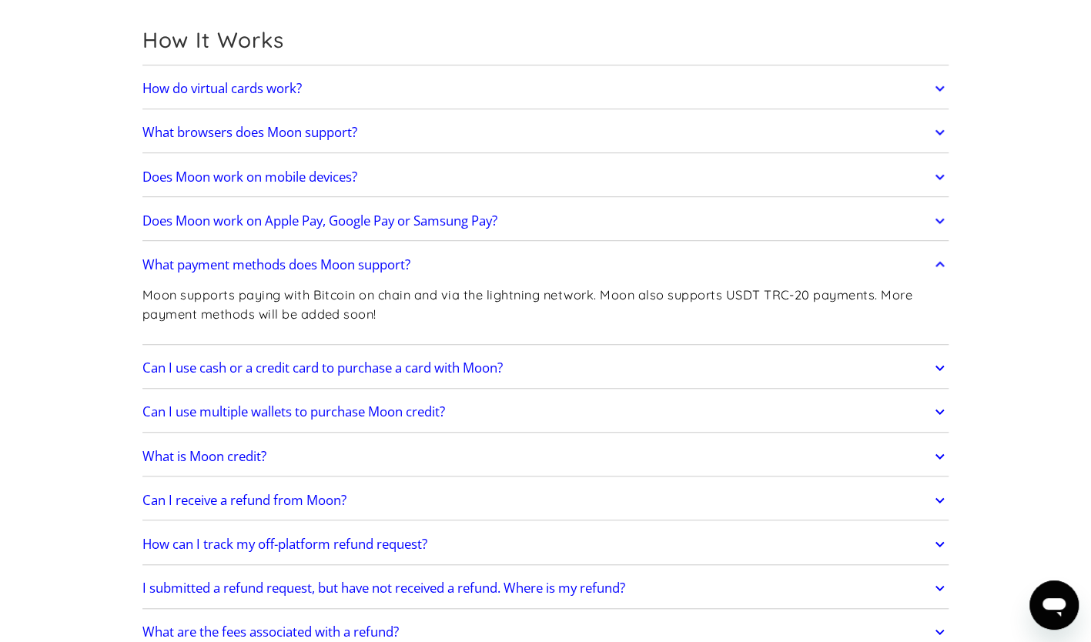
click at [323, 257] on h2 "What payment methods does Moon support?" at bounding box center [276, 264] width 268 height 15
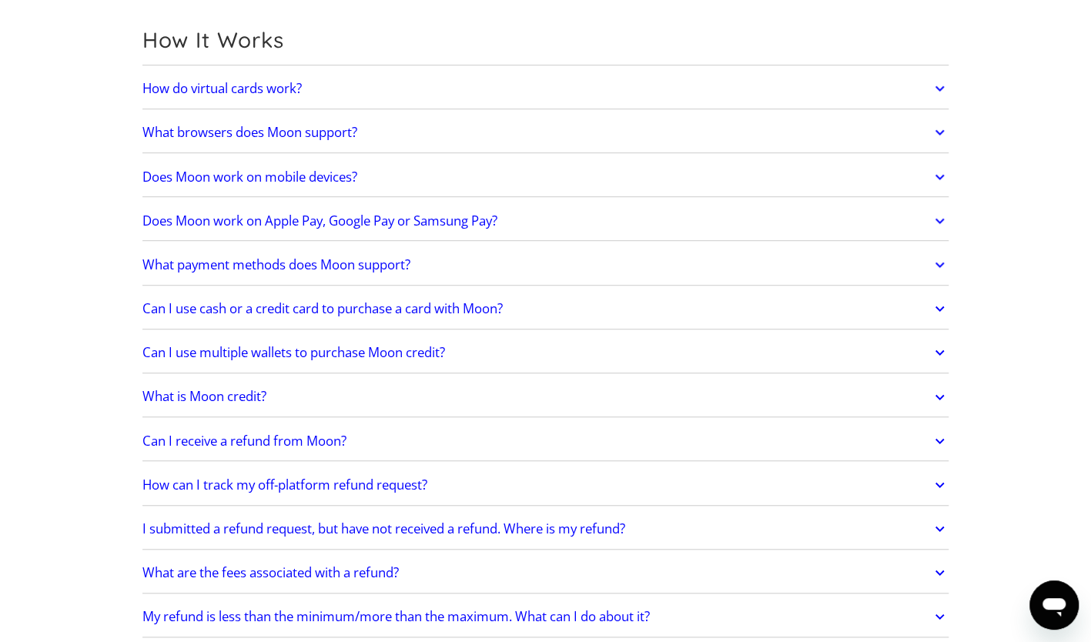
click at [276, 305] on h2 "Can I use cash or a credit card to purchase a card with Moon?" at bounding box center [322, 308] width 360 height 15
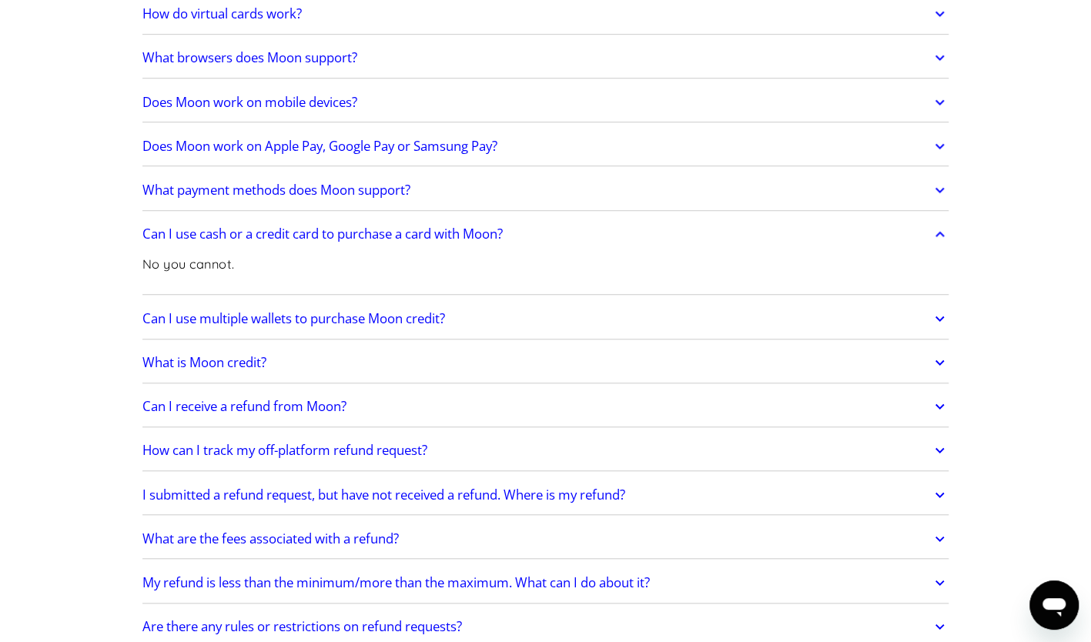
scroll to position [517, 0]
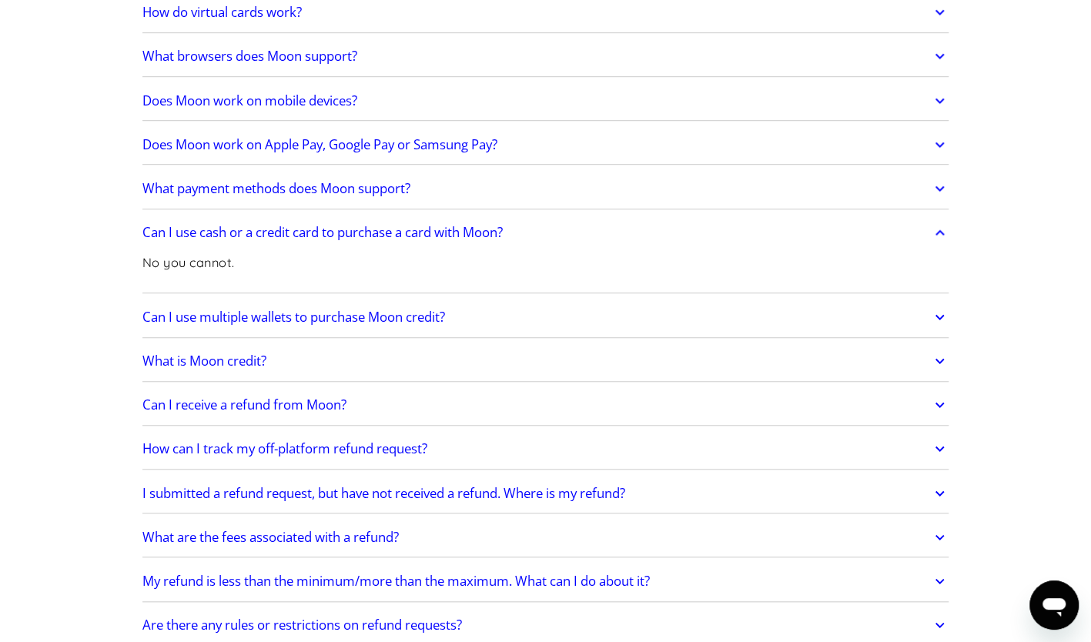
click at [205, 233] on h2 "Can I use cash or a credit card to purchase a card with Moon?" at bounding box center [322, 232] width 360 height 15
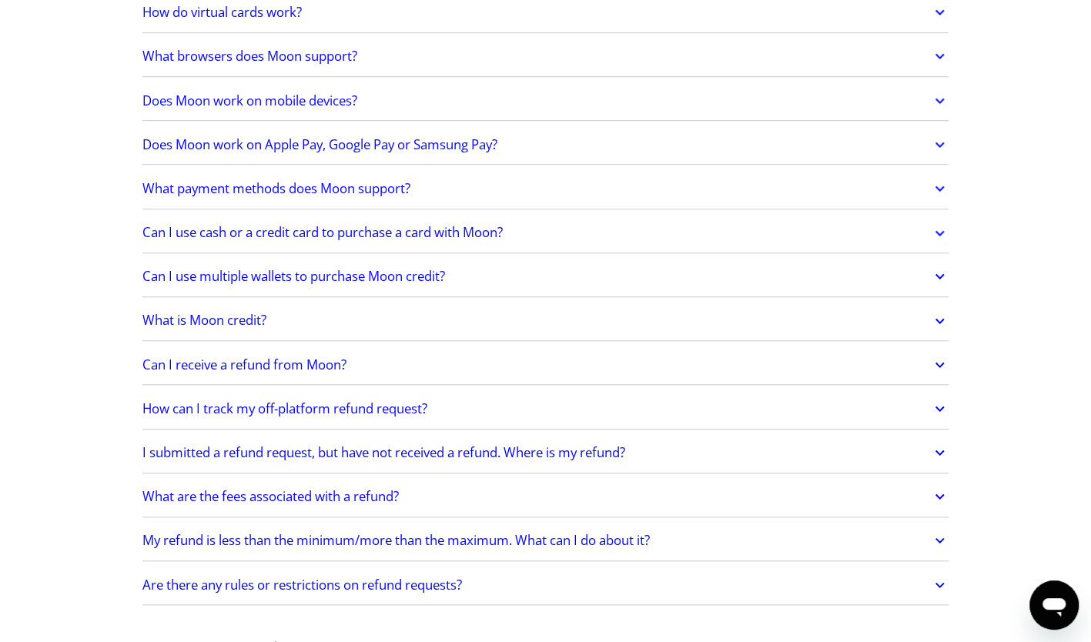
click at [238, 274] on h2 "Can I use multiple wallets to purchase Moon credit?" at bounding box center [293, 276] width 303 height 15
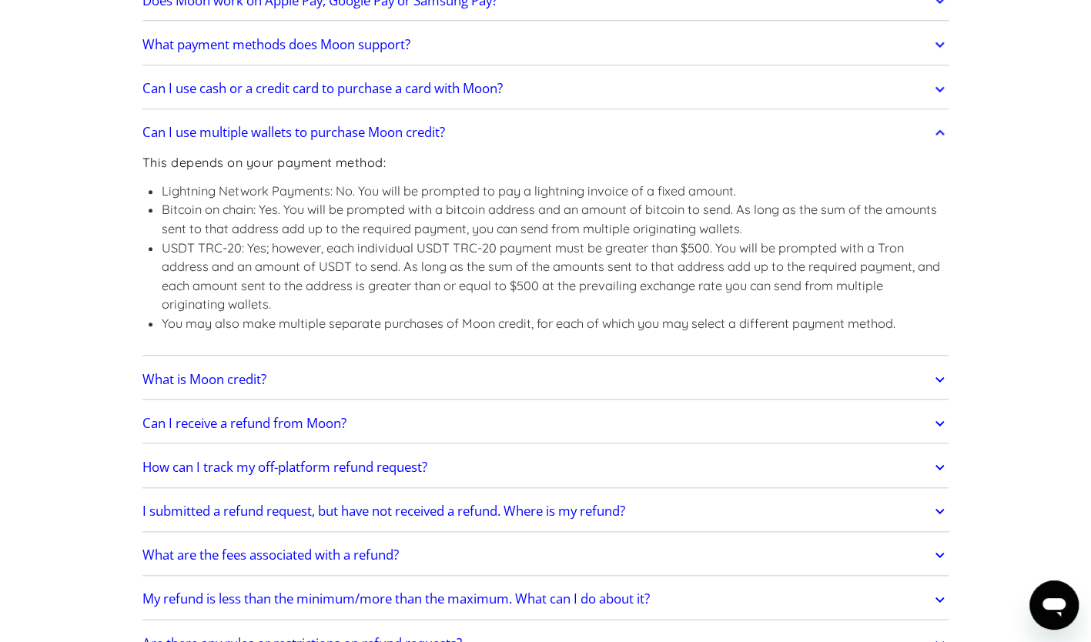
scroll to position [682, 0]
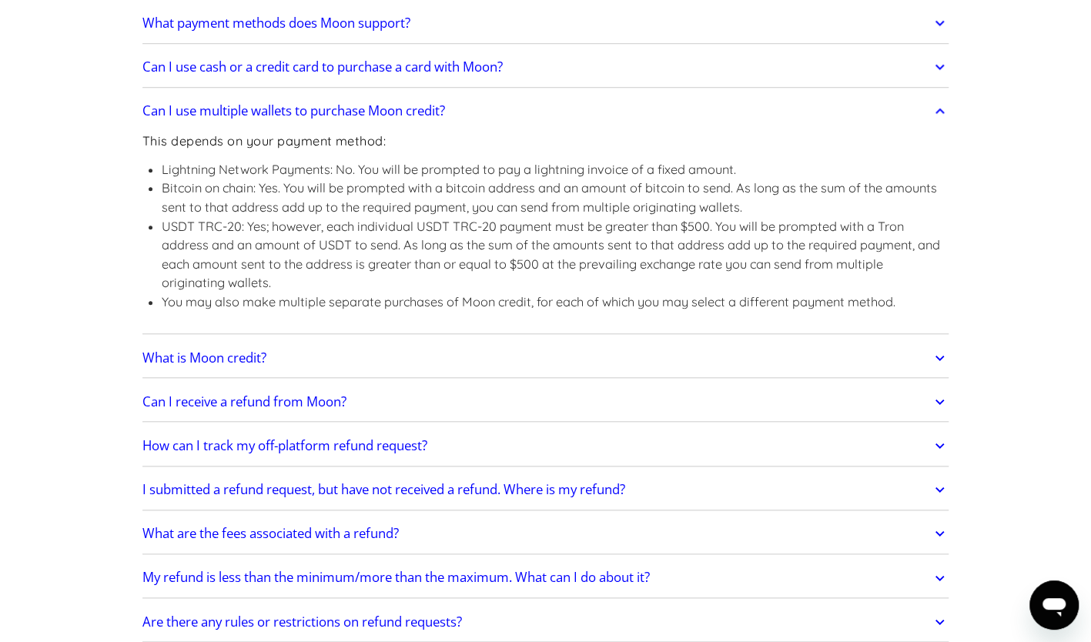
click at [305, 113] on h2 "Can I use multiple wallets to purchase Moon credit?" at bounding box center [293, 110] width 303 height 15
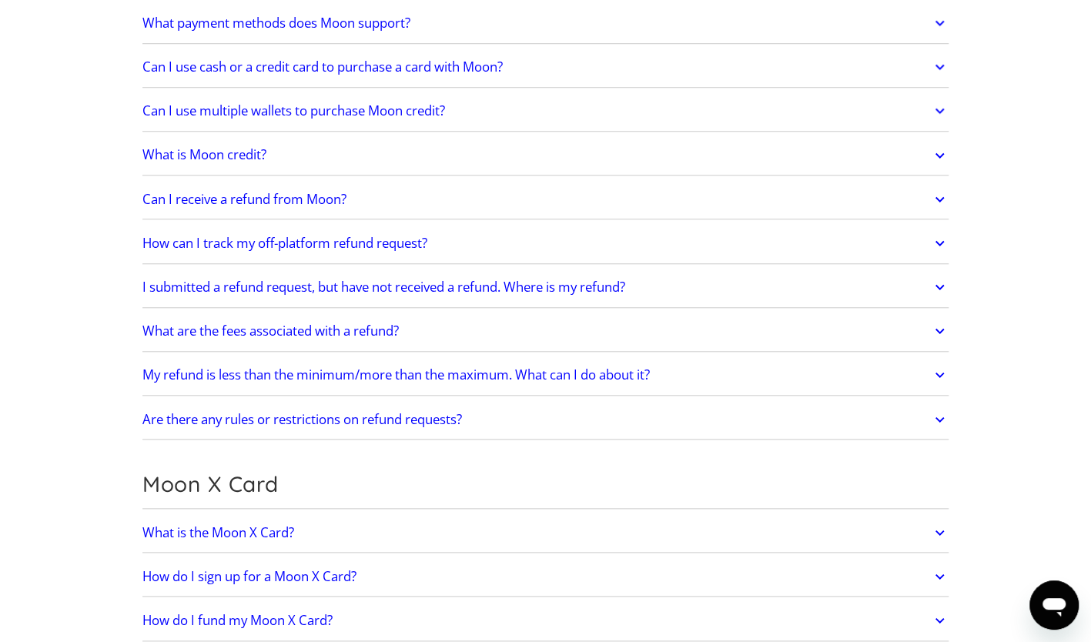
click at [252, 160] on link "What is Moon credit?" at bounding box center [545, 155] width 807 height 32
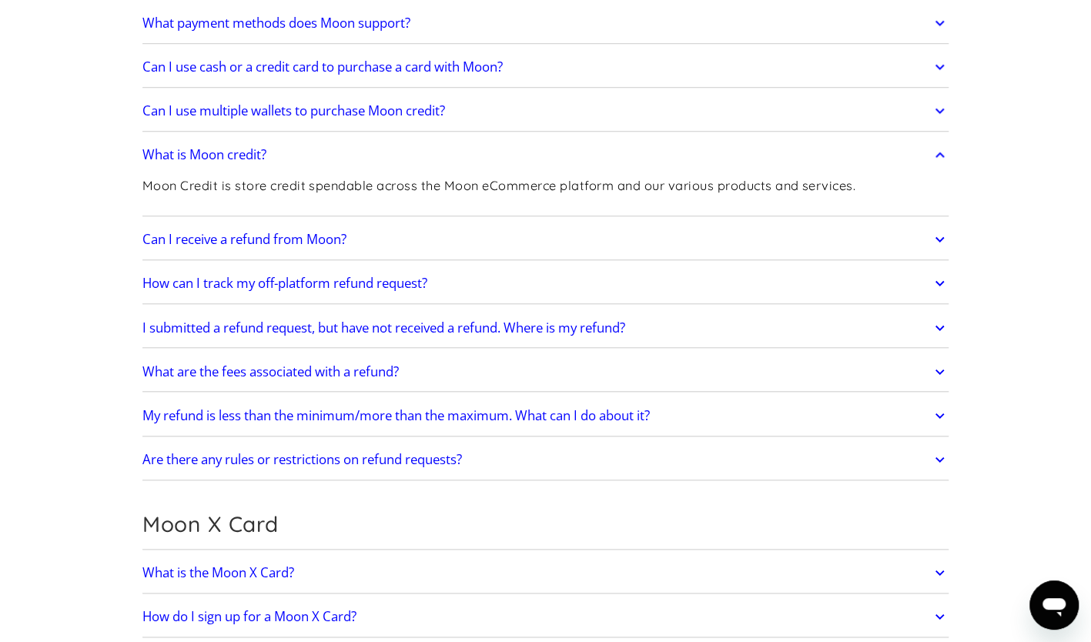
click at [252, 160] on link "What is Moon credit?" at bounding box center [545, 155] width 807 height 32
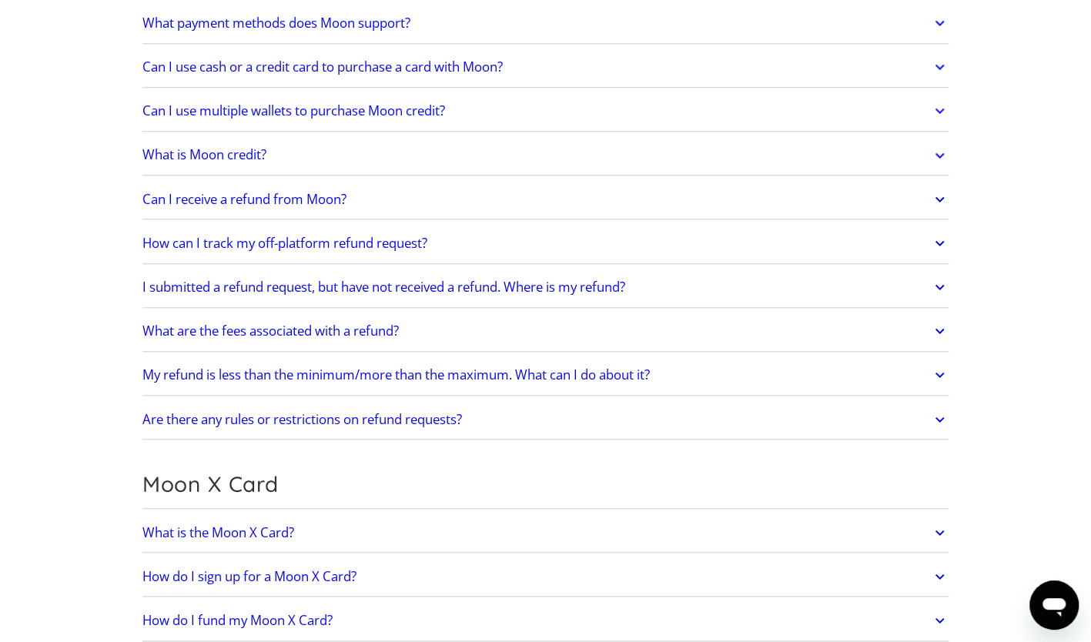
click at [270, 193] on h2 "Can I receive a refund from Moon?" at bounding box center [244, 199] width 204 height 15
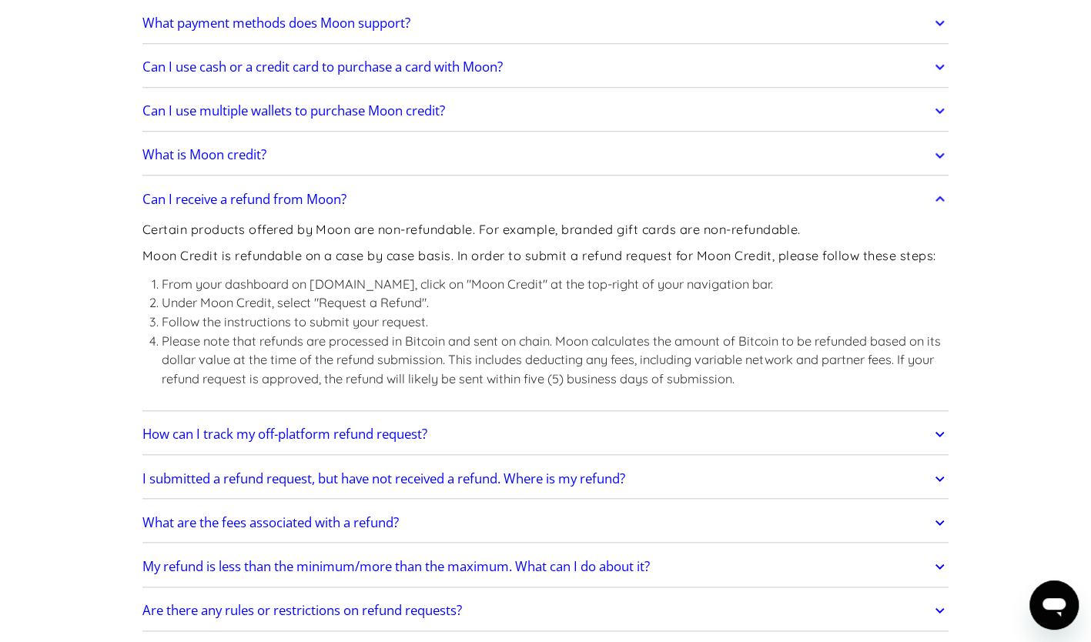
click at [270, 193] on h2 "Can I receive a refund from Moon?" at bounding box center [244, 199] width 204 height 15
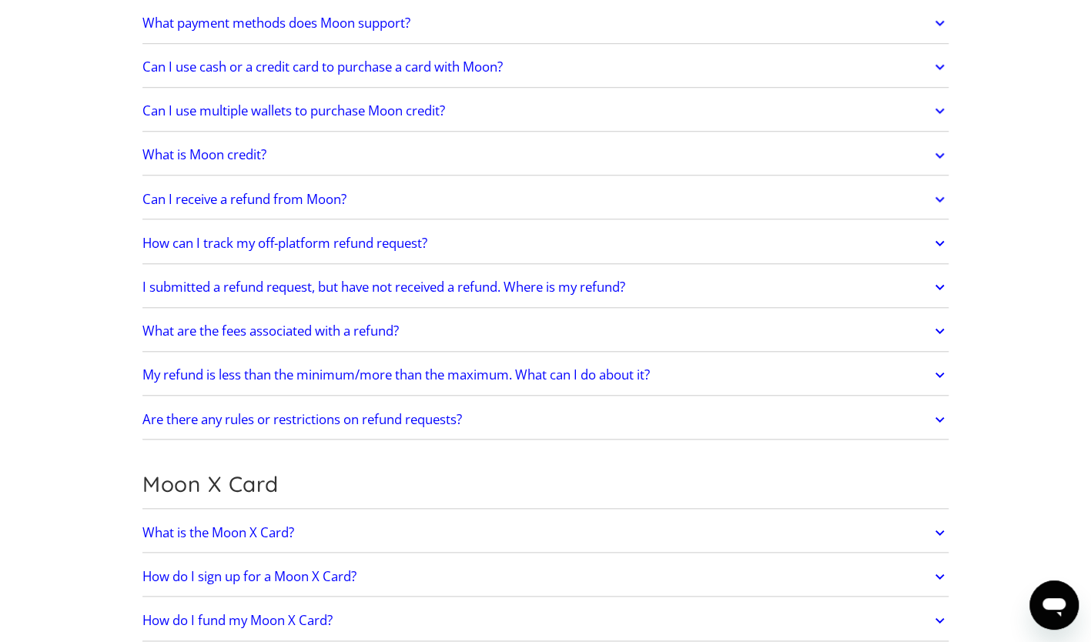
click at [295, 241] on h2 "How can I track my off-platform refund request?" at bounding box center [284, 243] width 285 height 15
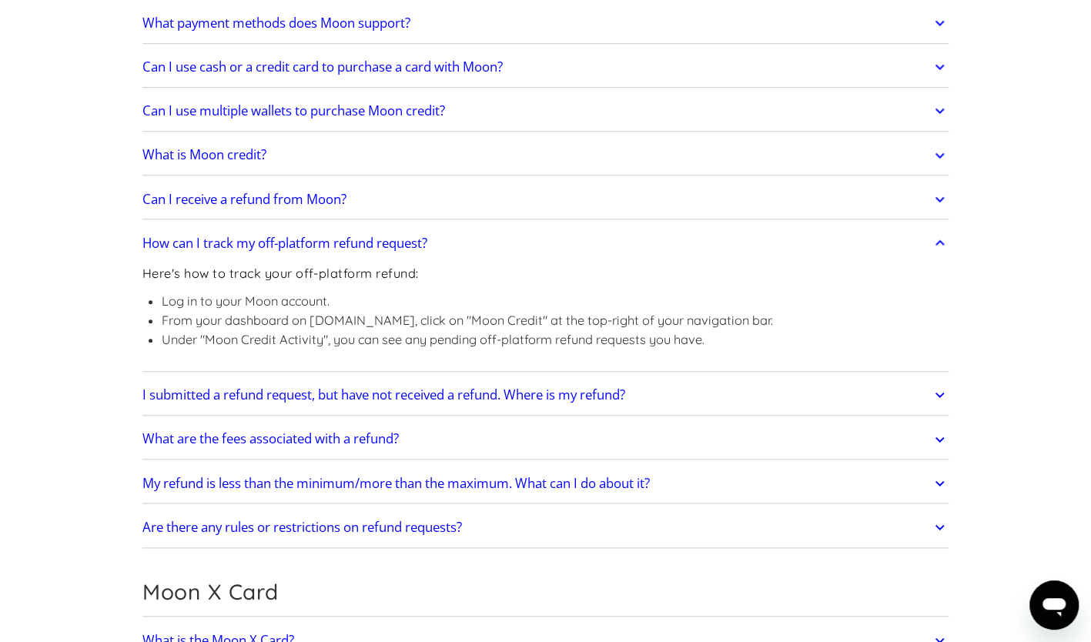
click at [295, 241] on h2 "How can I track my off-platform refund request?" at bounding box center [284, 243] width 285 height 15
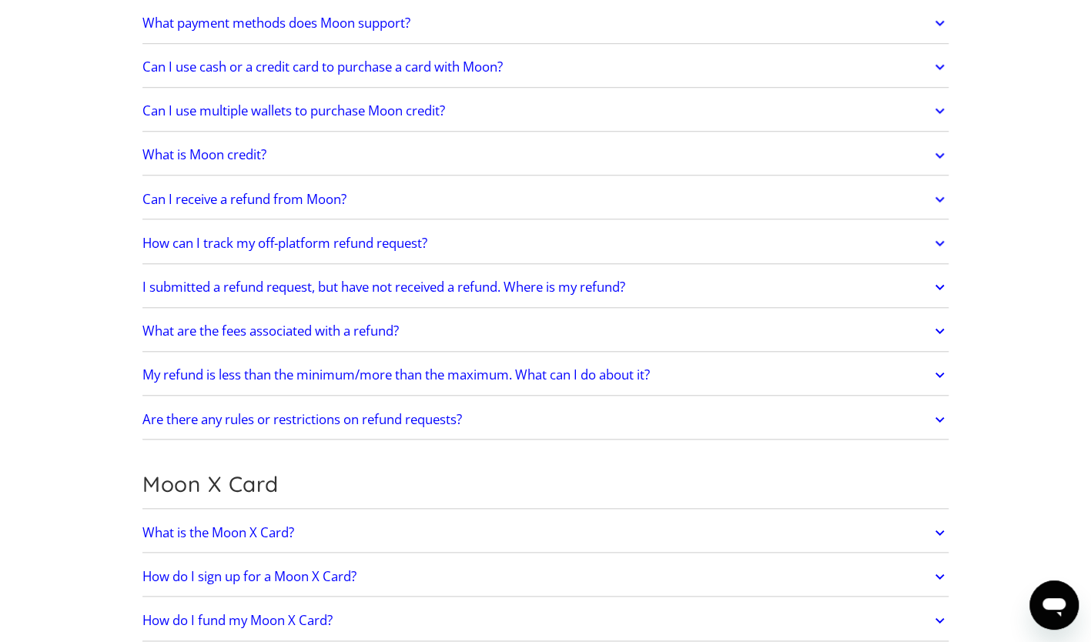
click at [310, 284] on h2 "I submitted a refund request, but have not received a refund. Where is my refun…" at bounding box center [383, 287] width 483 height 15
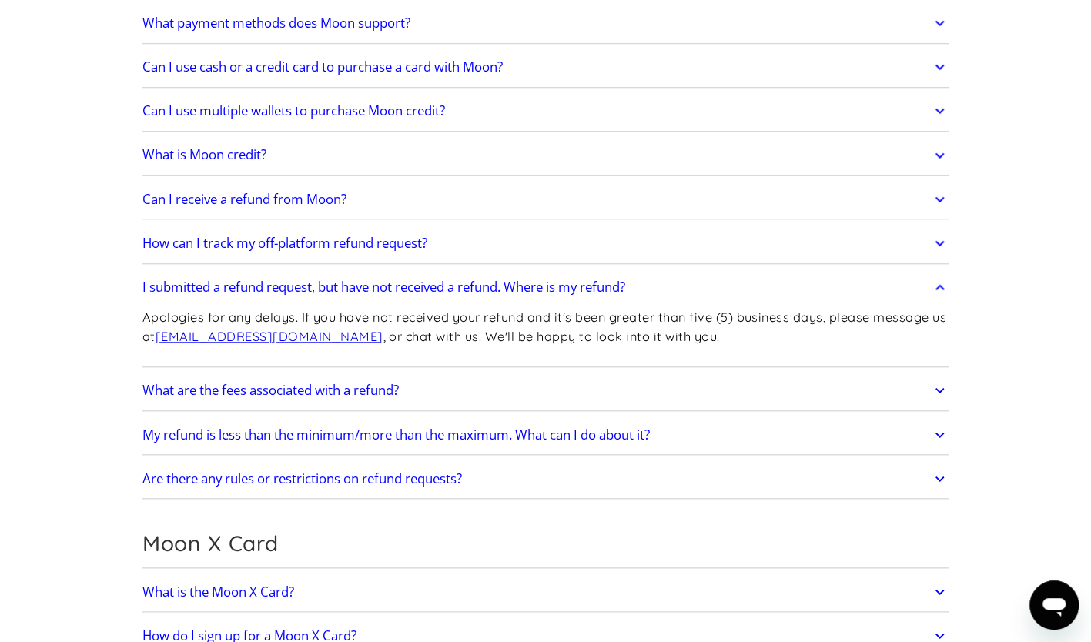
click at [310, 284] on h2 "I submitted a refund request, but have not received a refund. Where is my refun…" at bounding box center [383, 287] width 483 height 15
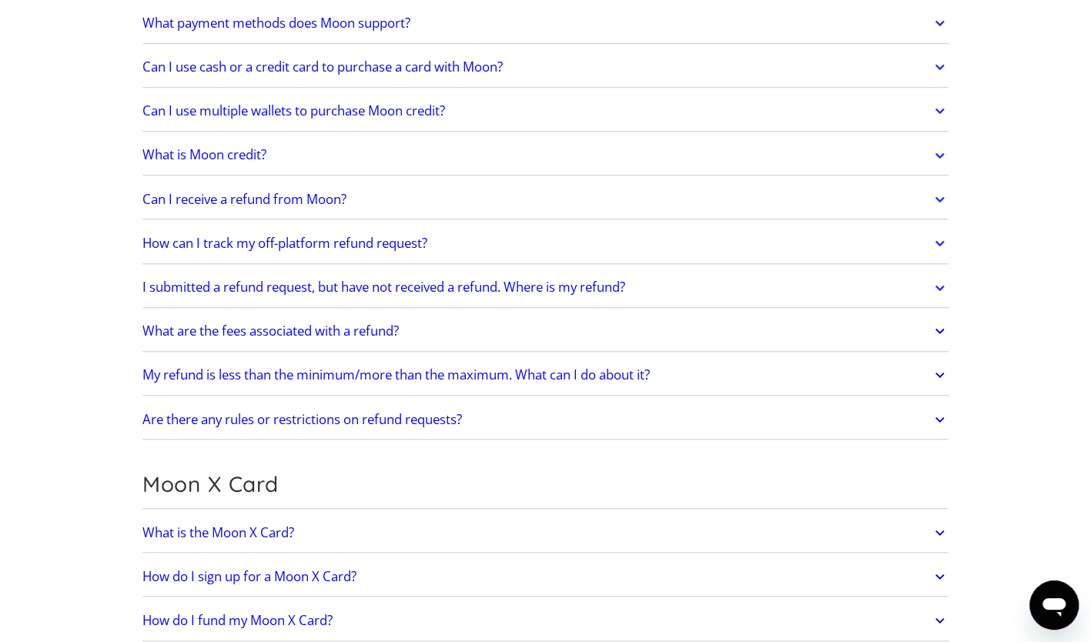
click at [337, 323] on h2 "What are the fees associated with a refund?" at bounding box center [270, 330] width 256 height 15
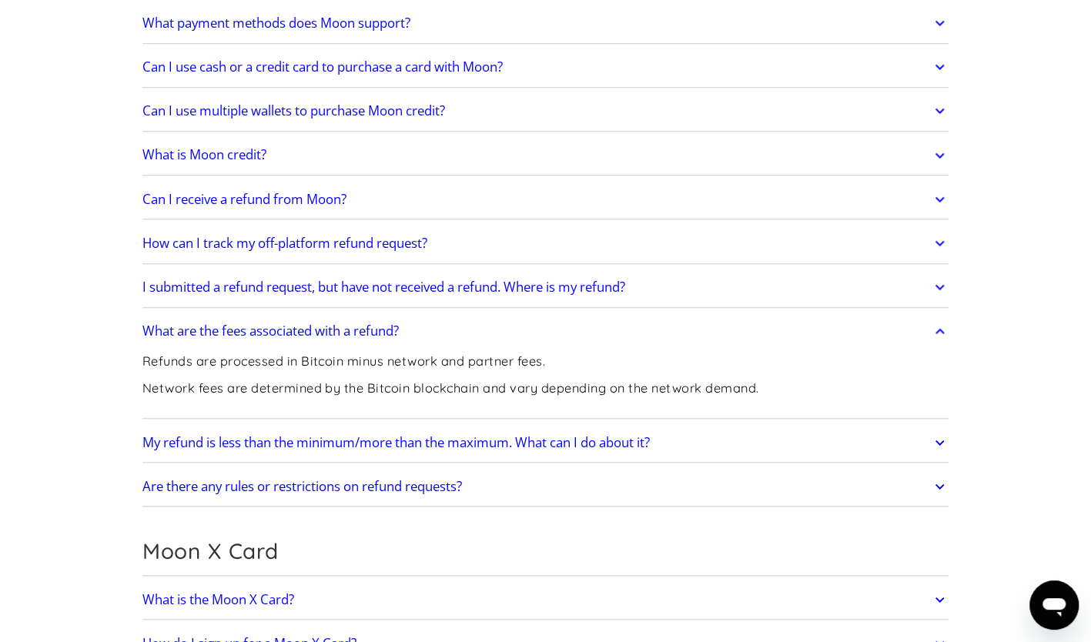
click at [328, 323] on h2 "What are the fees associated with a refund?" at bounding box center [270, 330] width 256 height 15
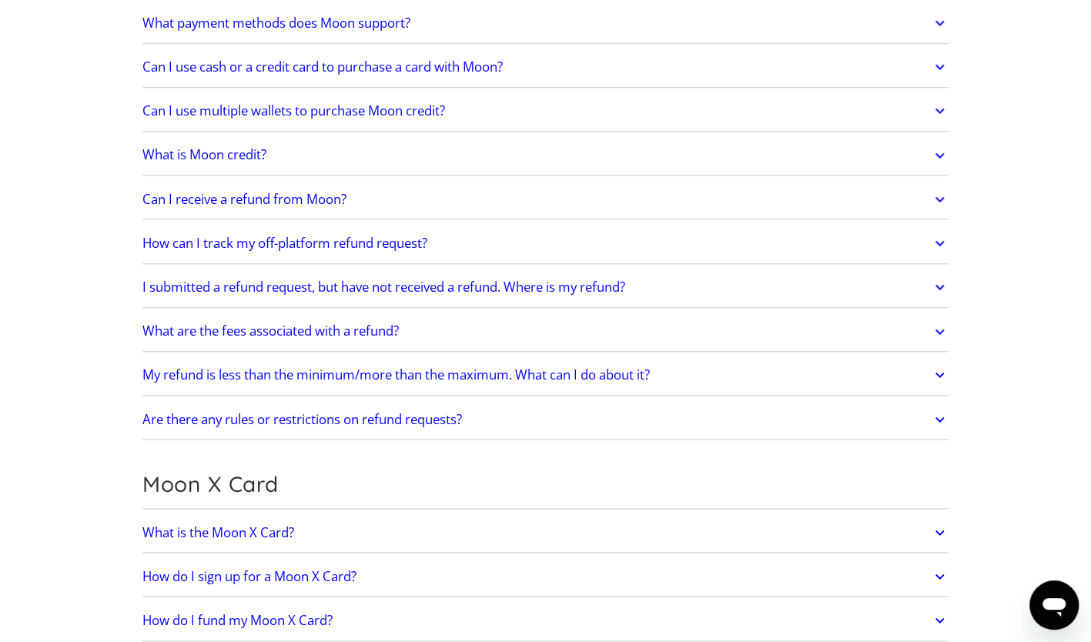
click at [349, 368] on h2 "My refund is less than the minimum/more than the maximum. What can I do about i…" at bounding box center [395, 374] width 507 height 15
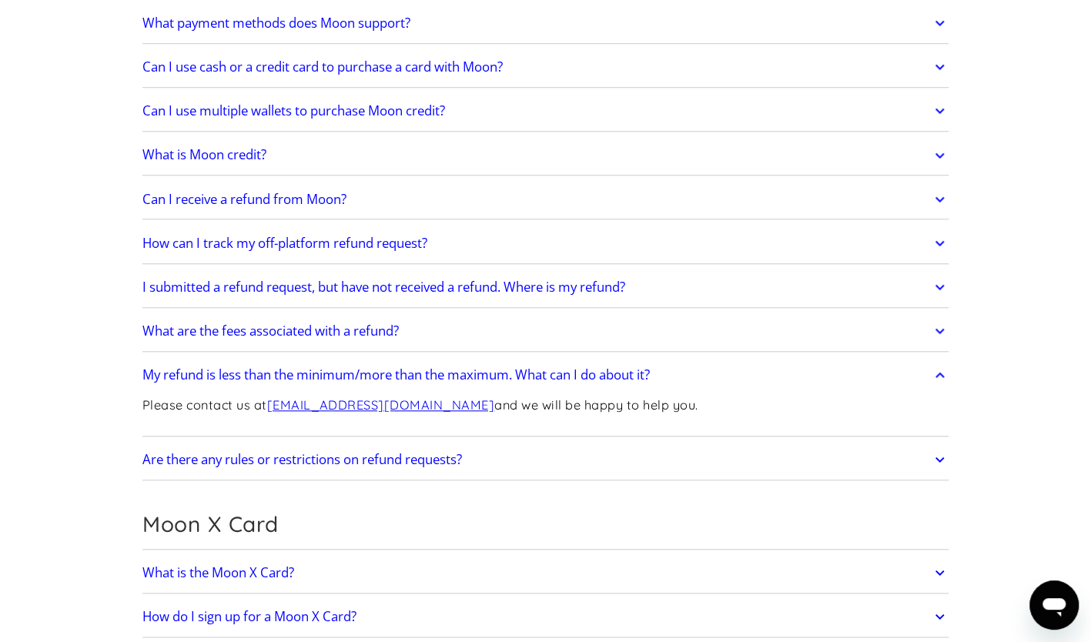
click at [349, 368] on h2 "My refund is less than the minimum/more than the maximum. What can I do about i…" at bounding box center [395, 374] width 507 height 15
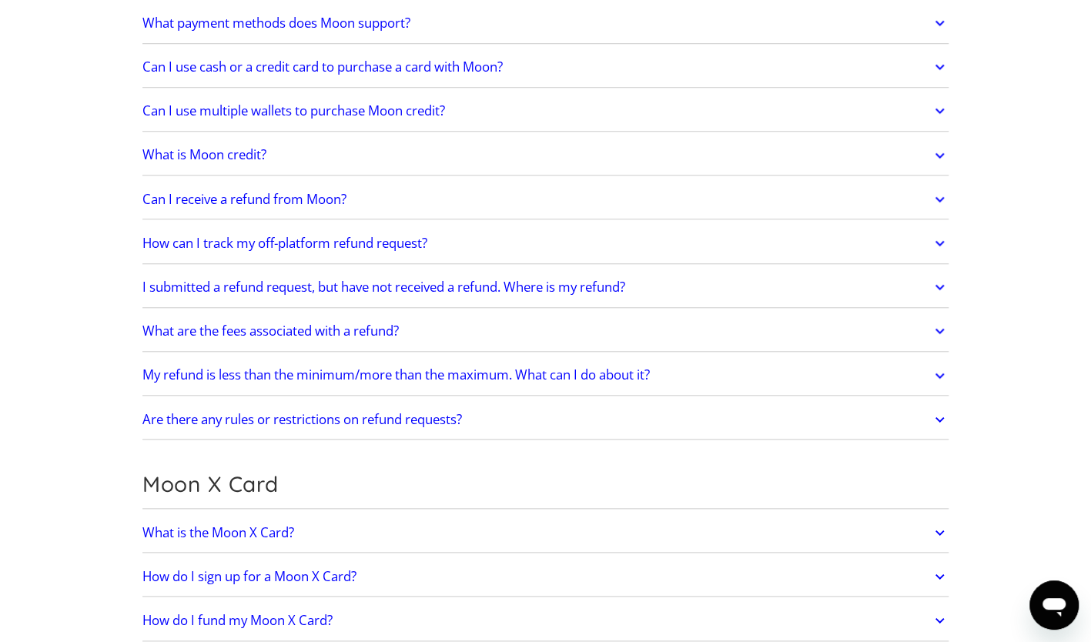
click at [343, 417] on h2 "Are there any rules or restrictions on refund requests?" at bounding box center [302, 419] width 320 height 15
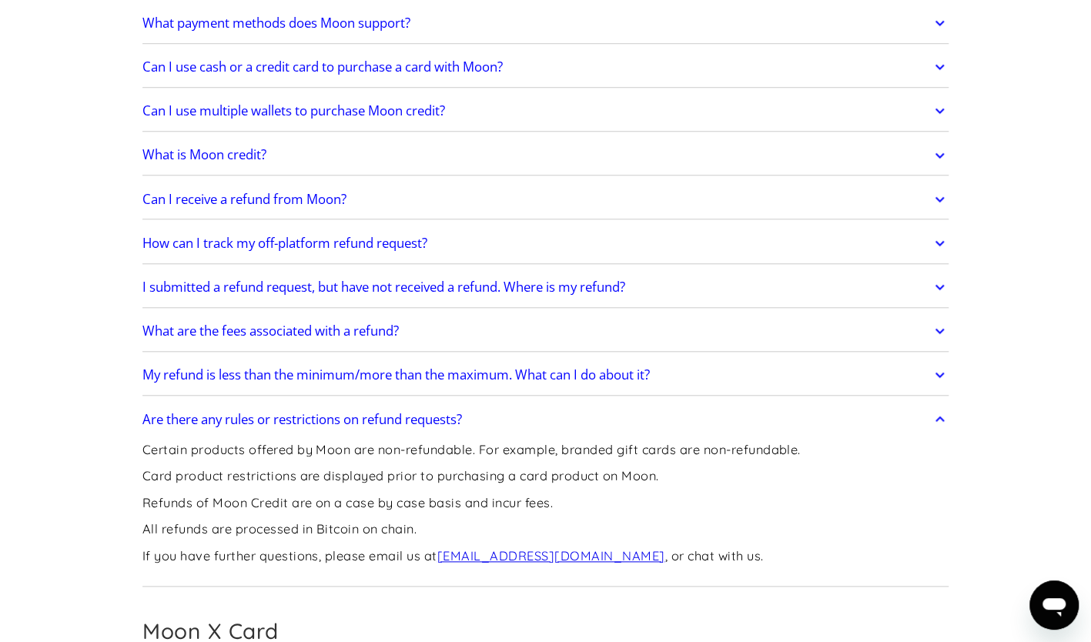
click at [343, 417] on h2 "Are there any rules or restrictions on refund requests?" at bounding box center [302, 419] width 320 height 15
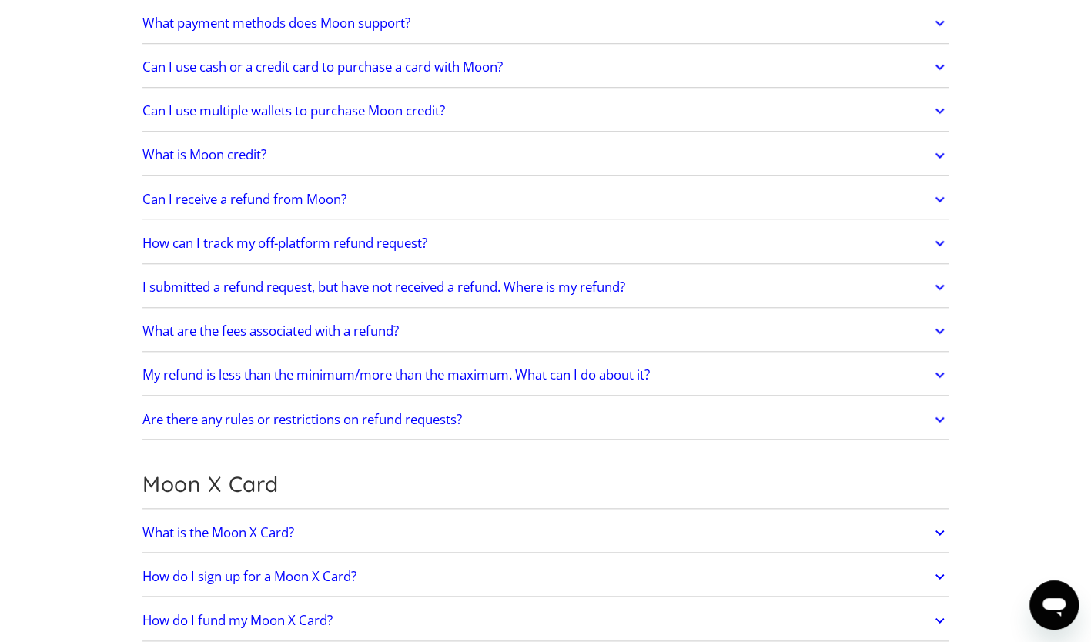
click at [274, 104] on h2 "Can I use multiple wallets to purchase Moon credit?" at bounding box center [293, 110] width 303 height 15
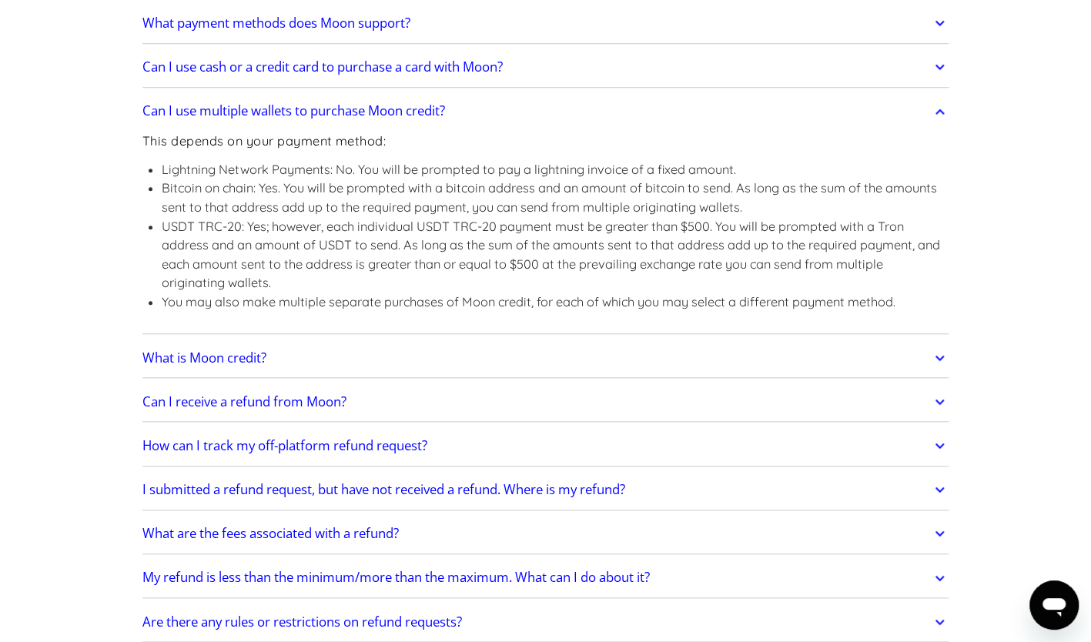
click at [274, 104] on h2 "Can I use multiple wallets to purchase Moon credit?" at bounding box center [293, 110] width 303 height 15
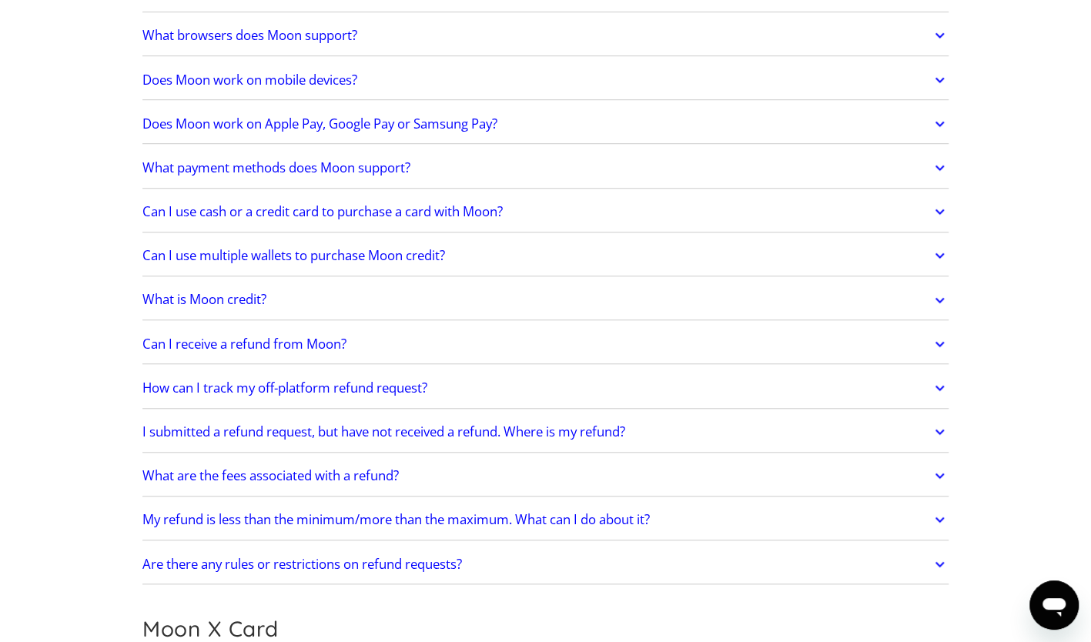
scroll to position [537, 0]
click at [326, 117] on h2 "Does Moon work on Apple Pay, Google Pay or Samsung Pay?" at bounding box center [319, 124] width 355 height 15
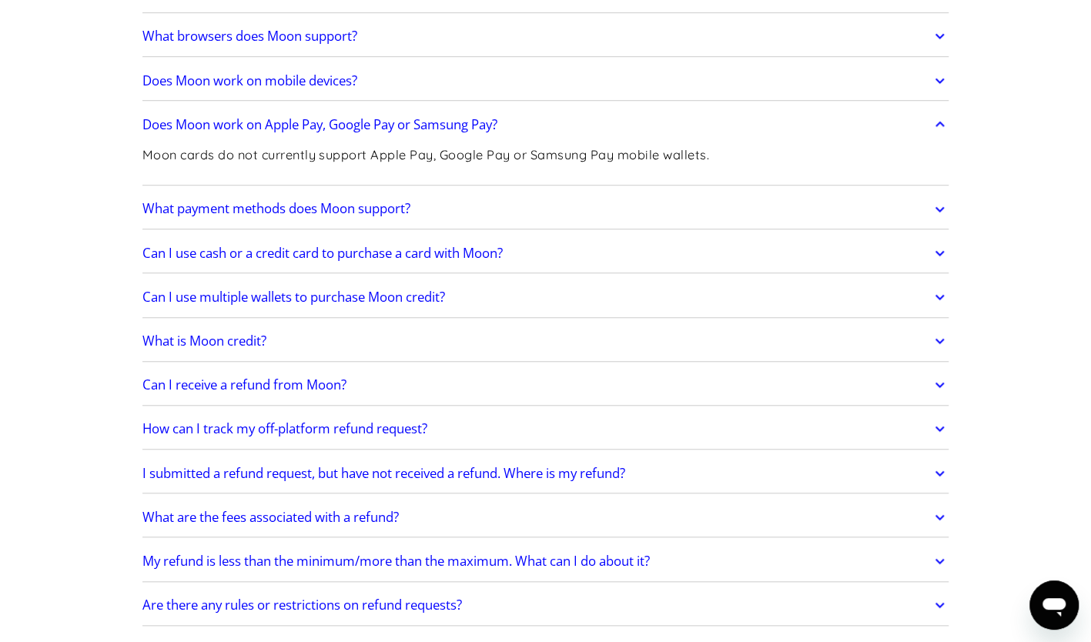
click at [374, 126] on h2 "Does Moon work on Apple Pay, Google Pay or Samsung Pay?" at bounding box center [319, 124] width 355 height 15
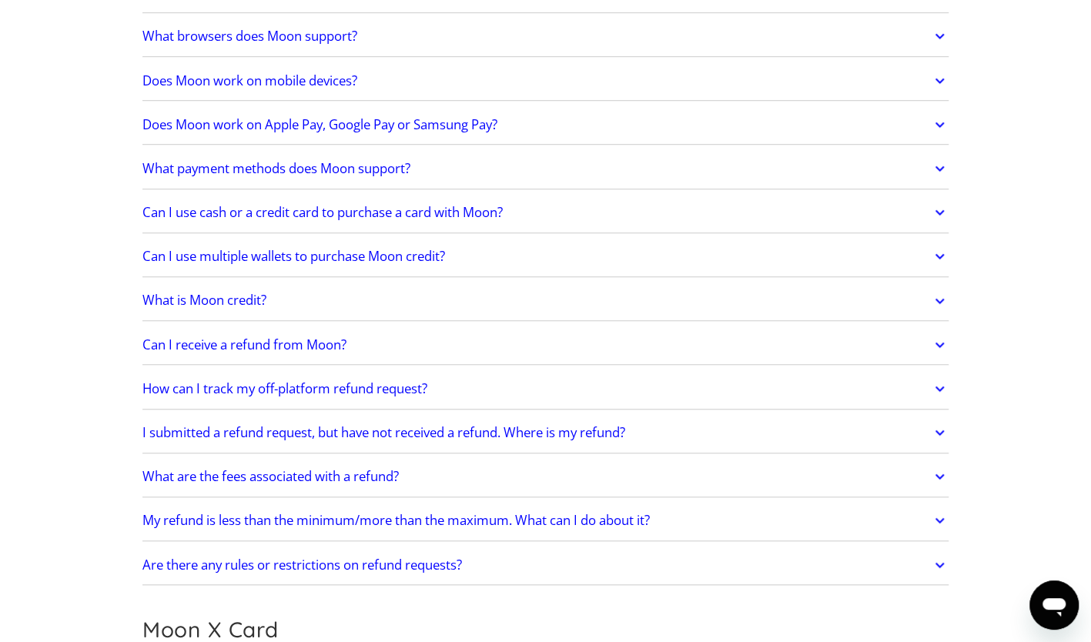
click at [374, 126] on h2 "Does Moon work on Apple Pay, Google Pay or Samsung Pay?" at bounding box center [319, 124] width 355 height 15
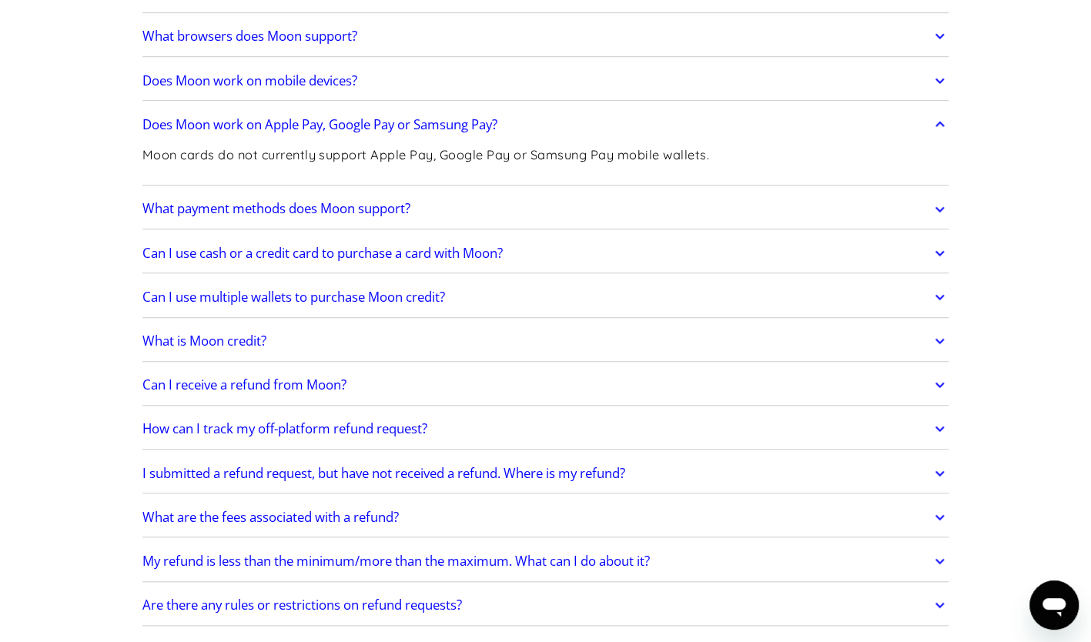
click at [477, 125] on h2 "Does Moon work on Apple Pay, Google Pay or Samsung Pay?" at bounding box center [319, 124] width 355 height 15
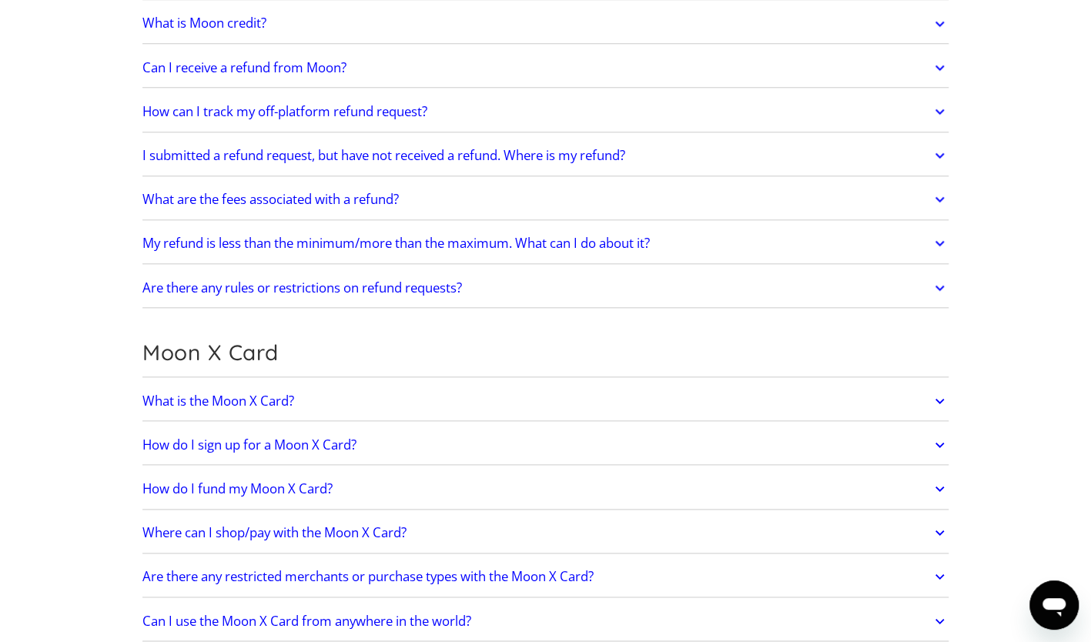
scroll to position [816, 0]
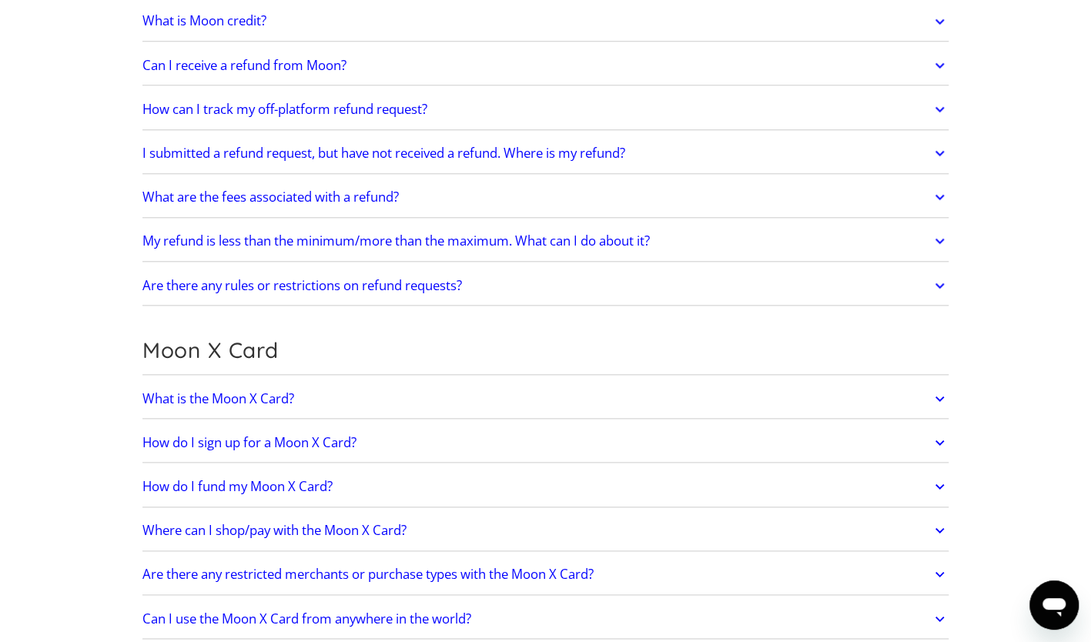
click at [237, 399] on h2 "What is the Moon X Card?" at bounding box center [218, 398] width 152 height 15
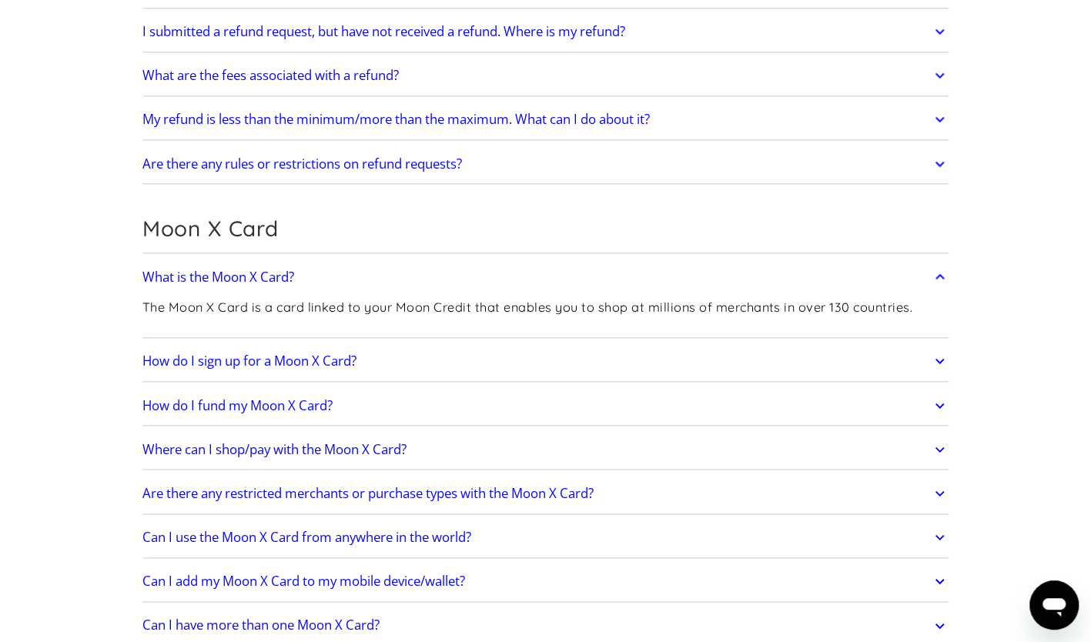
scroll to position [943, 0]
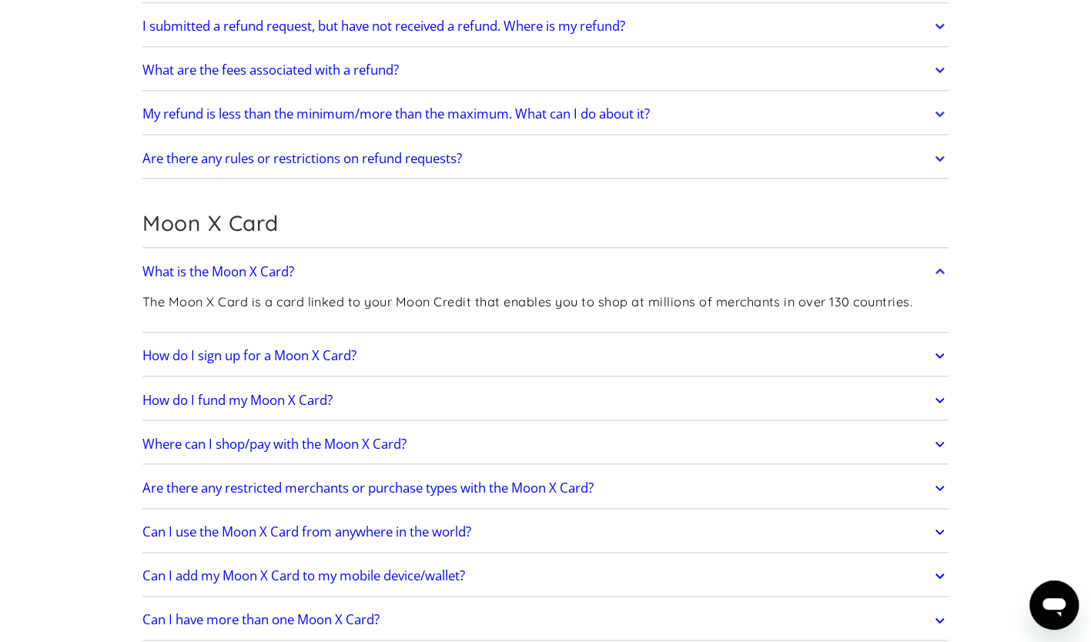
click at [276, 266] on h2 "What is the Moon X Card?" at bounding box center [218, 271] width 152 height 15
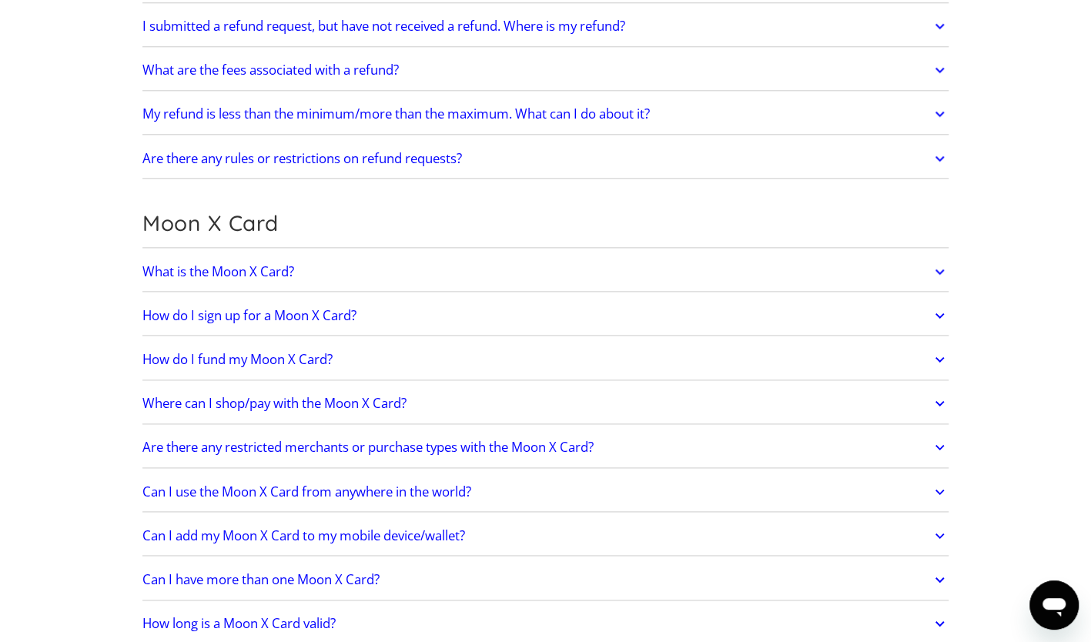
click at [276, 310] on h2 "How do I sign up for a Moon X Card?" at bounding box center [249, 315] width 214 height 15
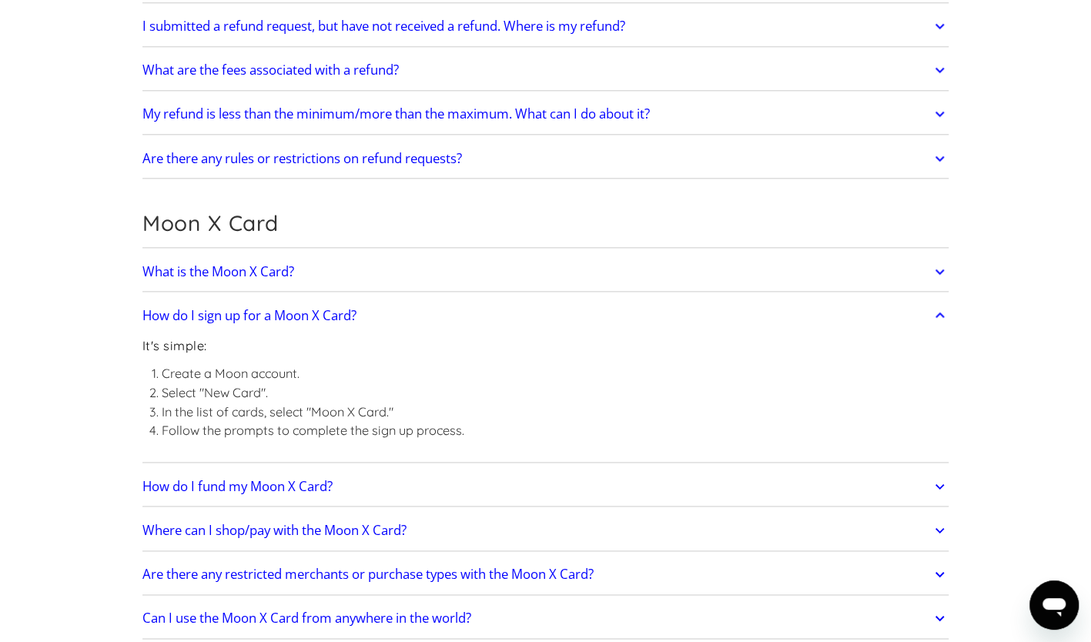
click at [276, 310] on h2 "How do I sign up for a Moon X Card?" at bounding box center [249, 315] width 214 height 15
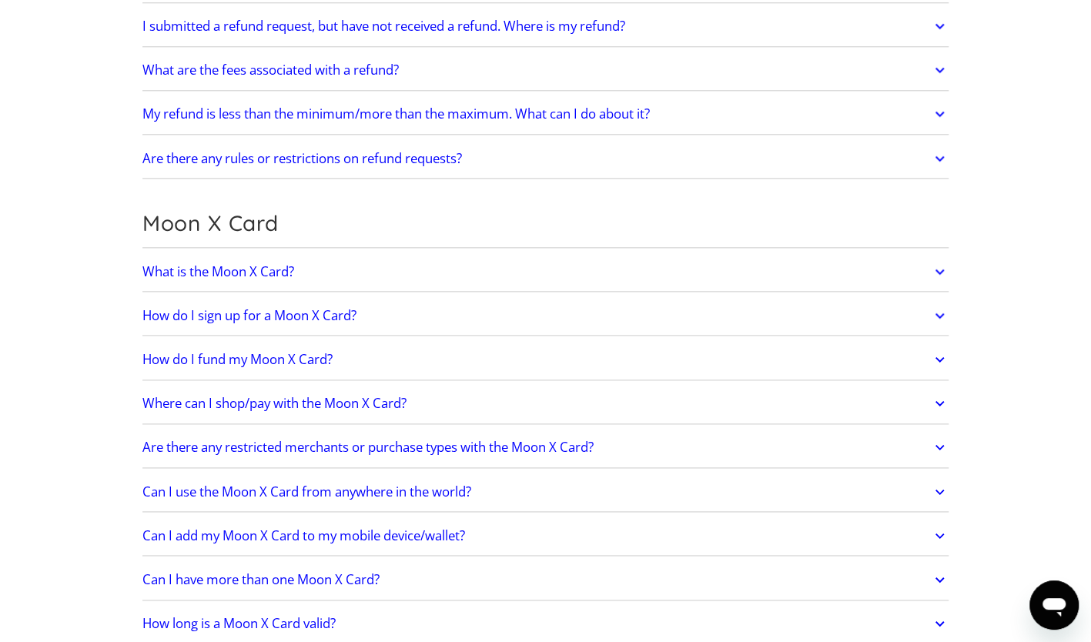
click at [276, 357] on h2 "How do I fund my Moon X Card?" at bounding box center [237, 359] width 190 height 15
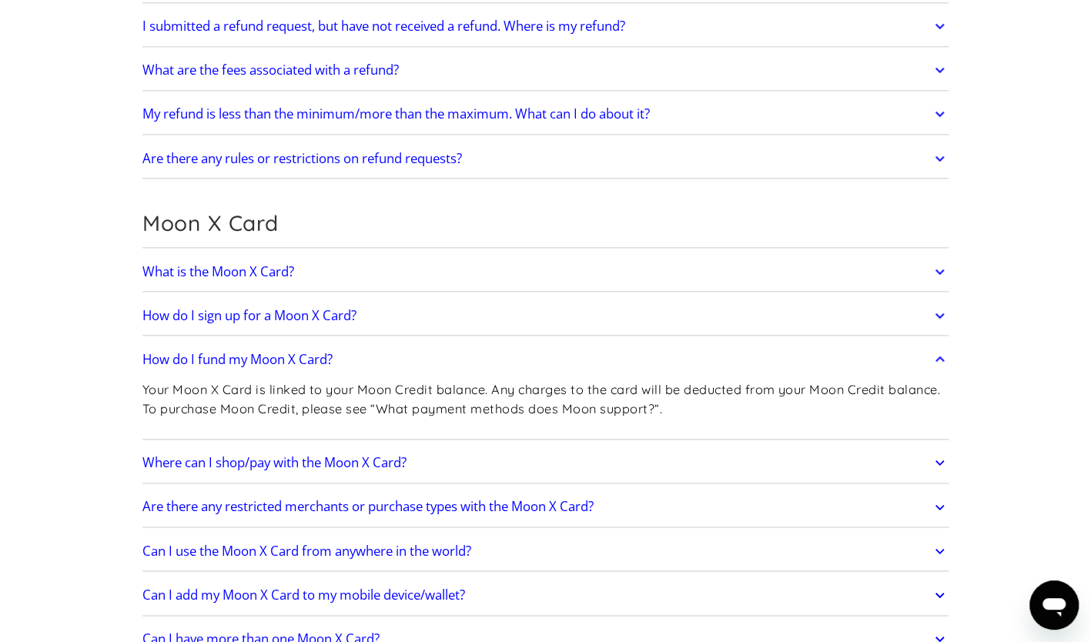
click at [276, 357] on h2 "How do I fund my Moon X Card?" at bounding box center [237, 359] width 190 height 15
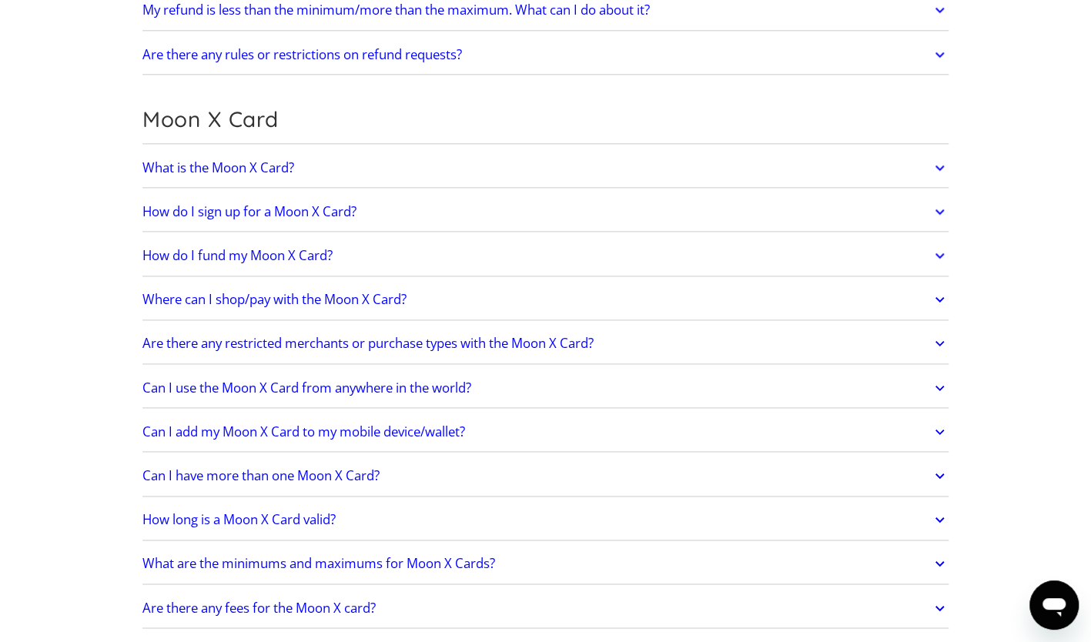
scroll to position [1048, 0]
click at [291, 294] on h2 "Where can I shop/pay with the Moon X Card?" at bounding box center [274, 298] width 264 height 15
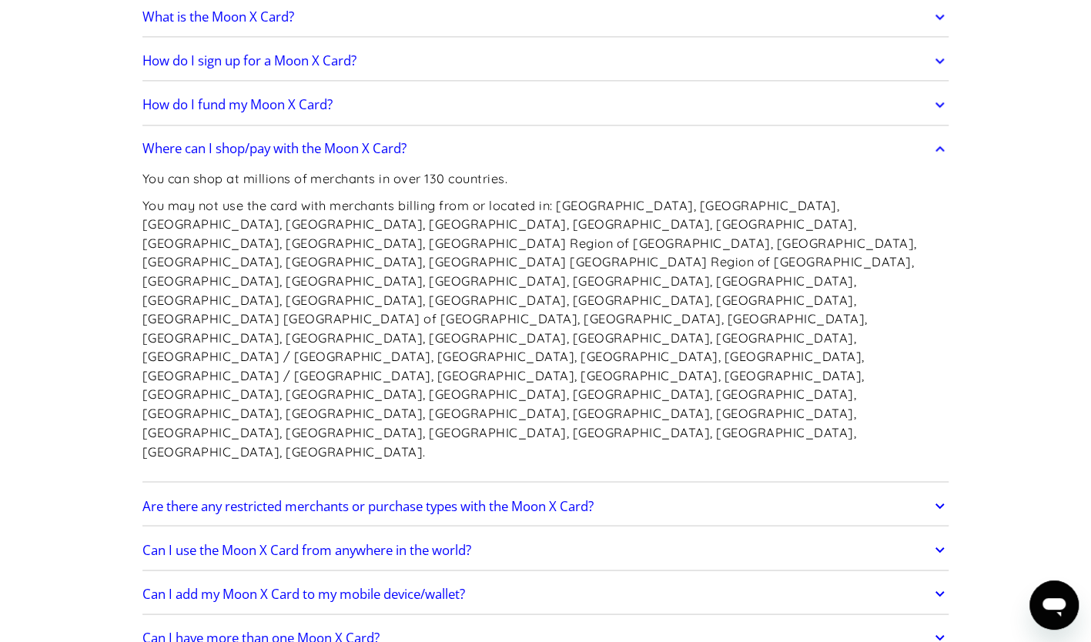
scroll to position [1201, 0]
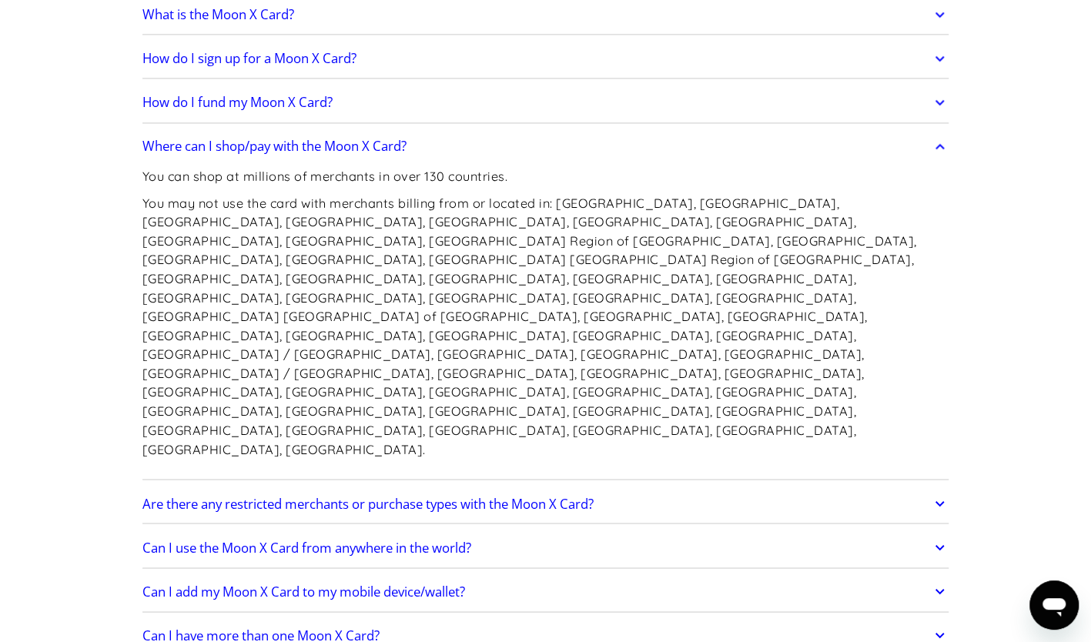
click at [239, 496] on h2 "Are there any restricted merchants or purchase types with the Moon X Card?" at bounding box center [367, 503] width 451 height 15
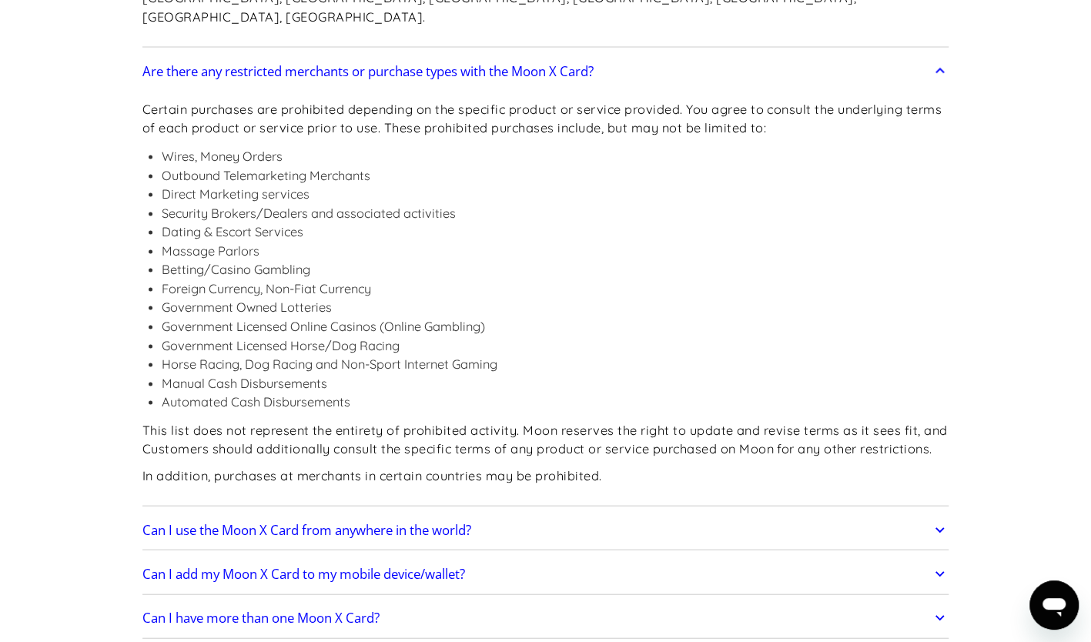
scroll to position [1636, 0]
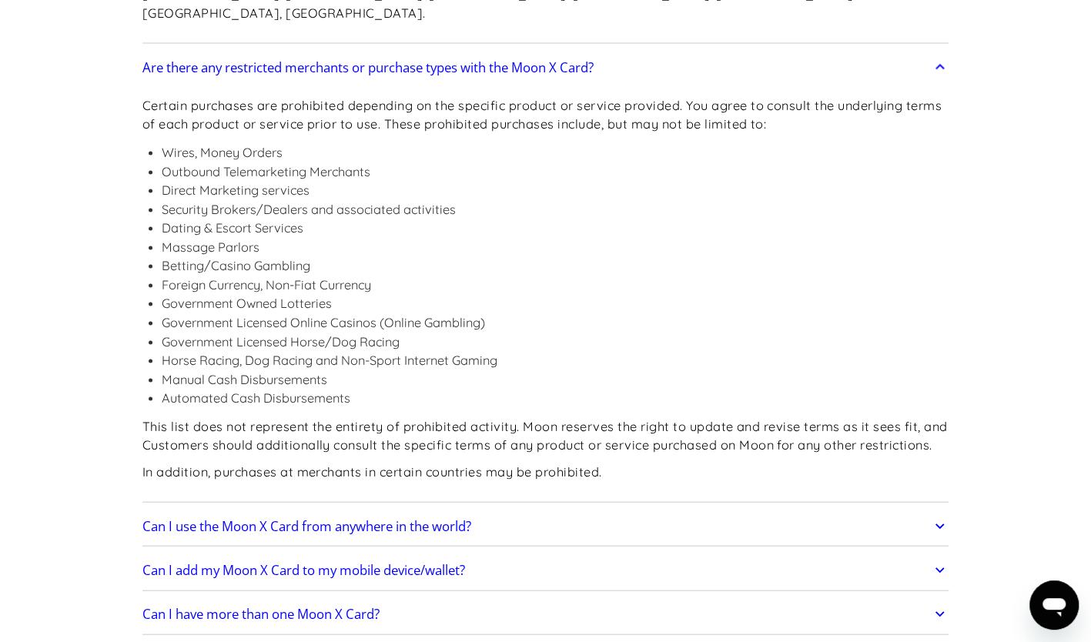
click at [248, 519] on h2 "Can I use the Moon X Card from anywhere in the world?" at bounding box center [306, 526] width 329 height 15
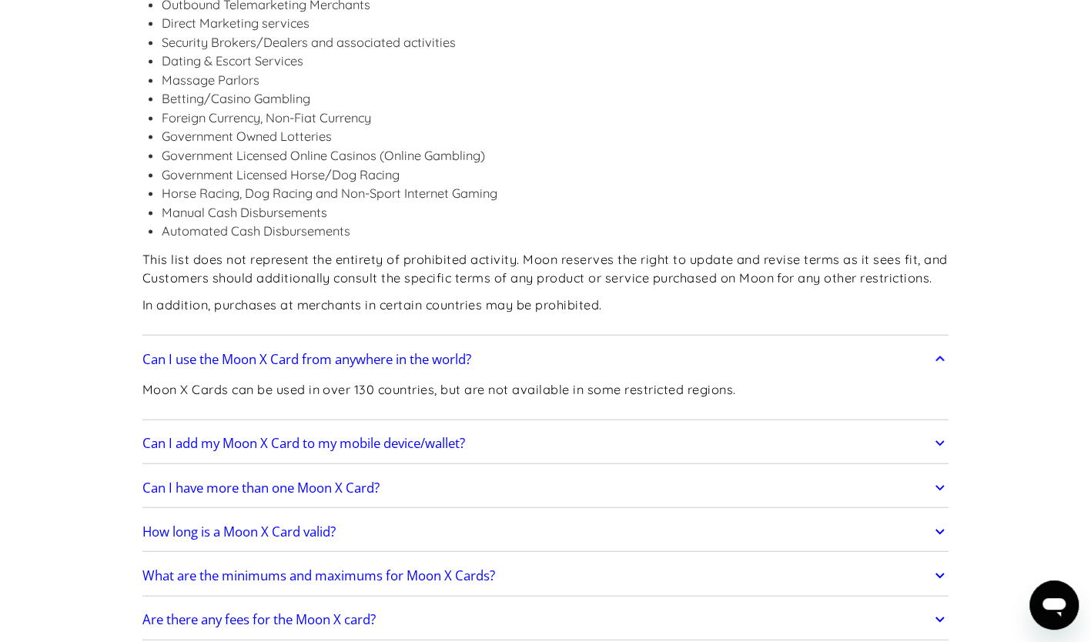
scroll to position [1808, 0]
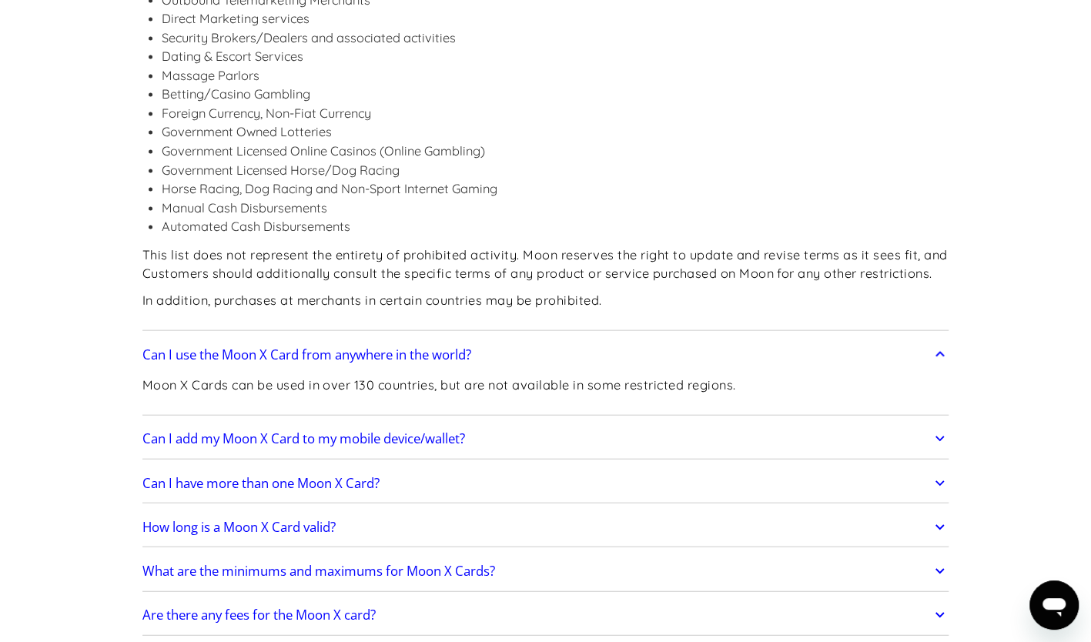
click at [352, 431] on h2 "Can I add my Moon X Card to my mobile device/wallet?" at bounding box center [303, 438] width 323 height 15
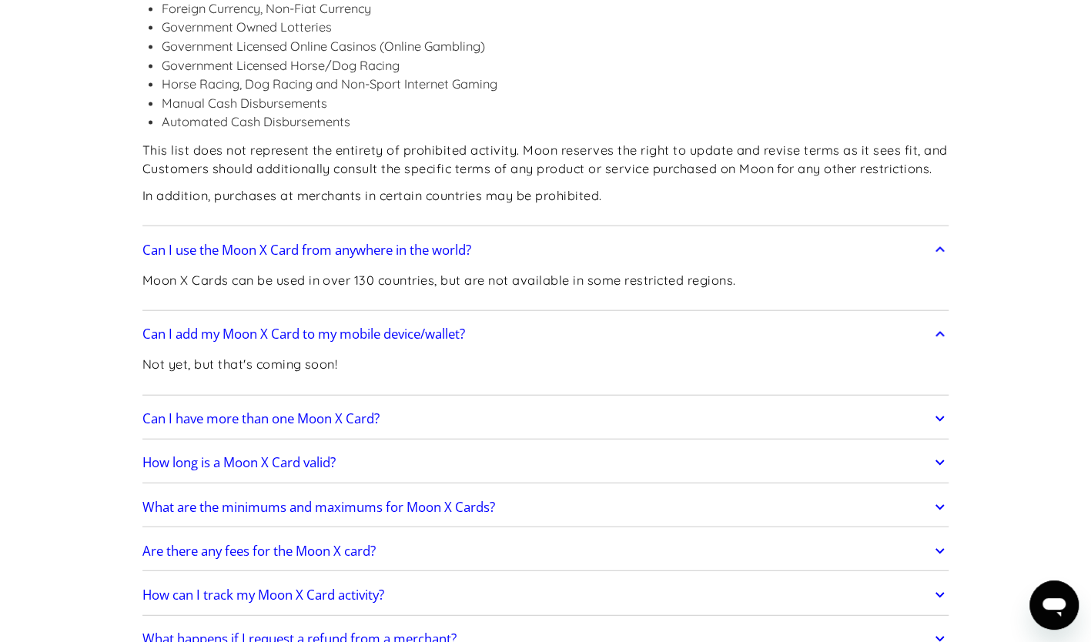
scroll to position [1914, 0]
click at [246, 410] on h2 "Can I have more than one Moon X Card?" at bounding box center [260, 417] width 237 height 15
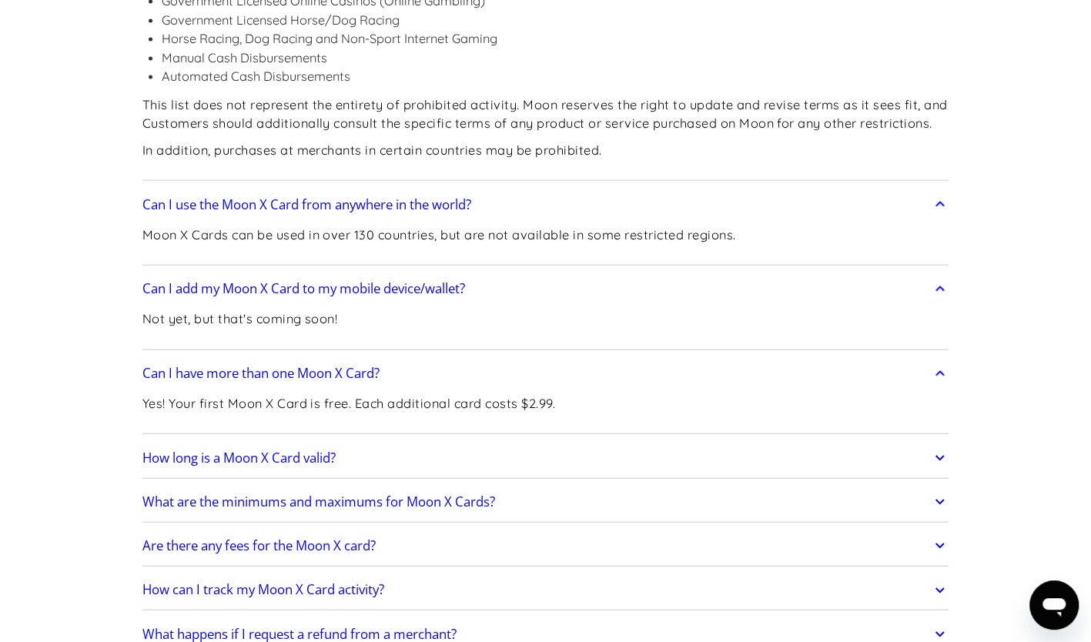
scroll to position [2047, 0]
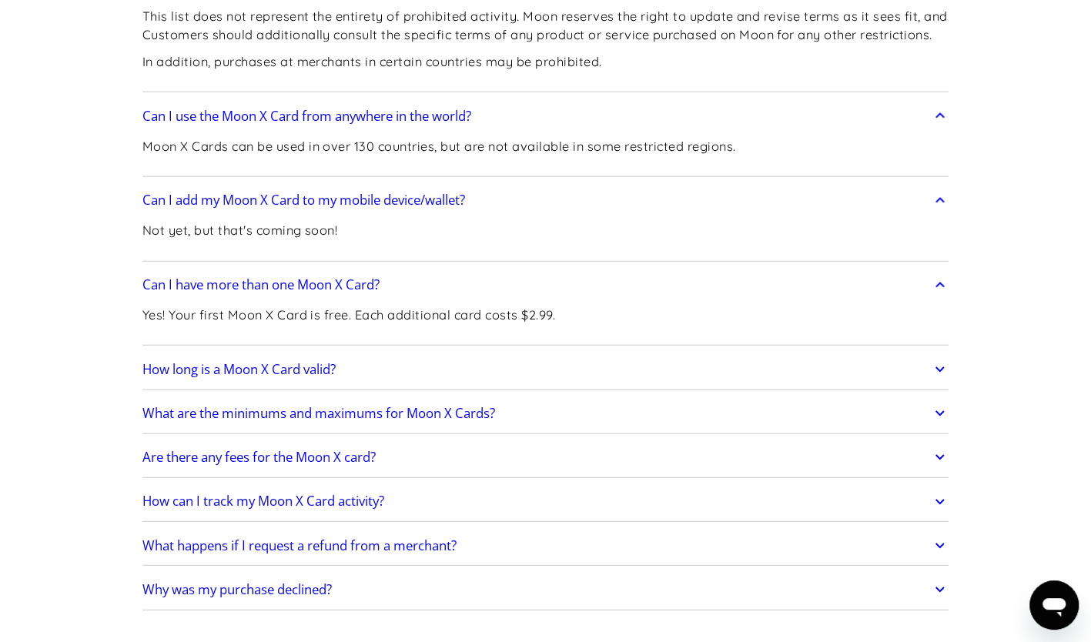
click at [274, 362] on h2 "How long is a Moon X Card valid?" at bounding box center [238, 369] width 193 height 15
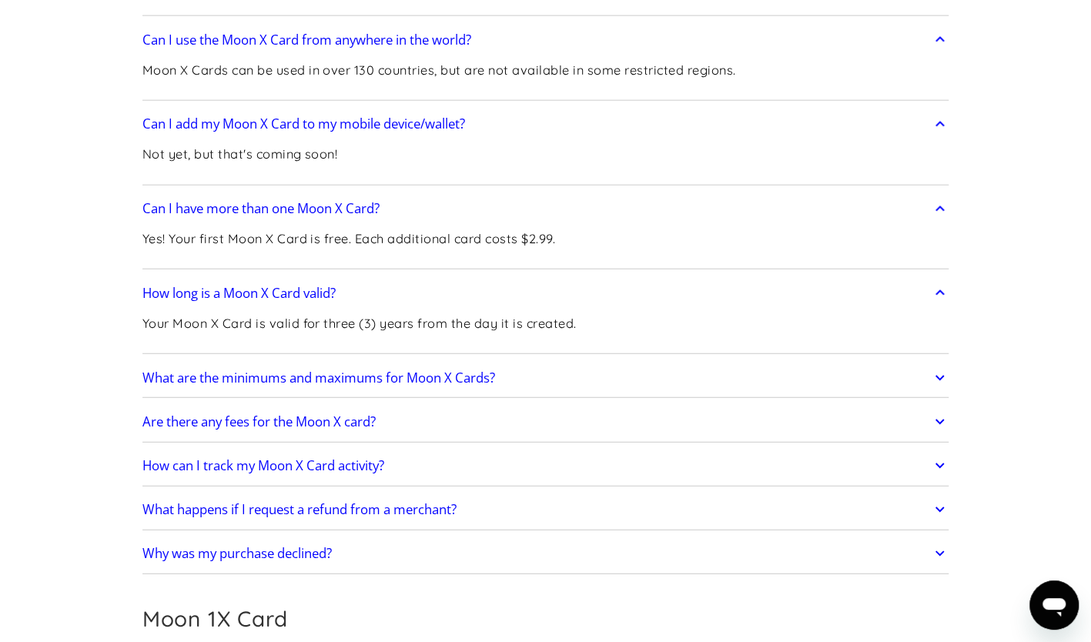
scroll to position [2124, 0]
click at [307, 370] on h2 "What are the minimums and maximums for Moon X Cards?" at bounding box center [318, 377] width 353 height 15
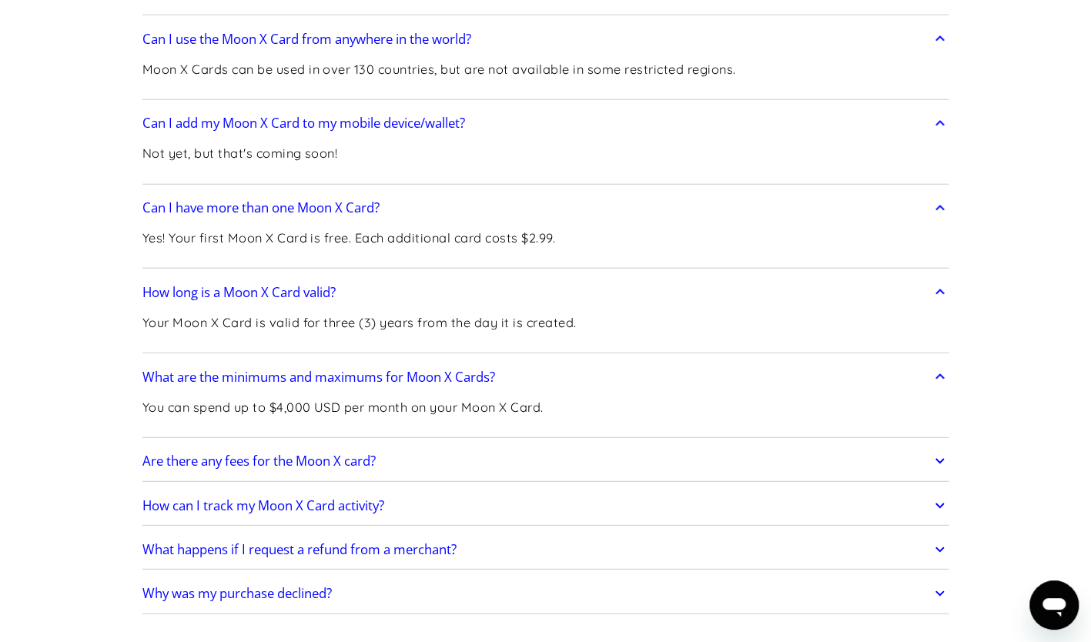
scroll to position [2212, 0]
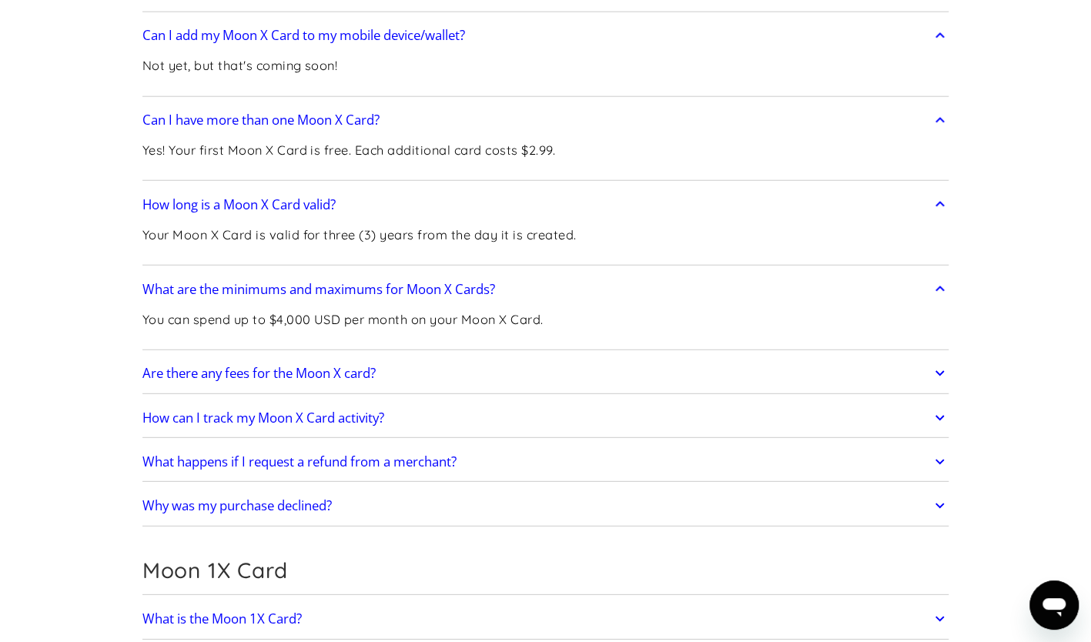
click at [273, 366] on h2 "Are there any fees for the Moon X card?" at bounding box center [258, 373] width 233 height 15
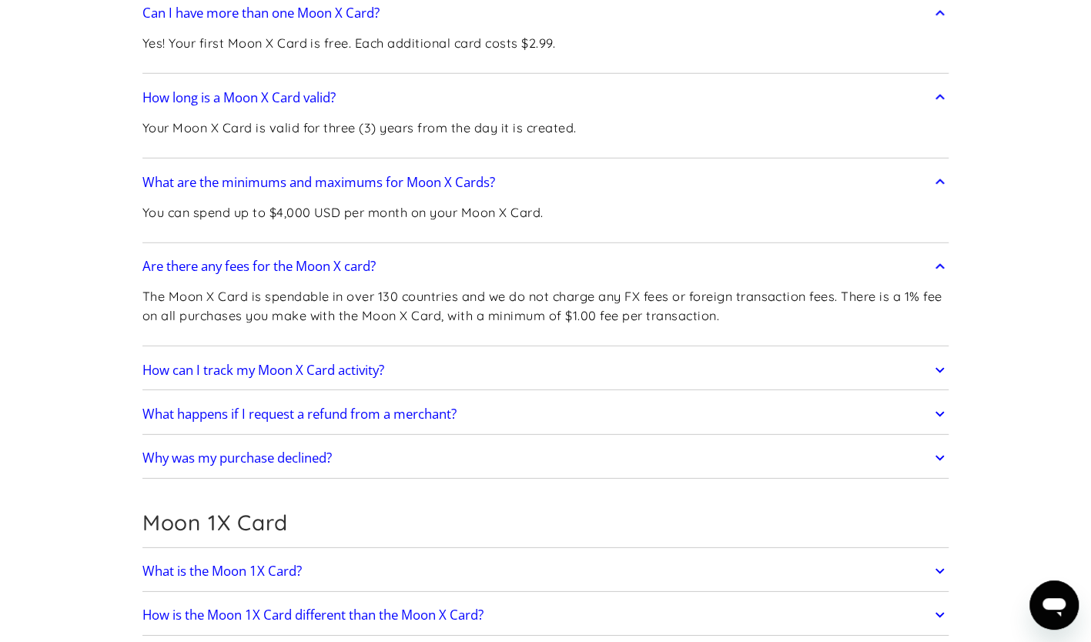
scroll to position [2320, 0]
click at [296, 362] on h2 "How can I track my Moon X Card activity?" at bounding box center [263, 369] width 242 height 15
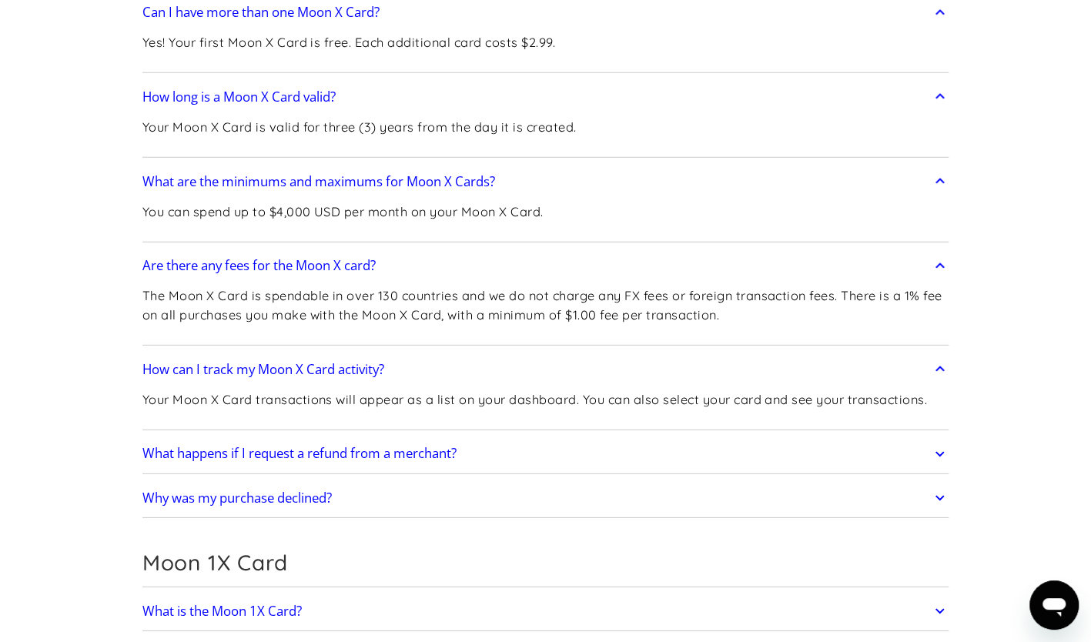
click at [385, 446] on h2 "What happens if I request a refund from a merchant?" at bounding box center [299, 453] width 314 height 15
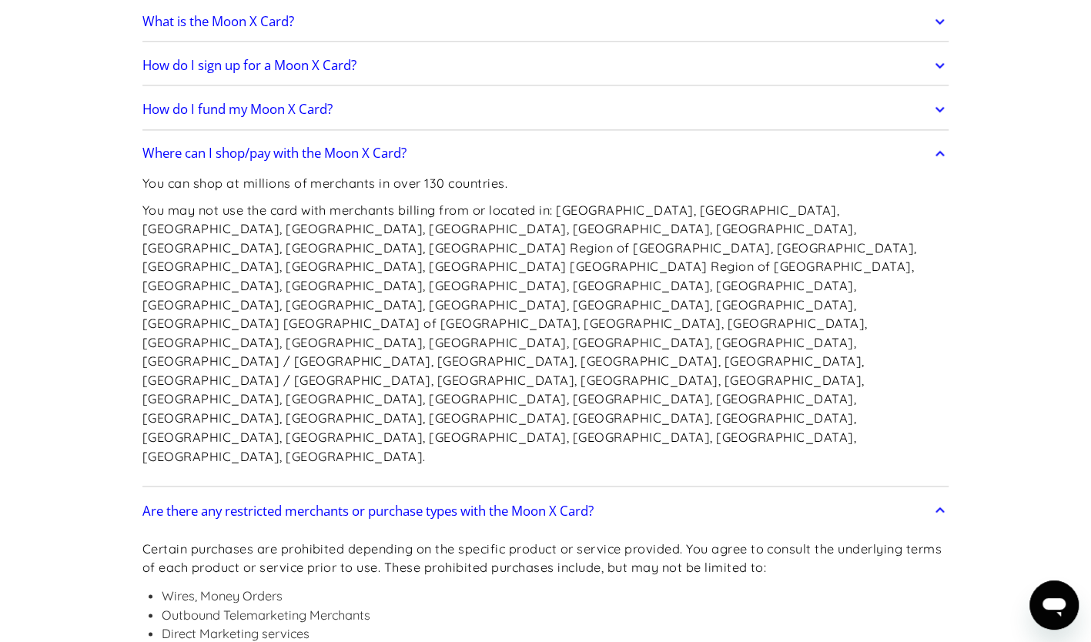
scroll to position [1193, 0]
